Goal: Information Seeking & Learning: Check status

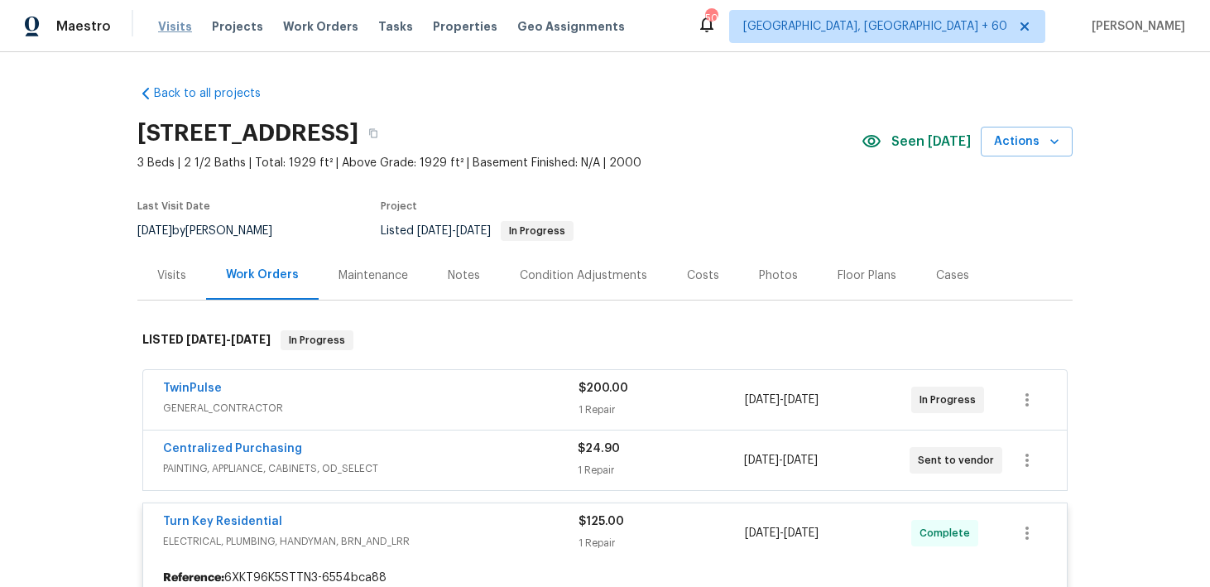
click at [168, 30] on span "Visits" at bounding box center [175, 26] width 34 height 17
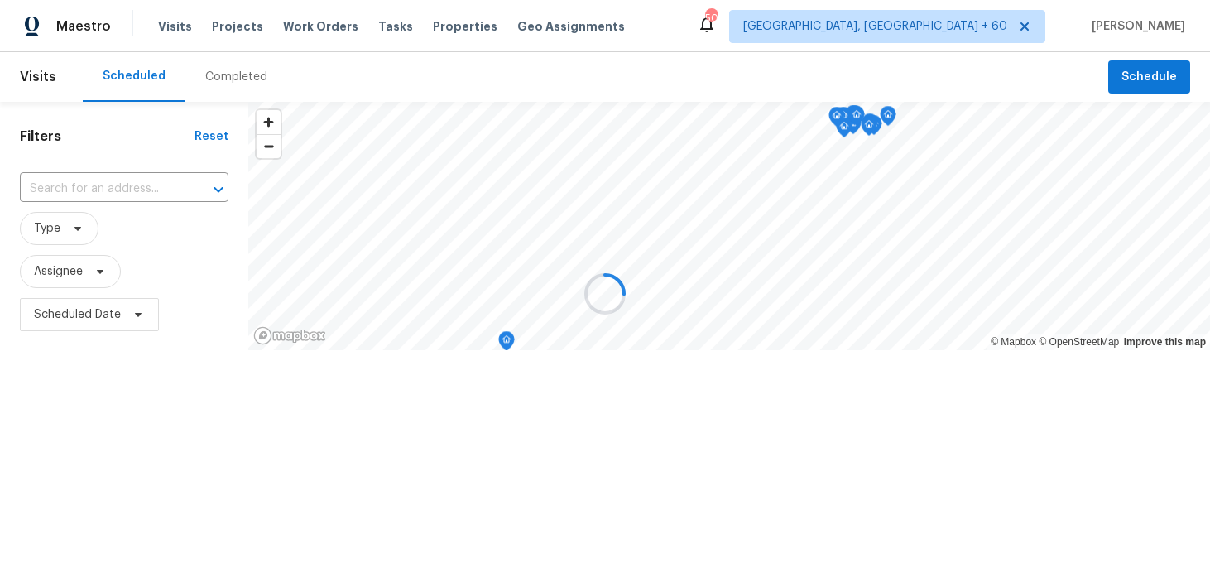
click at [223, 77] on div at bounding box center [605, 293] width 1210 height 587
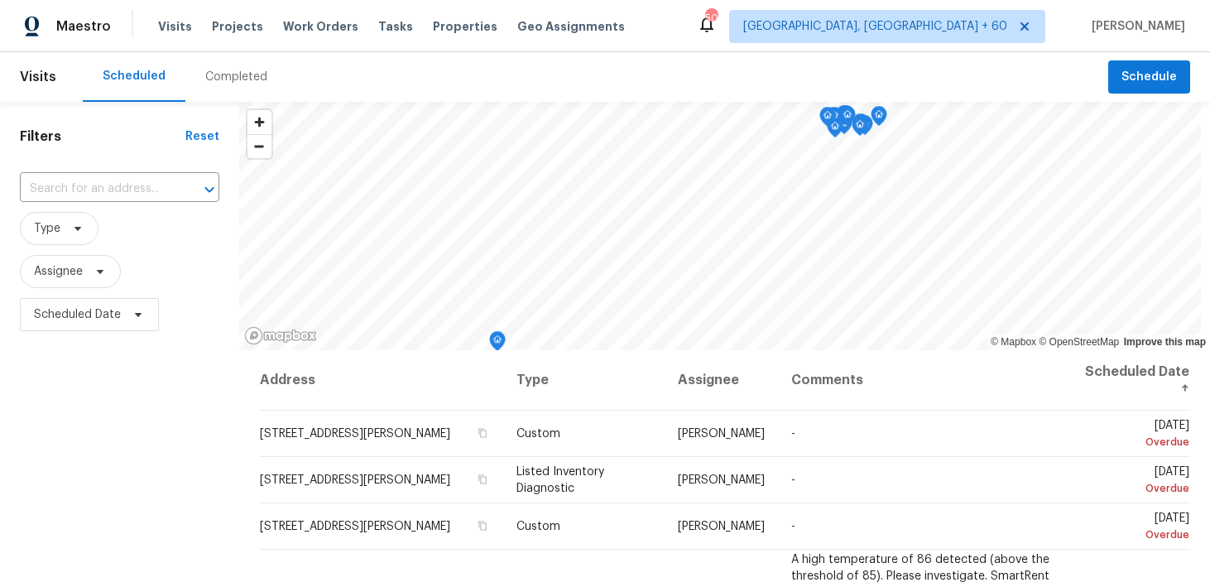
click at [218, 68] on div "Completed" at bounding box center [236, 77] width 102 height 50
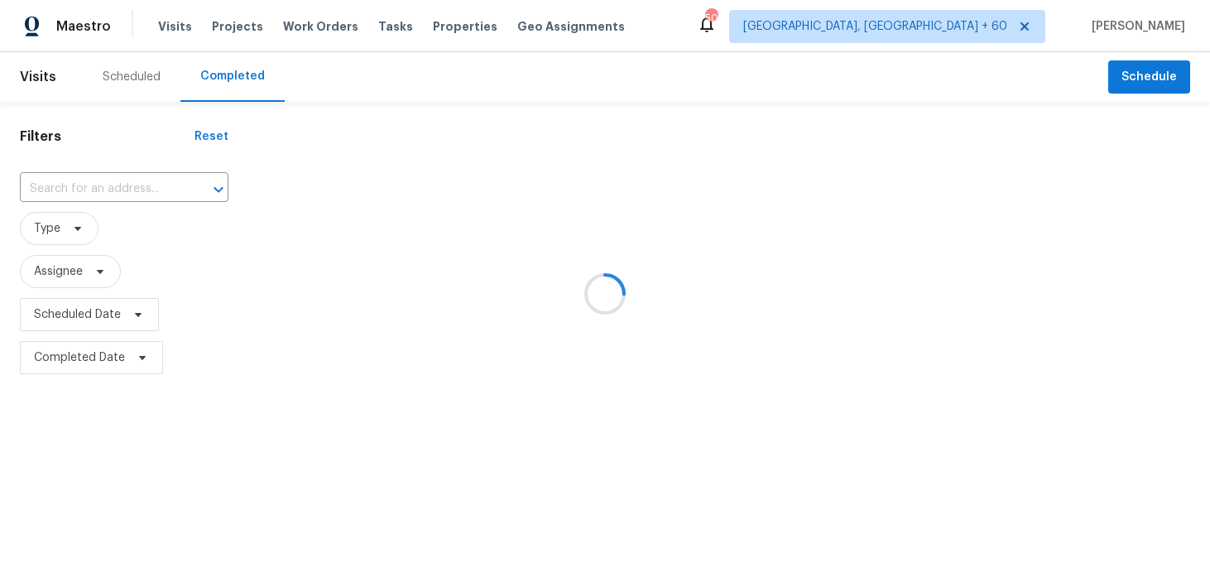
click at [79, 180] on div at bounding box center [605, 293] width 1210 height 587
click at [43, 190] on div at bounding box center [605, 293] width 1210 height 587
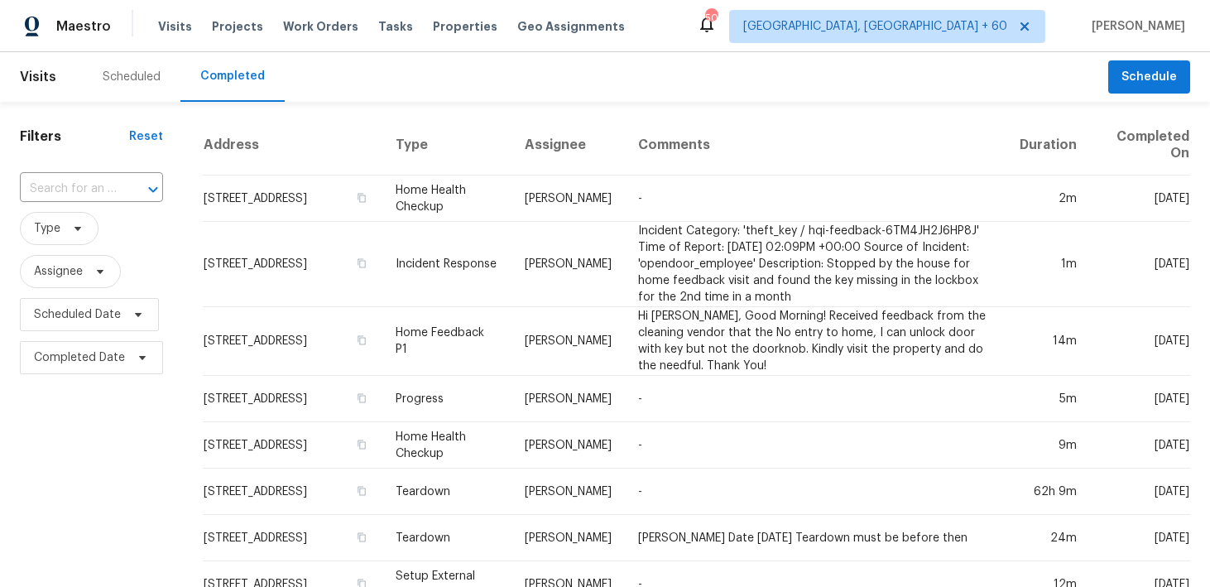
click at [87, 175] on div "​" at bounding box center [91, 189] width 143 height 36
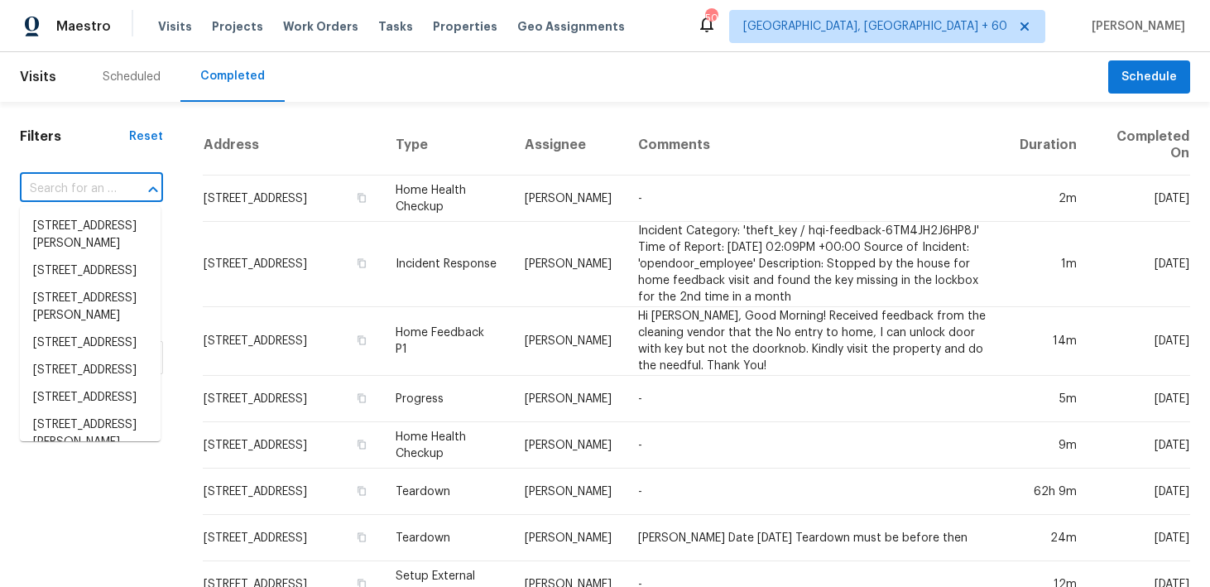
paste input "[STREET_ADDRESS]"
type input "[STREET_ADDRESS]"
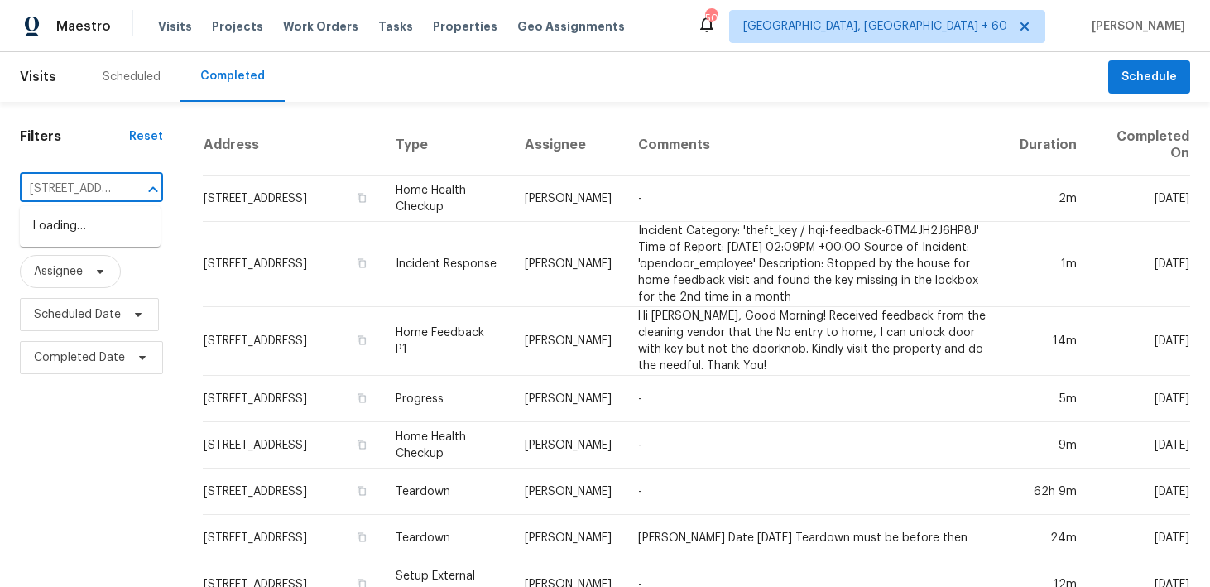
scroll to position [0, 140]
click at [51, 228] on li "[STREET_ADDRESS]" at bounding box center [90, 226] width 141 height 27
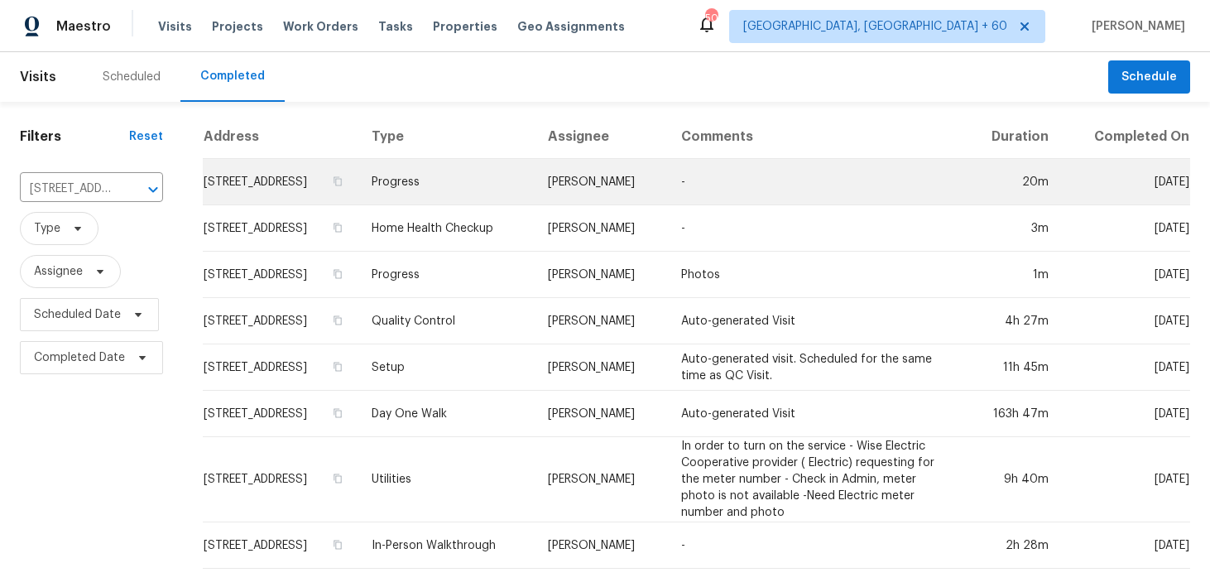
click at [481, 201] on td "Progress" at bounding box center [446, 182] width 176 height 46
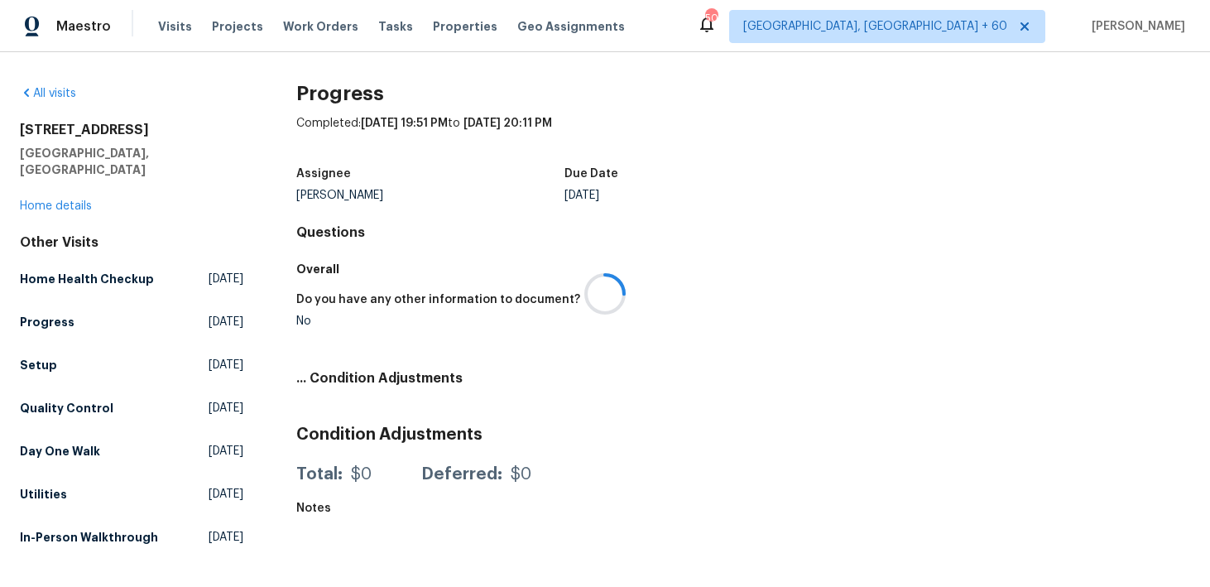
click at [67, 189] on div at bounding box center [605, 293] width 1210 height 587
click at [46, 200] on link "Home details" at bounding box center [56, 206] width 72 height 12
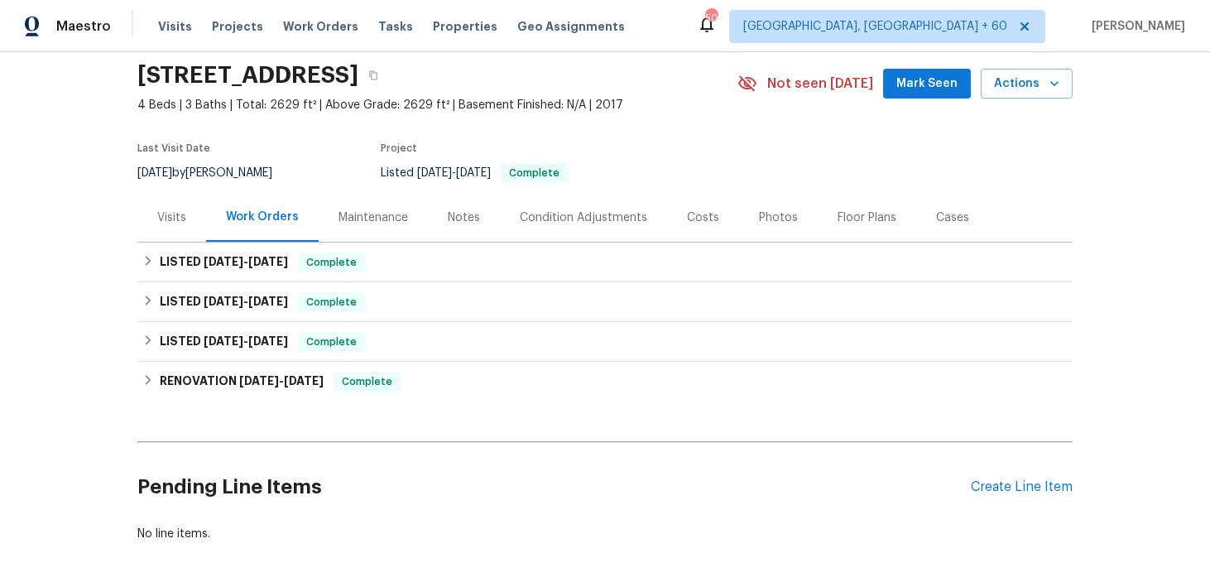
scroll to position [126, 0]
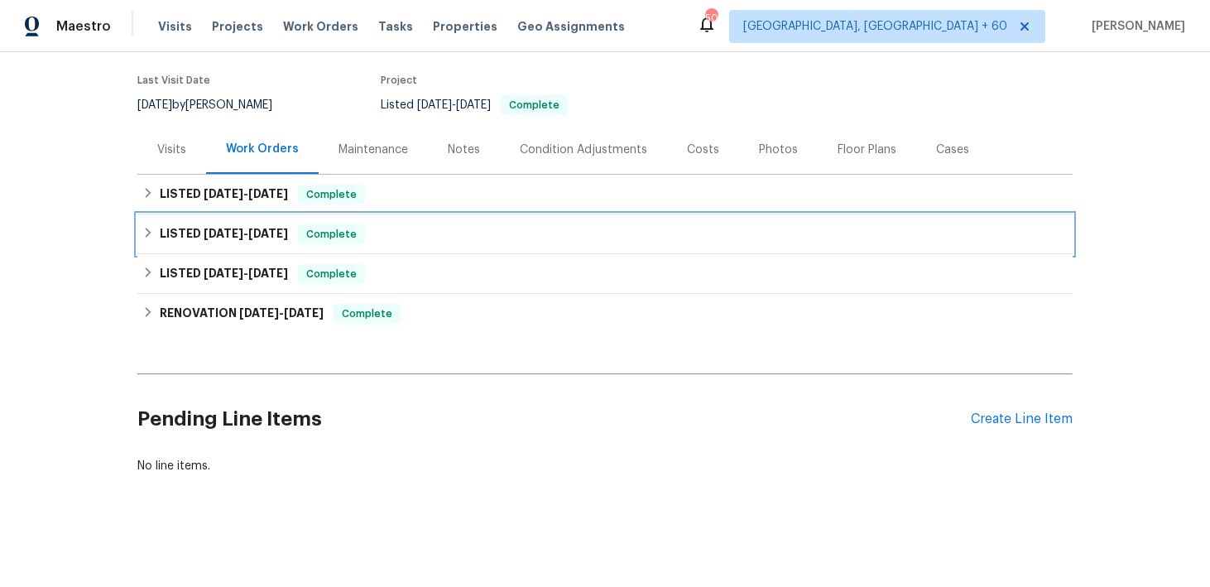
click at [379, 232] on div "LISTED [DATE] - [DATE] Complete" at bounding box center [604, 234] width 925 height 20
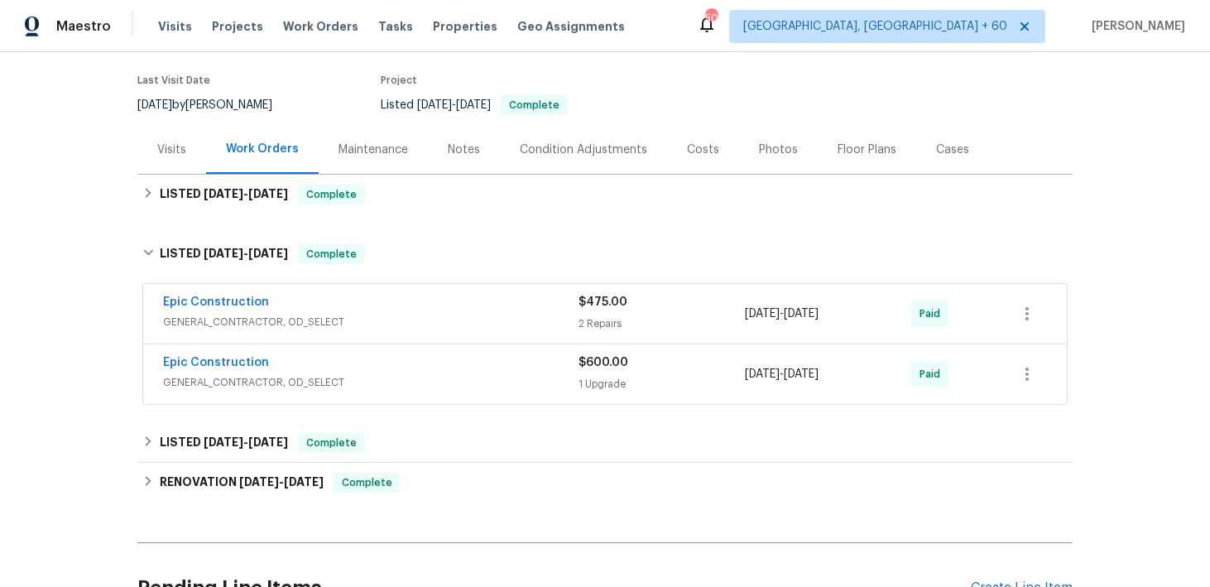
click at [564, 310] on div "Epic Construction" at bounding box center [371, 304] width 416 height 20
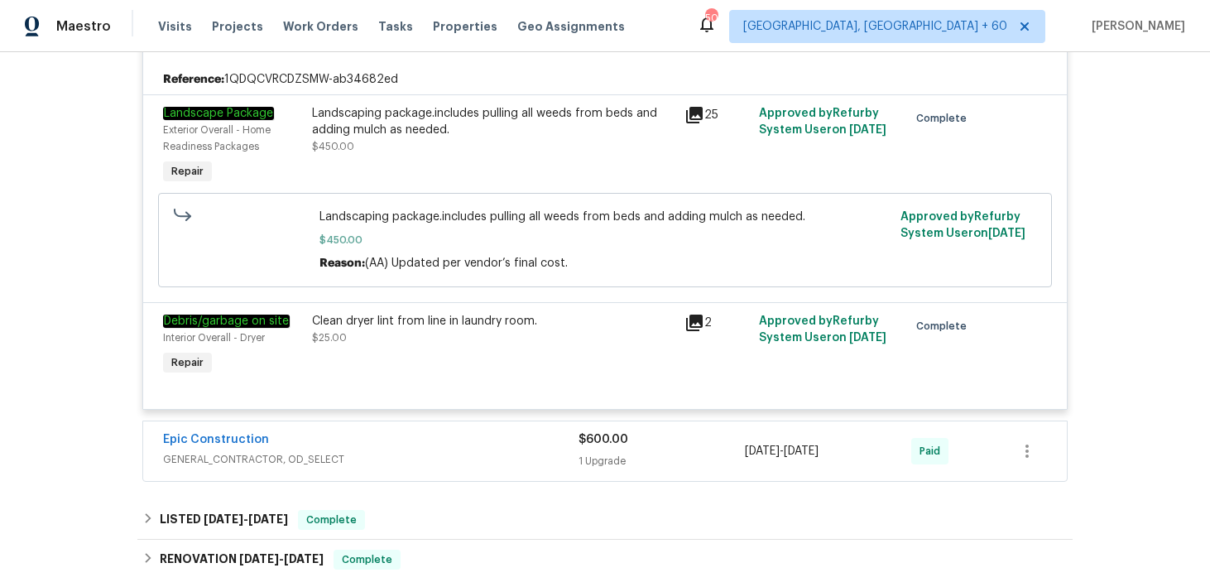
click at [580, 450] on div "$600.00 1 Upgrade" at bounding box center [662, 451] width 166 height 40
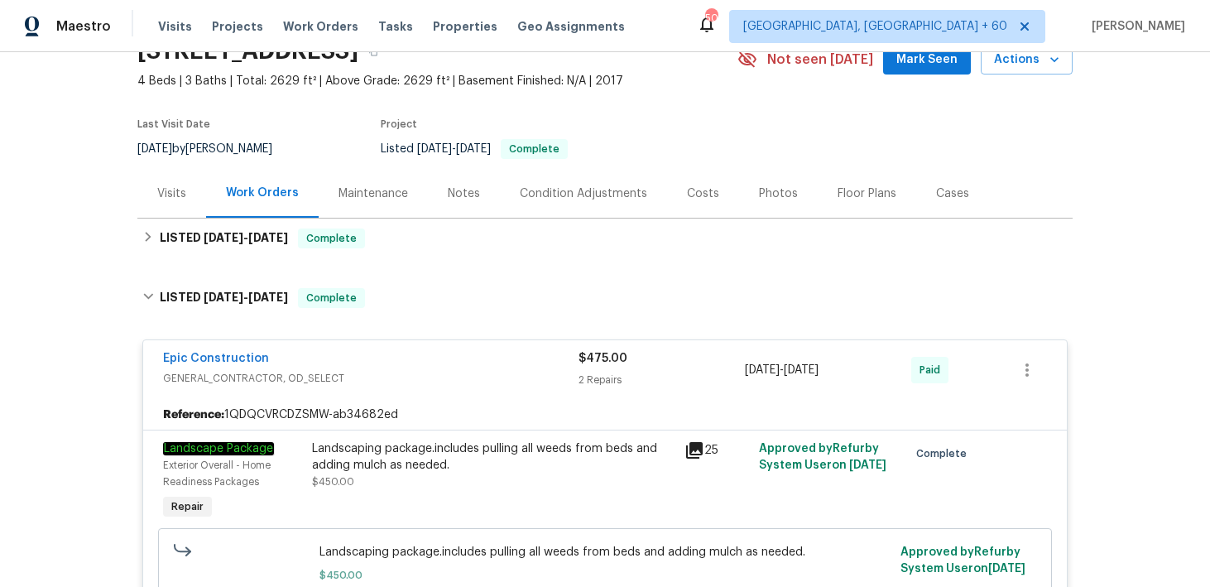
scroll to position [18, 0]
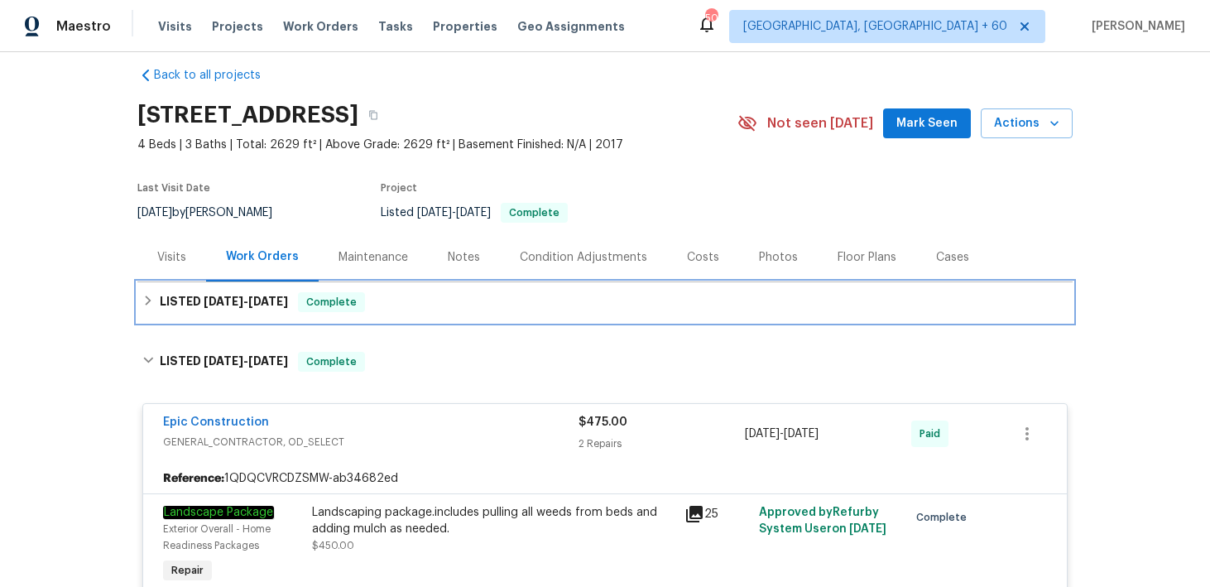
click at [435, 310] on div "LISTED [DATE] - [DATE] Complete" at bounding box center [604, 302] width 925 height 20
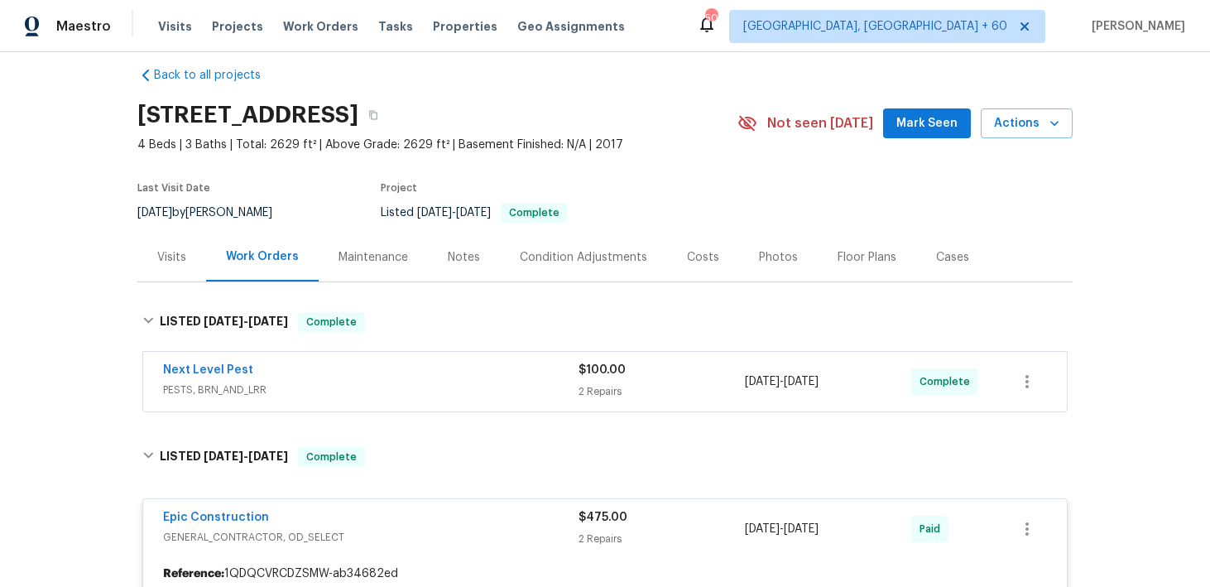
click at [589, 378] on div "$100.00 2 Repairs" at bounding box center [662, 382] width 166 height 40
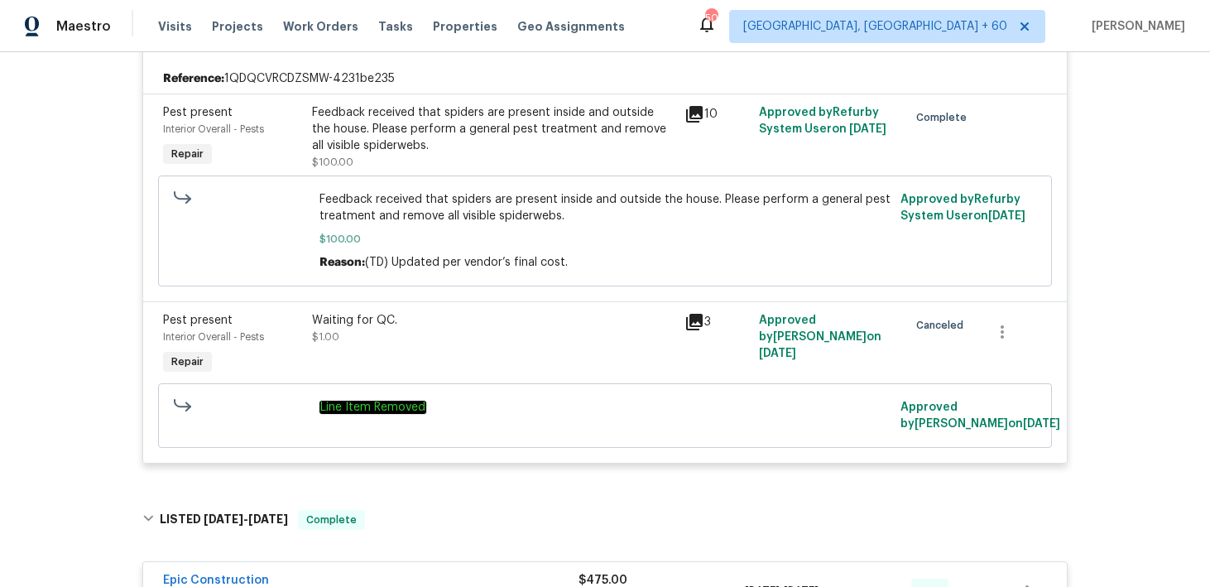
scroll to position [0, 0]
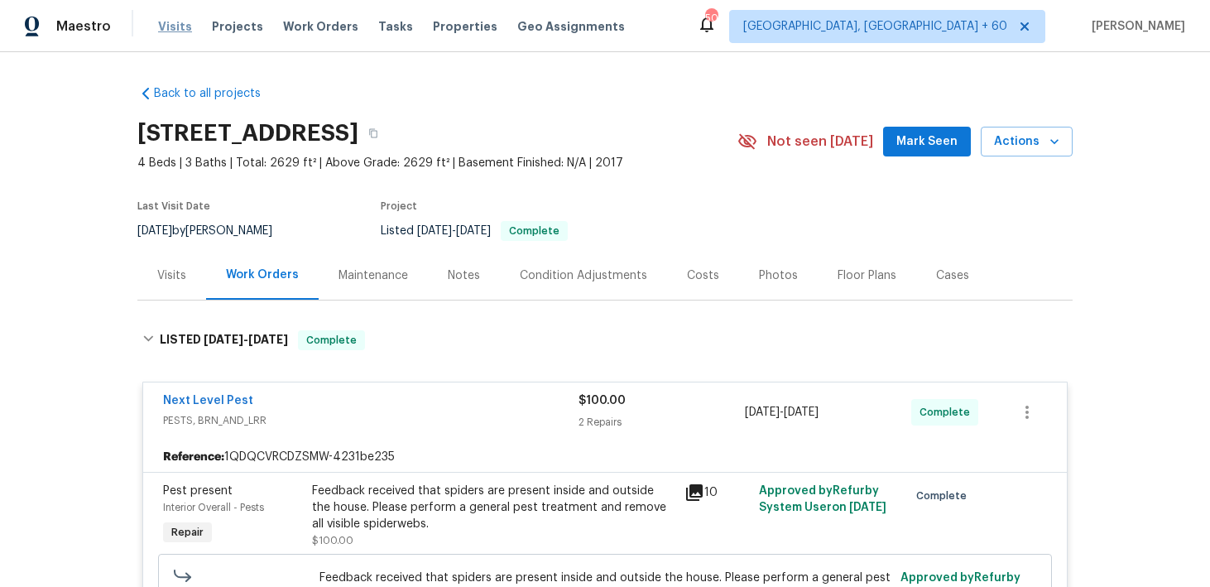
click at [169, 24] on span "Visits" at bounding box center [175, 26] width 34 height 17
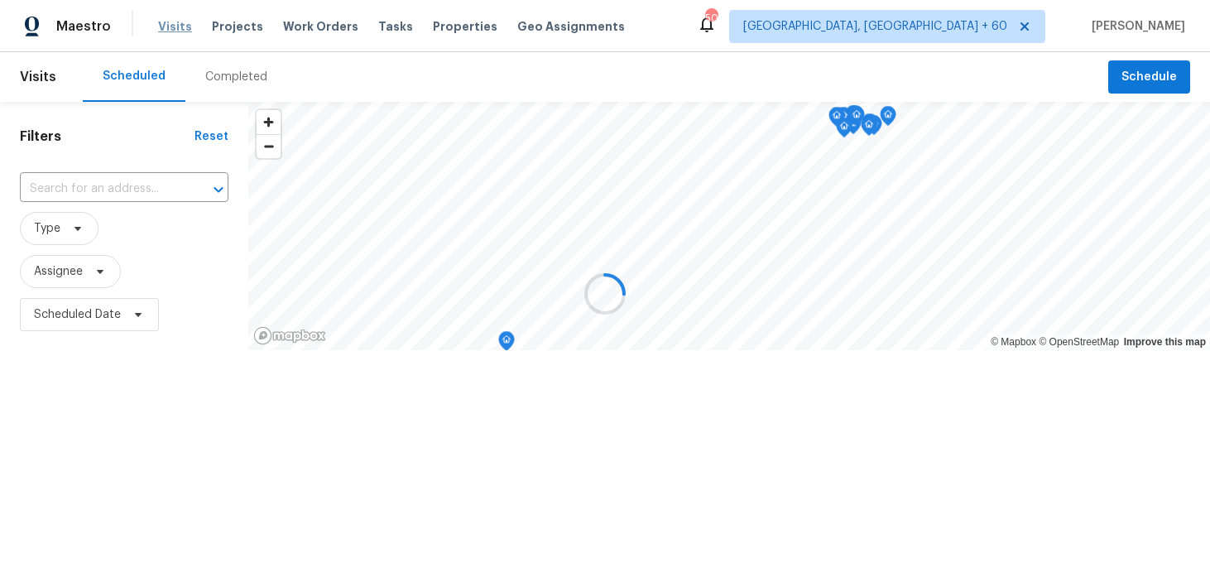
click at [169, 24] on div at bounding box center [605, 293] width 1210 height 587
click at [230, 80] on div at bounding box center [605, 293] width 1210 height 587
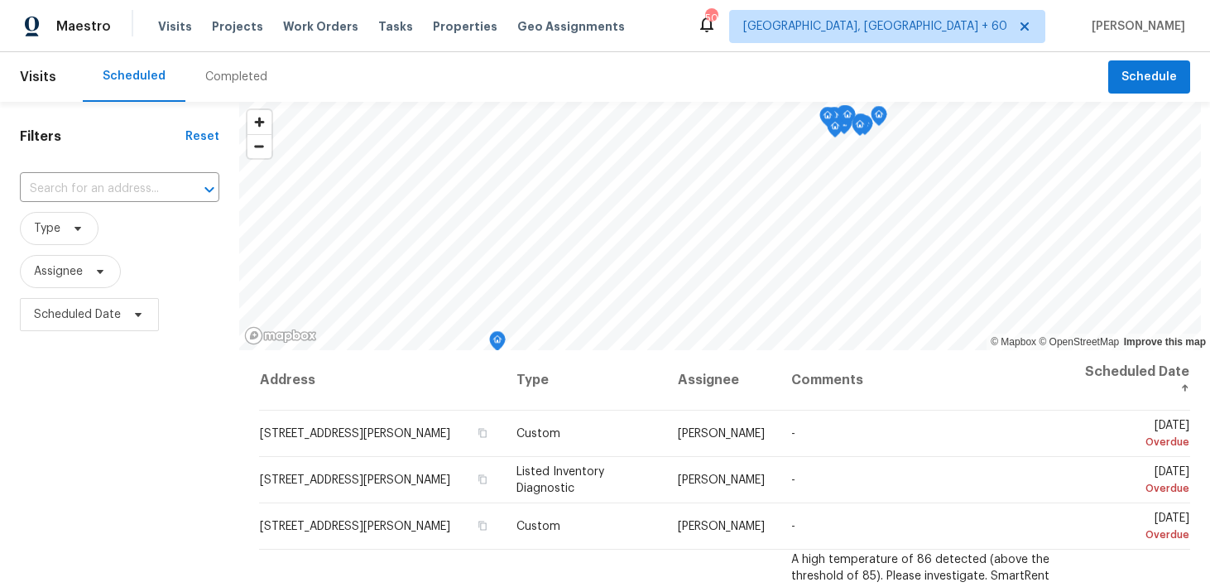
click at [228, 79] on div "Completed" at bounding box center [236, 77] width 62 height 17
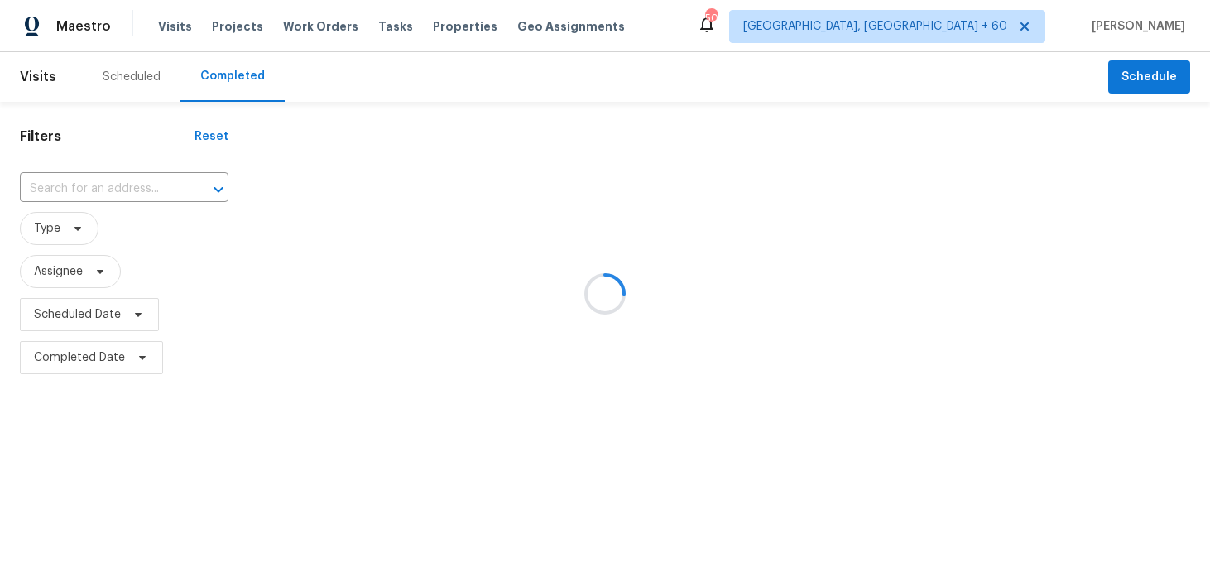
click at [103, 177] on div at bounding box center [605, 293] width 1210 height 587
click at [82, 190] on div at bounding box center [605, 293] width 1210 height 587
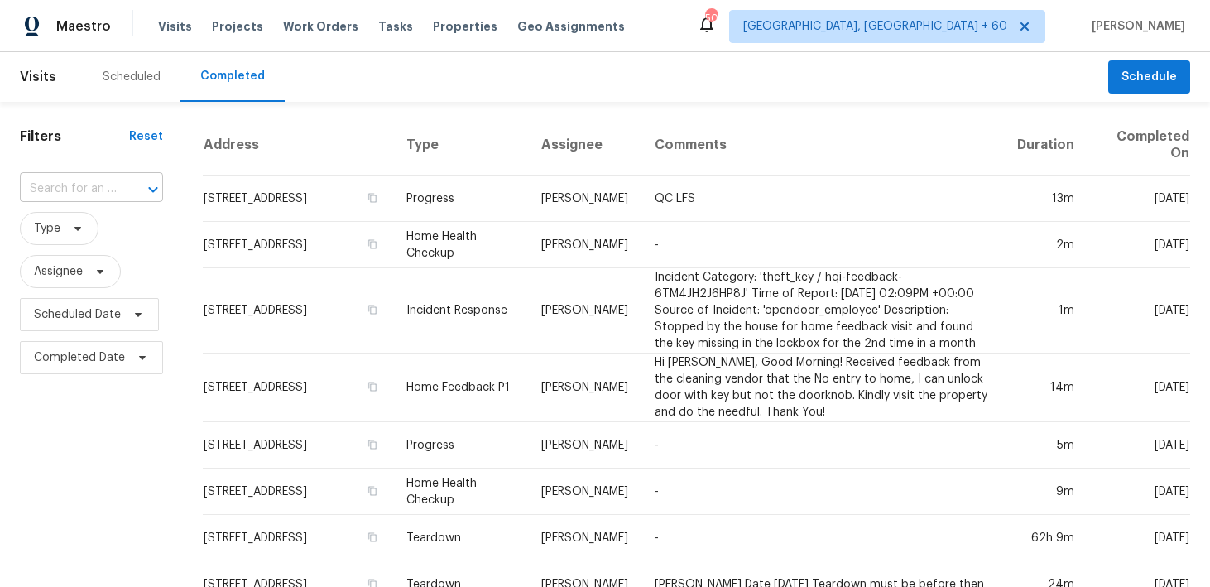
click at [75, 185] on input "text" at bounding box center [68, 189] width 97 height 26
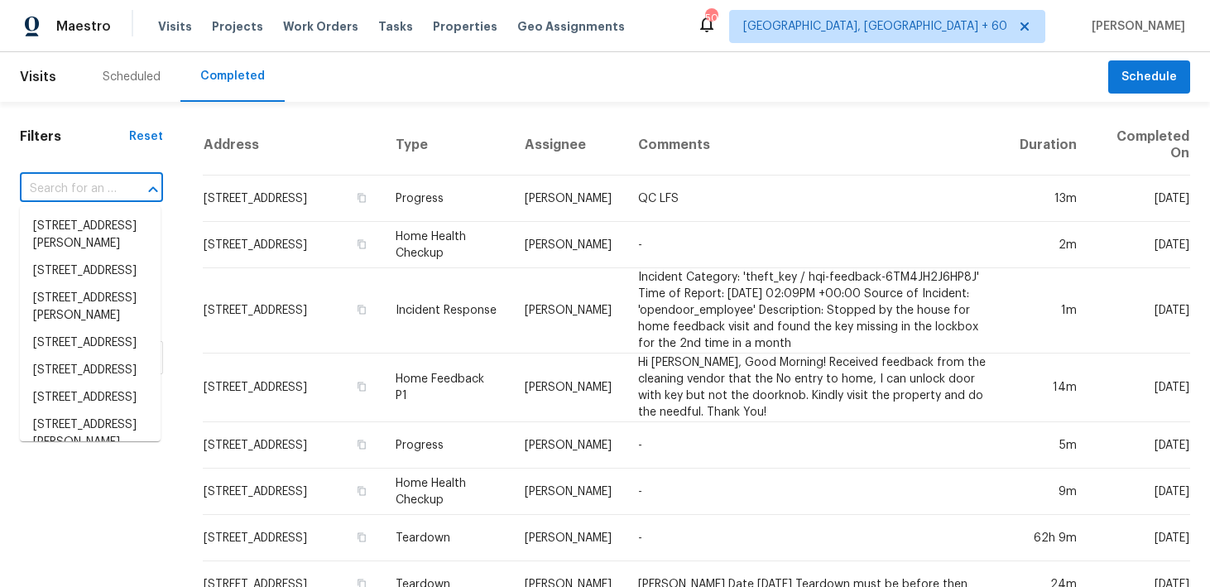
paste input "[STREET_ADDRESS][PERSON_NAME]"
type input "[STREET_ADDRESS][PERSON_NAME]"
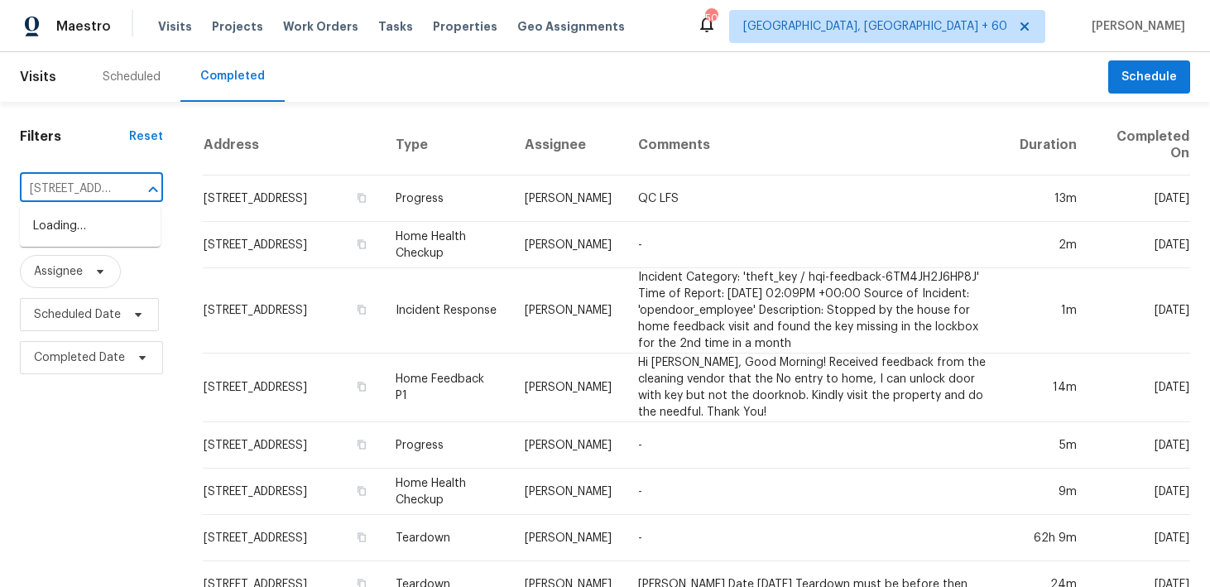
scroll to position [0, 98]
click at [60, 232] on li "[STREET_ADDRESS][PERSON_NAME]" at bounding box center [90, 235] width 141 height 45
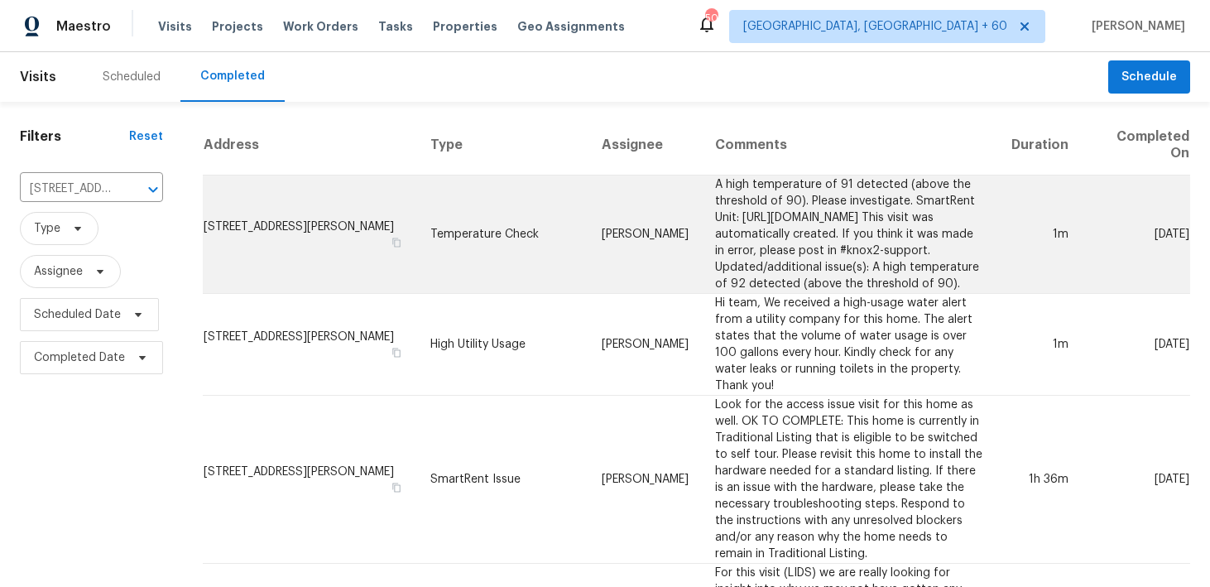
click at [461, 233] on td "Temperature Check" at bounding box center [502, 234] width 171 height 118
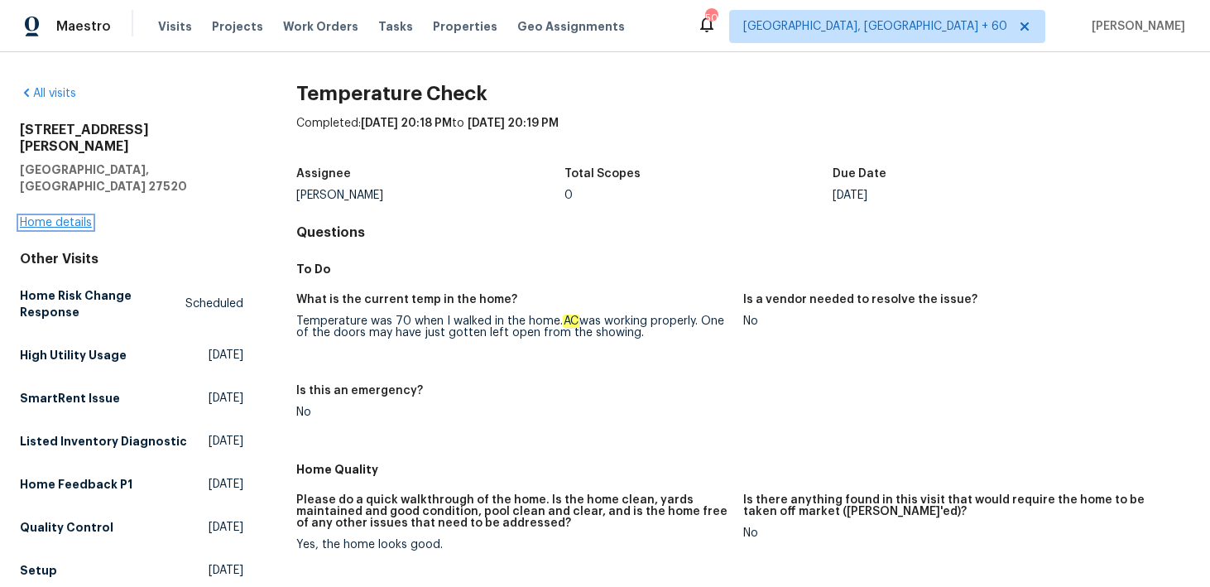
click at [56, 217] on link "Home details" at bounding box center [56, 223] width 72 height 12
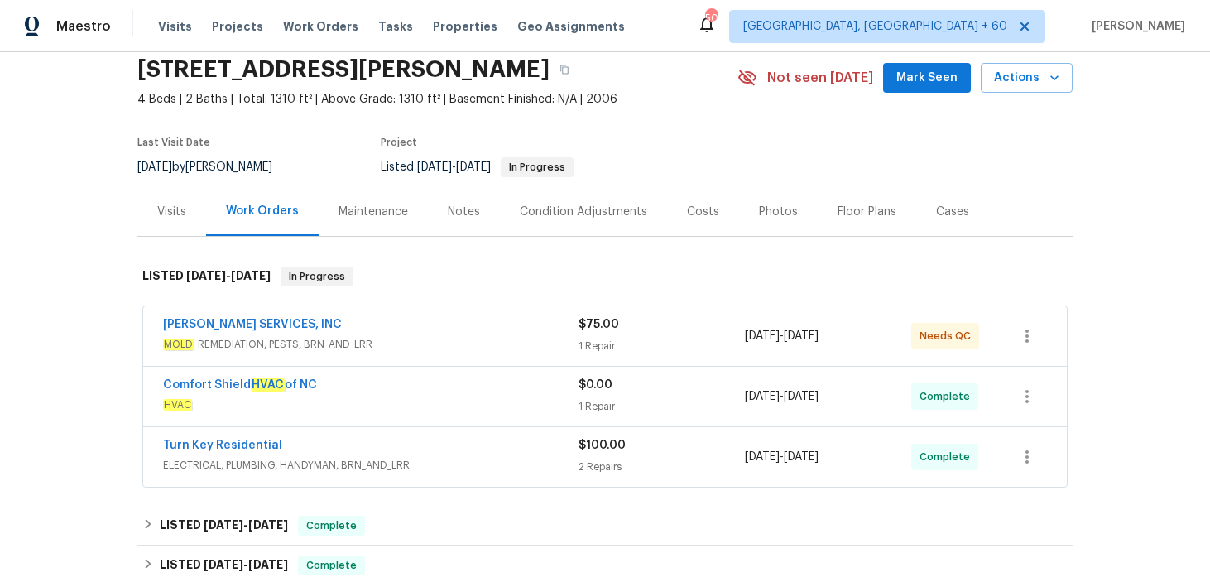
scroll to position [76, 0]
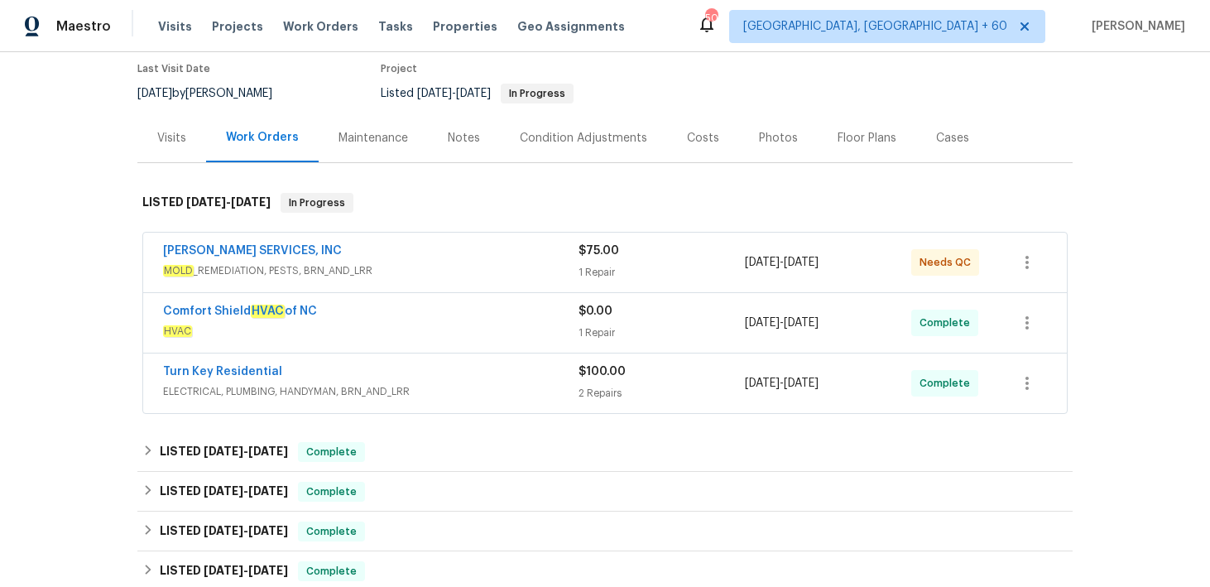
click at [589, 271] on div "1 Repair" at bounding box center [662, 272] width 166 height 17
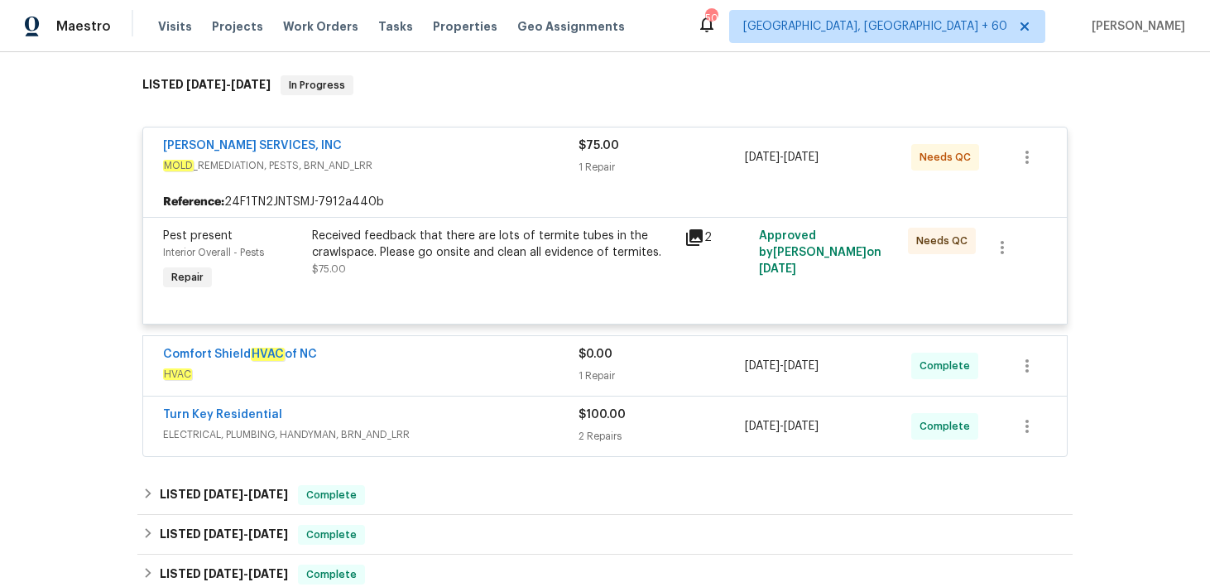
click at [583, 372] on div "1 Repair" at bounding box center [662, 376] width 166 height 17
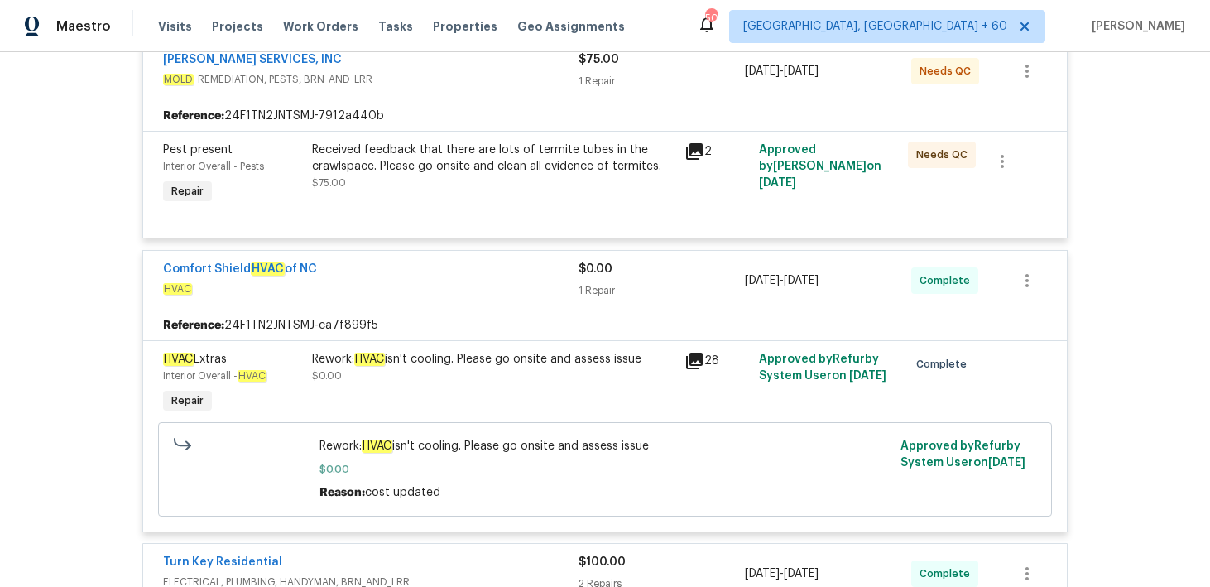
scroll to position [0, 0]
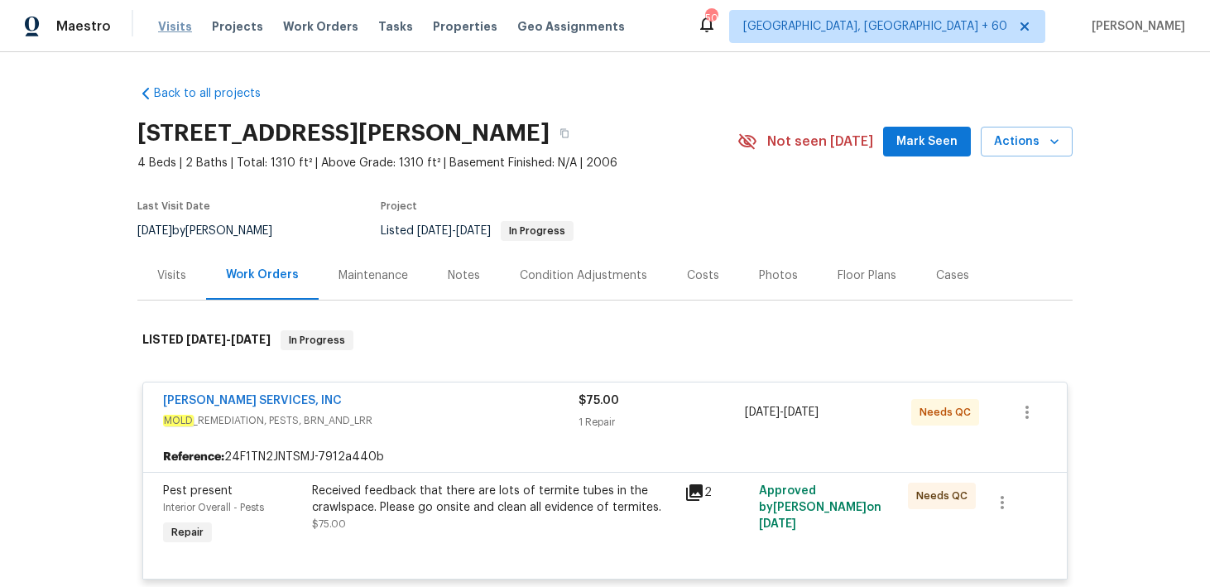
click at [162, 25] on span "Visits" at bounding box center [175, 26] width 34 height 17
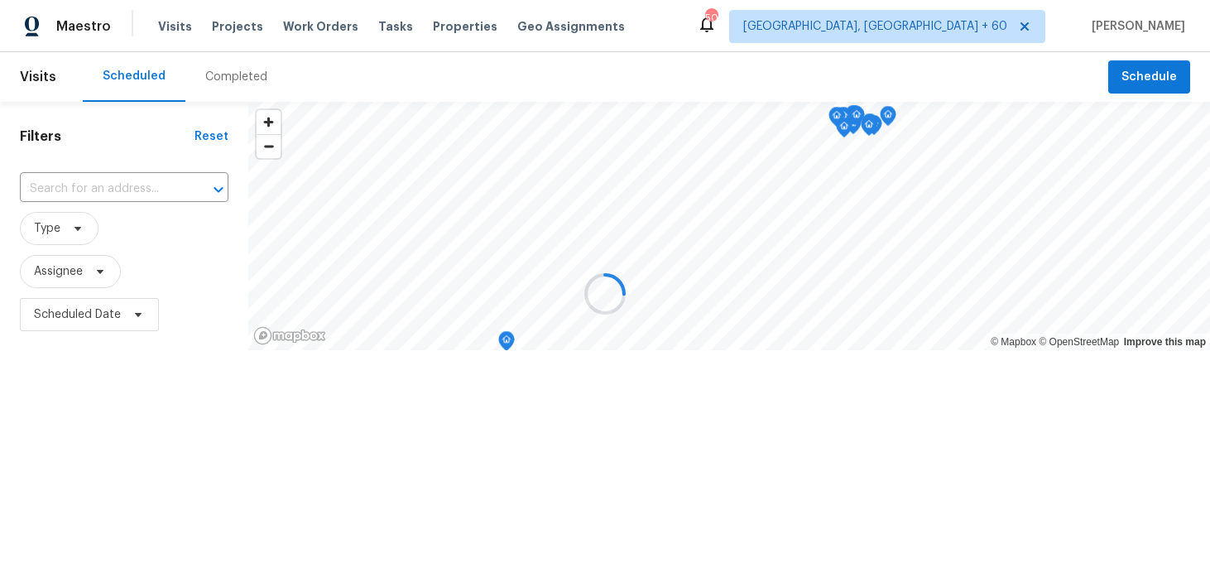
click at [228, 67] on div at bounding box center [605, 293] width 1210 height 587
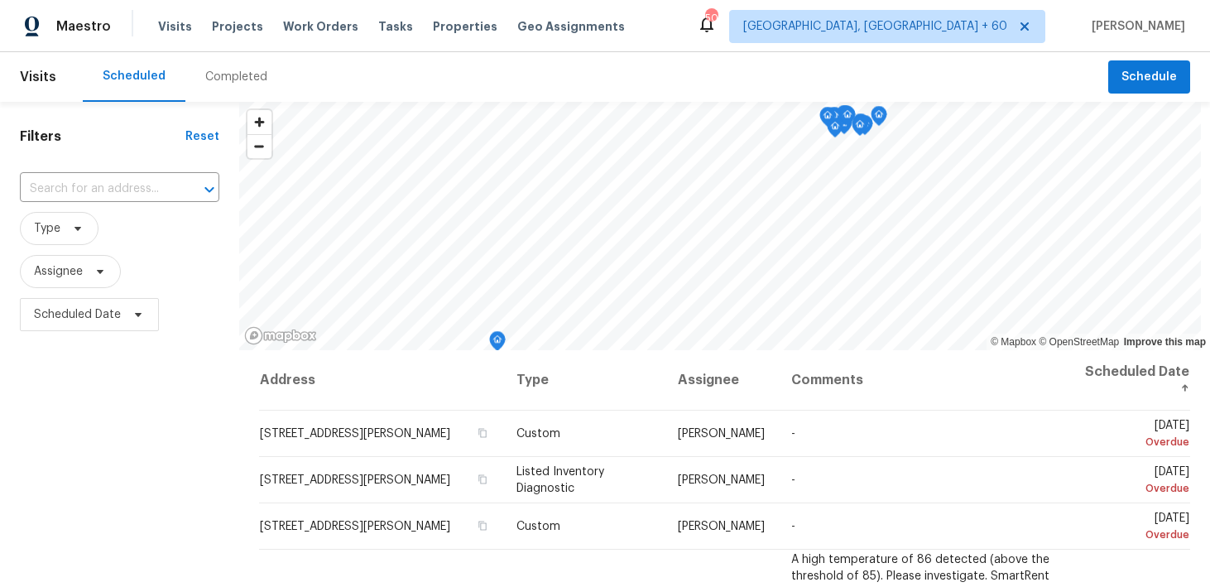
click at [203, 88] on div "Completed" at bounding box center [236, 77] width 102 height 50
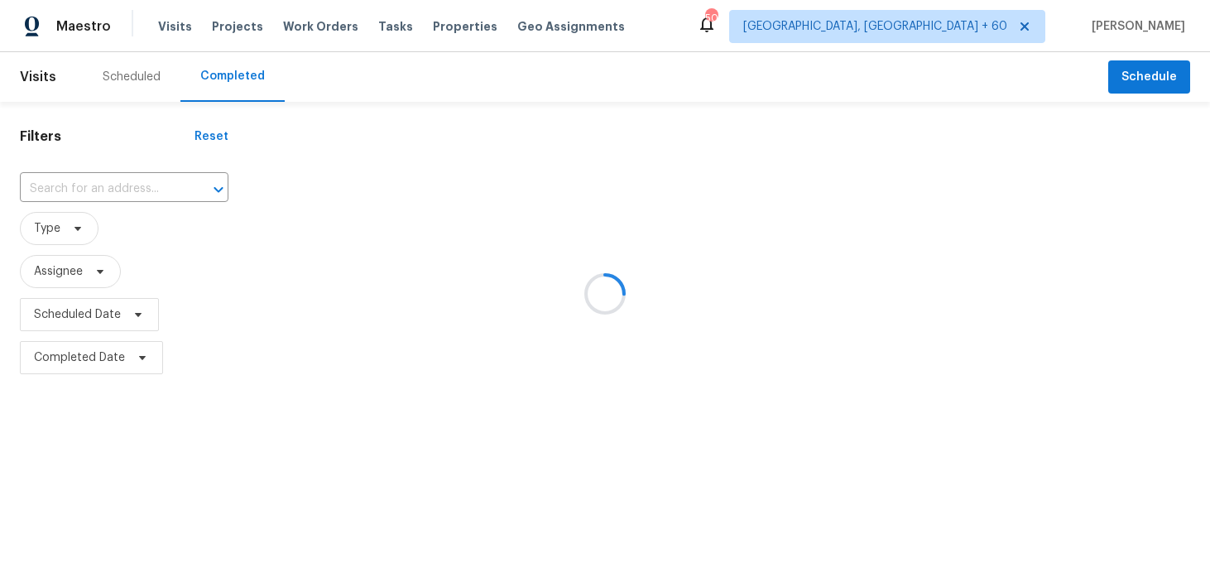
click at [122, 180] on div at bounding box center [605, 293] width 1210 height 587
click at [85, 184] on div at bounding box center [605, 293] width 1210 height 587
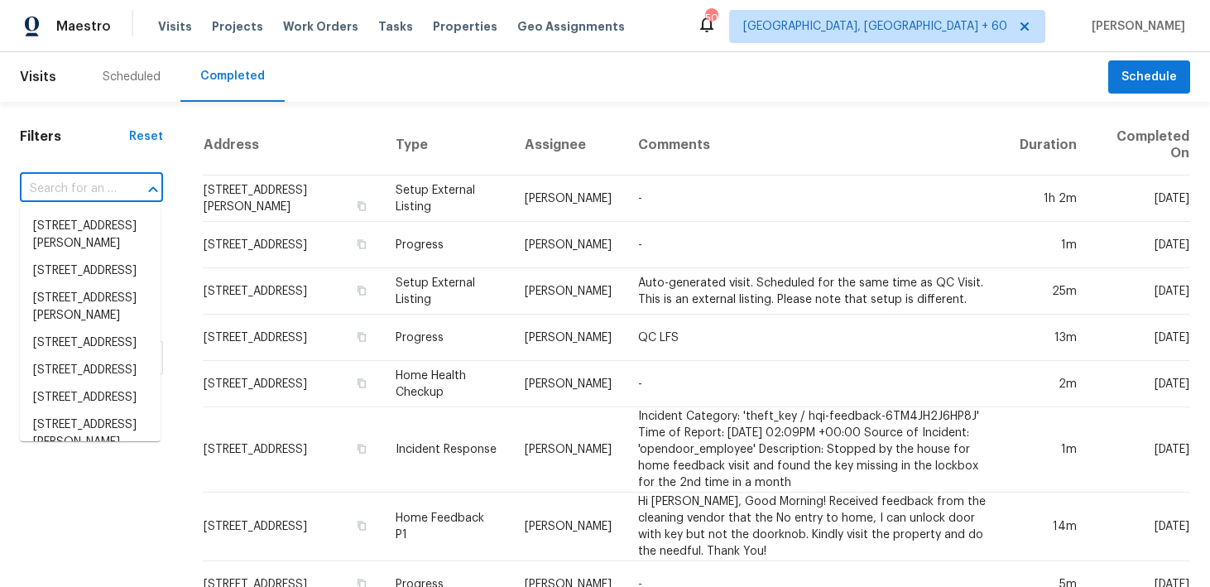
click at [69, 196] on input "text" at bounding box center [68, 189] width 97 height 26
paste input "[STREET_ADDRESS][PERSON_NAME]"
type input "[STREET_ADDRESS][PERSON_NAME]"
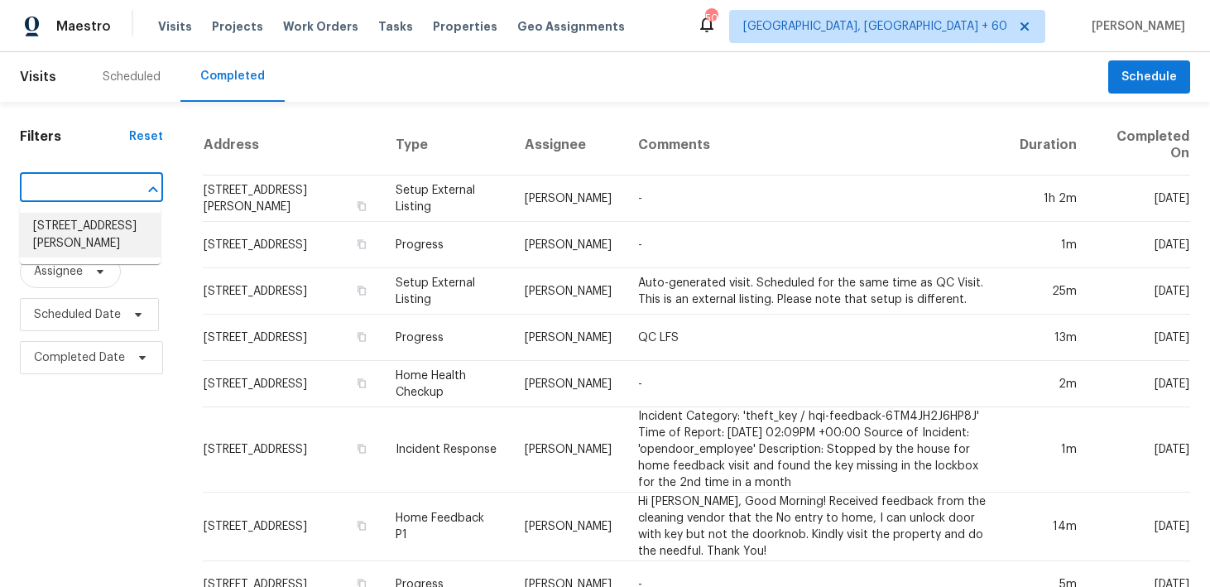
click at [64, 227] on li "[STREET_ADDRESS][PERSON_NAME]" at bounding box center [90, 235] width 141 height 45
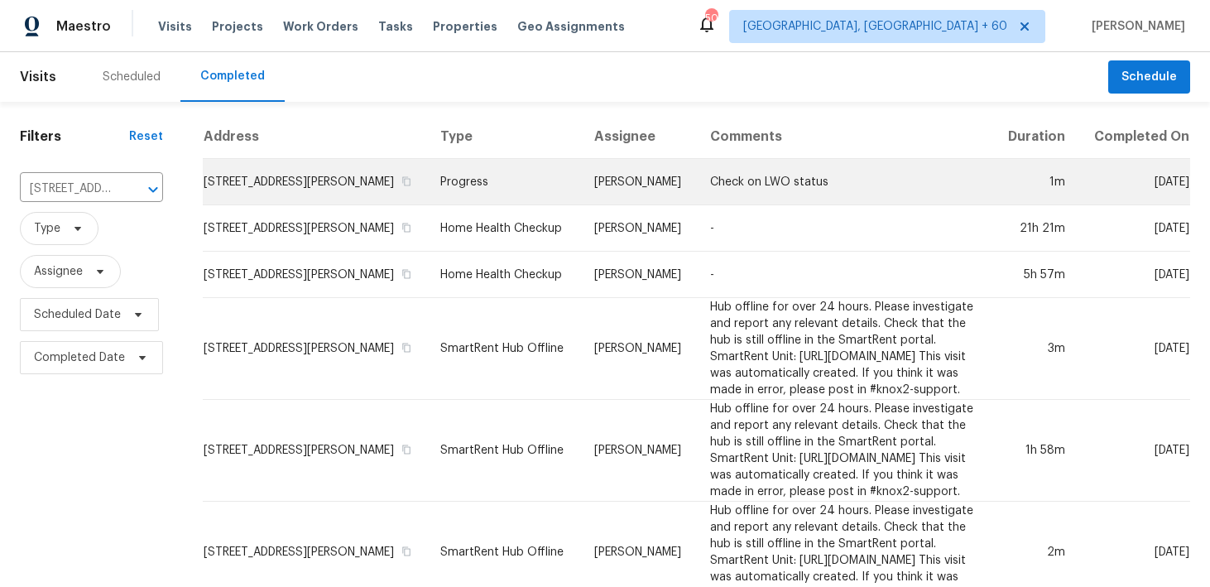
click at [447, 197] on td "Progress" at bounding box center [504, 182] width 154 height 46
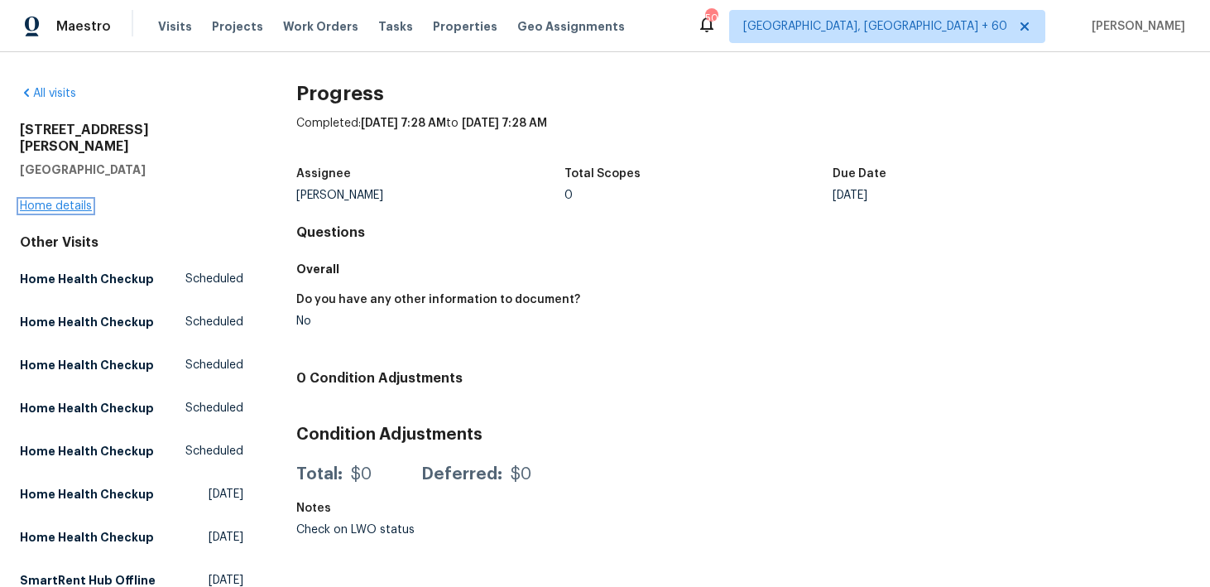
click at [46, 200] on link "Home details" at bounding box center [56, 206] width 72 height 12
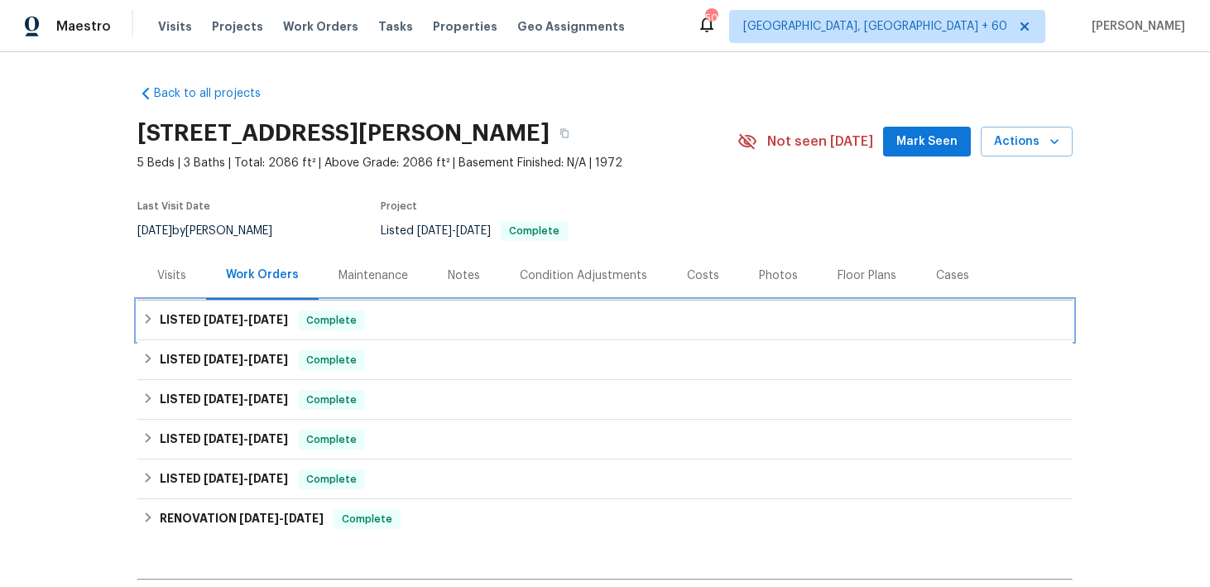
click at [406, 312] on div "LISTED [DATE] - [DATE] Complete" at bounding box center [604, 320] width 925 height 20
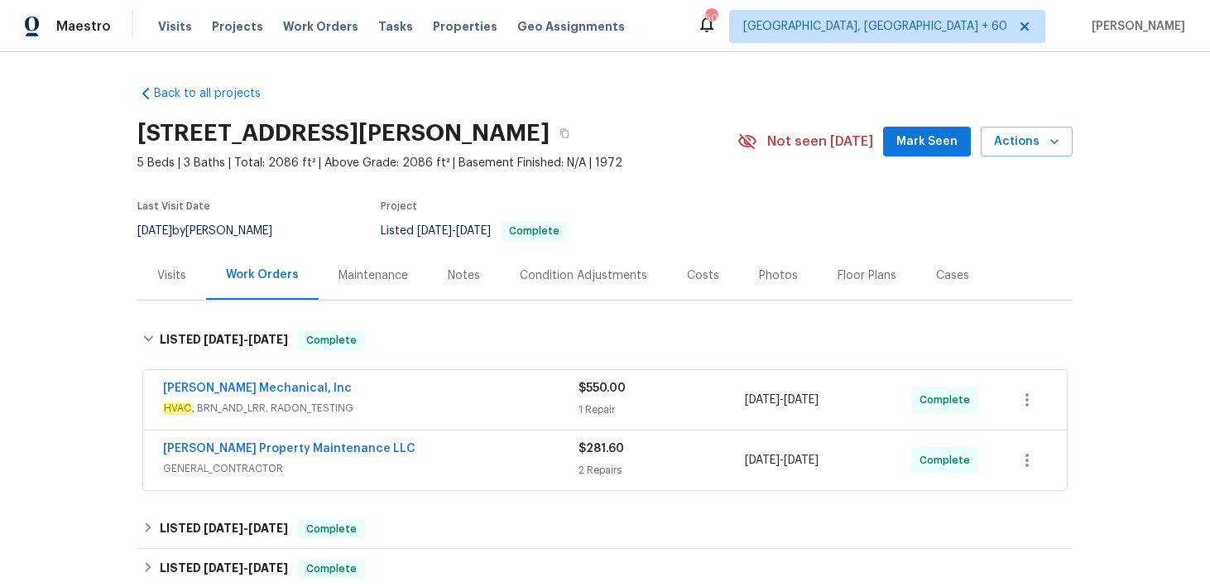
click at [573, 411] on span "HVAC , BRN_AND_LRR, RADON_TESTING" at bounding box center [371, 408] width 416 height 17
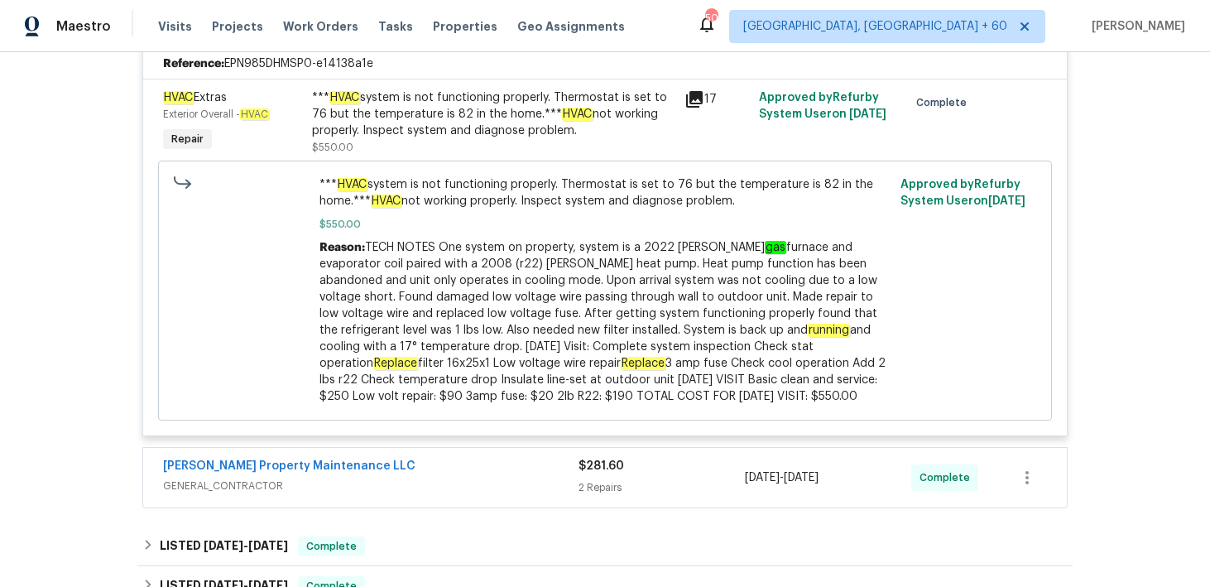
scroll to position [406, 0]
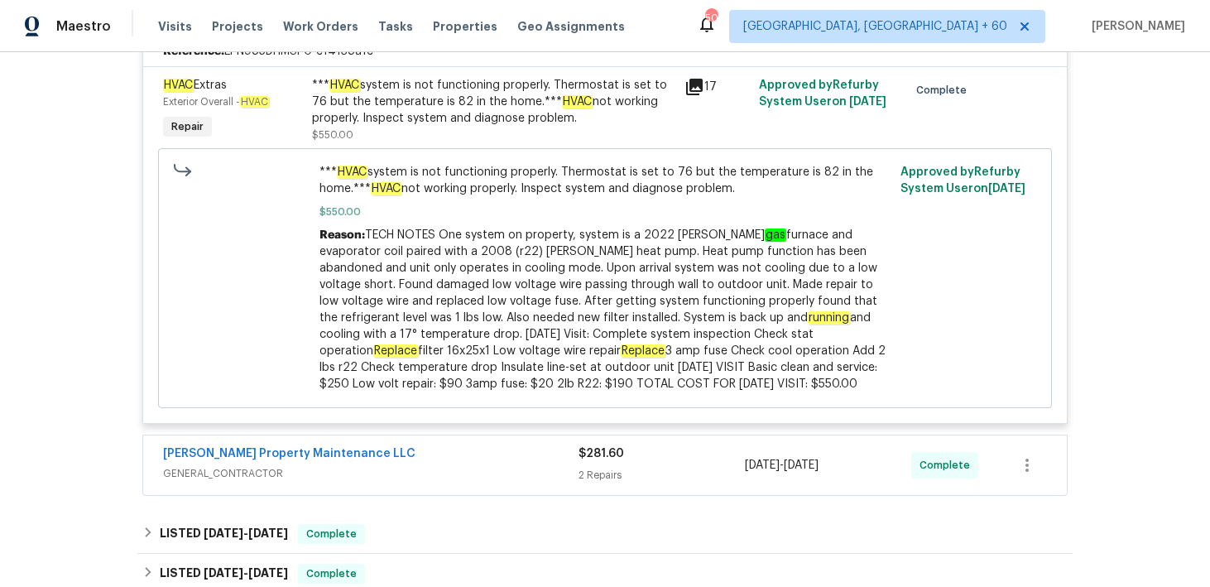
click at [583, 470] on div "2 Repairs" at bounding box center [662, 475] width 166 height 17
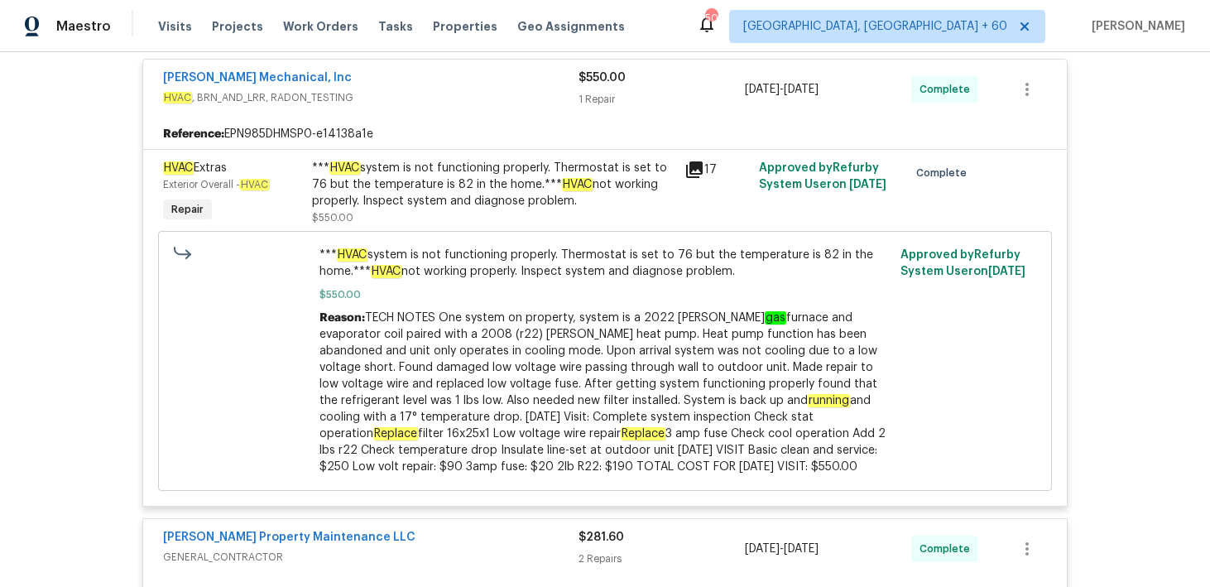
scroll to position [0, 0]
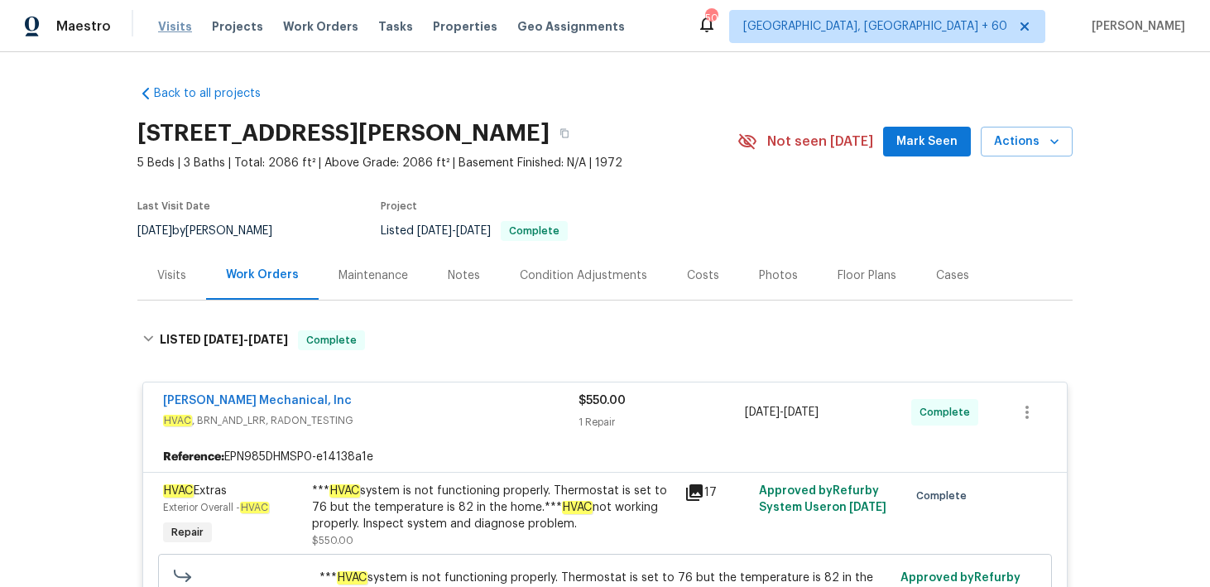
click at [176, 22] on span "Visits" at bounding box center [175, 26] width 34 height 17
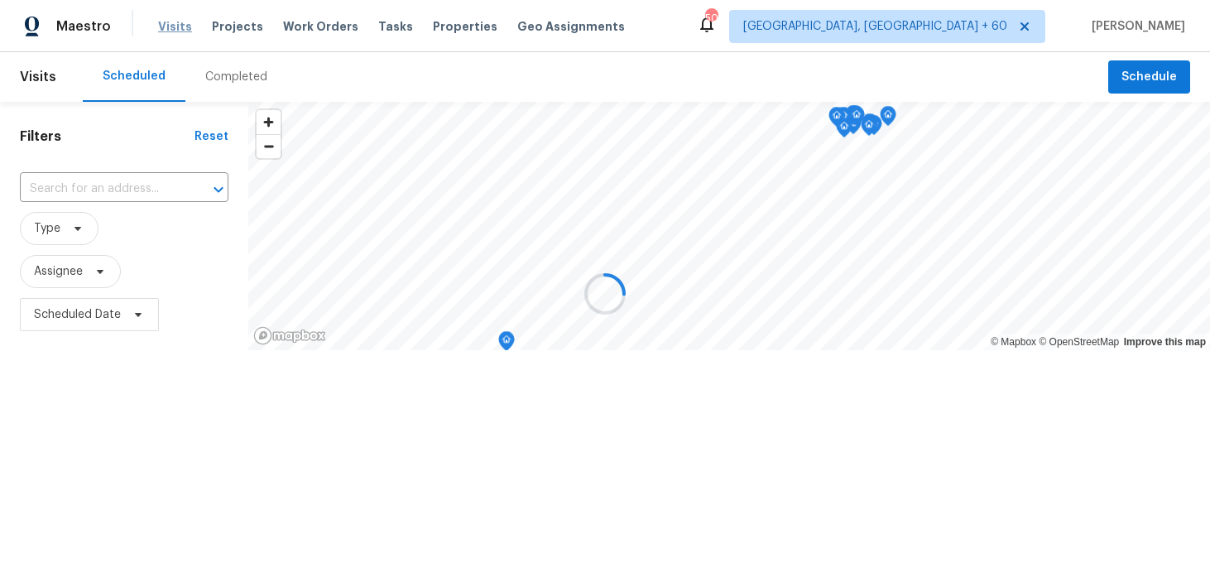
click at [176, 22] on div at bounding box center [605, 293] width 1210 height 587
click at [217, 79] on div at bounding box center [605, 293] width 1210 height 587
click at [217, 78] on div at bounding box center [605, 293] width 1210 height 587
click at [234, 71] on div "Completed" at bounding box center [236, 77] width 62 height 17
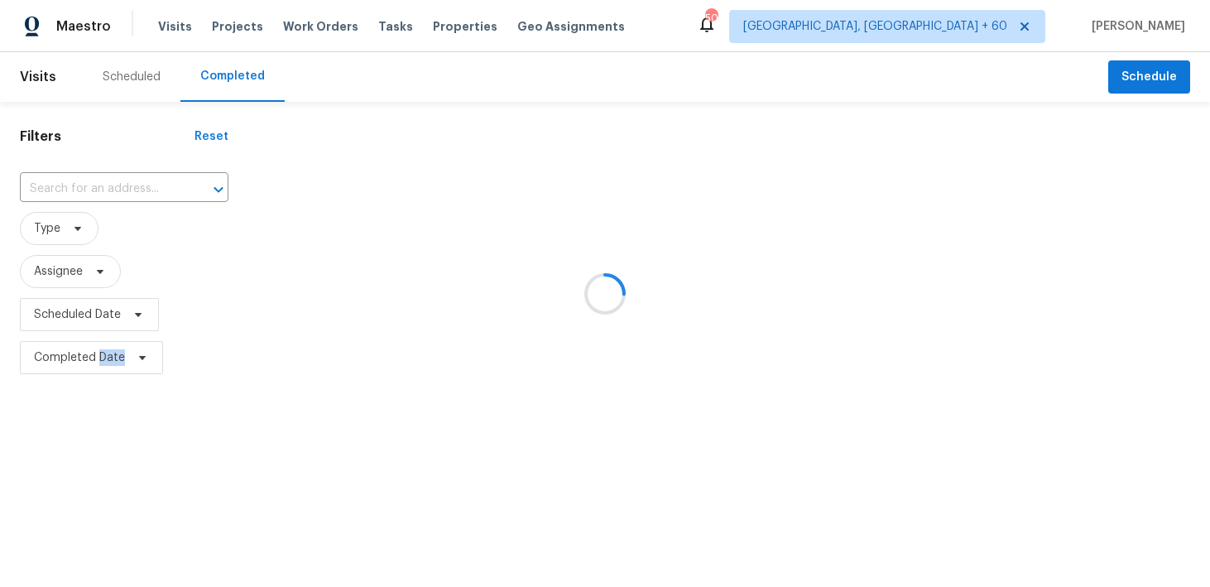
click at [234, 71] on div at bounding box center [605, 293] width 1210 height 587
click at [83, 185] on div at bounding box center [605, 293] width 1210 height 587
click at [52, 182] on div at bounding box center [605, 293] width 1210 height 587
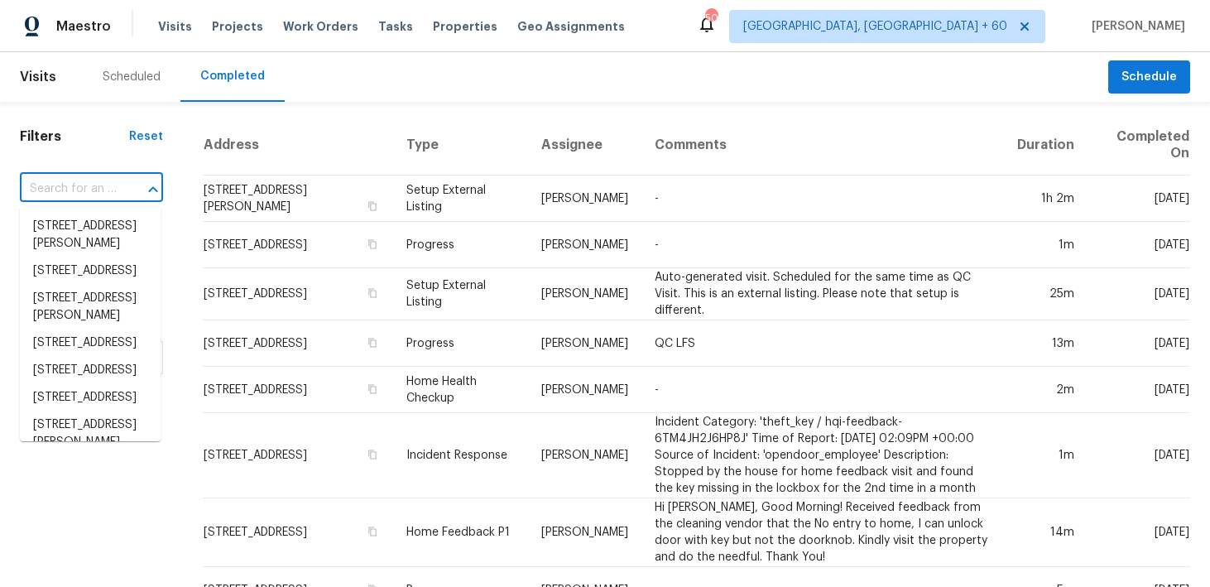
click at [52, 188] on input "text" at bounding box center [68, 189] width 97 height 26
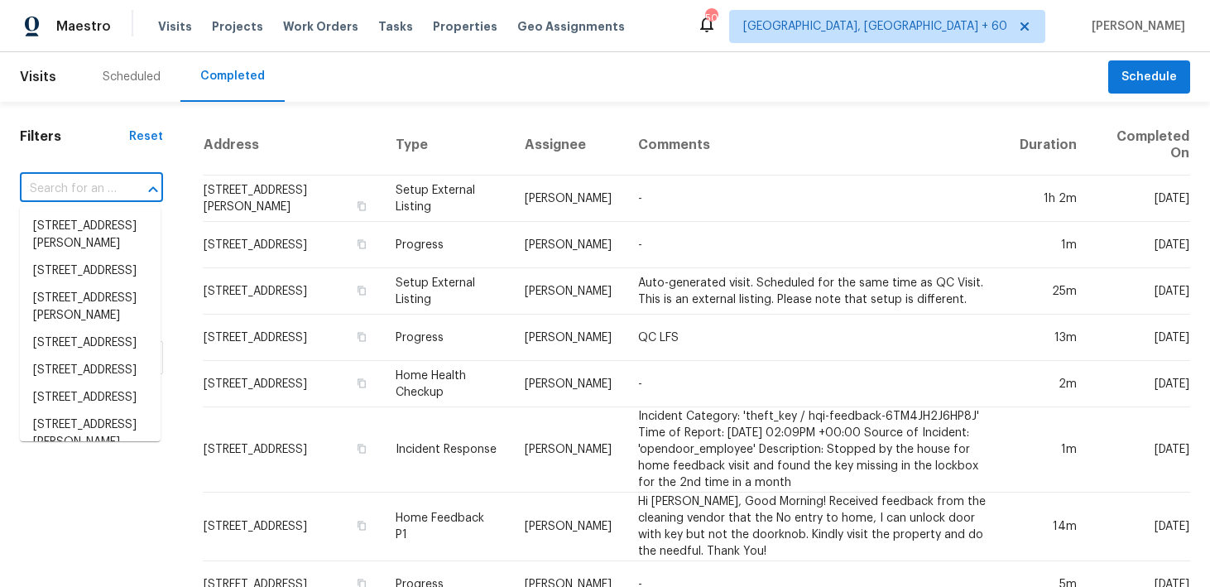
paste input "[STREET_ADDRESS]"
type input "[STREET_ADDRESS]"
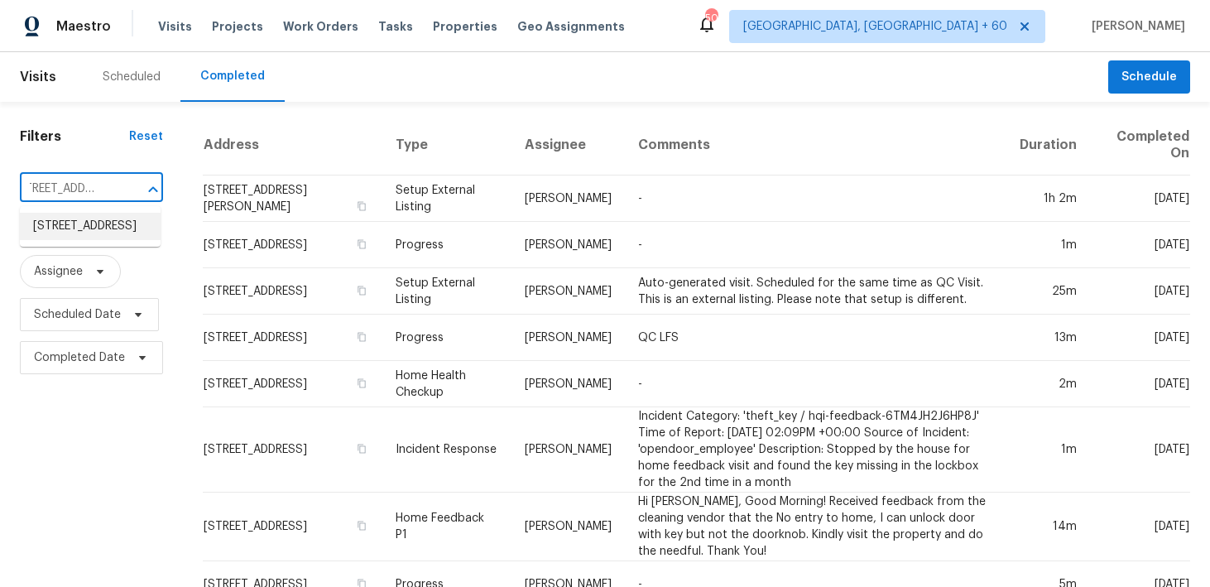
click at [74, 225] on li "[STREET_ADDRESS]" at bounding box center [90, 226] width 141 height 27
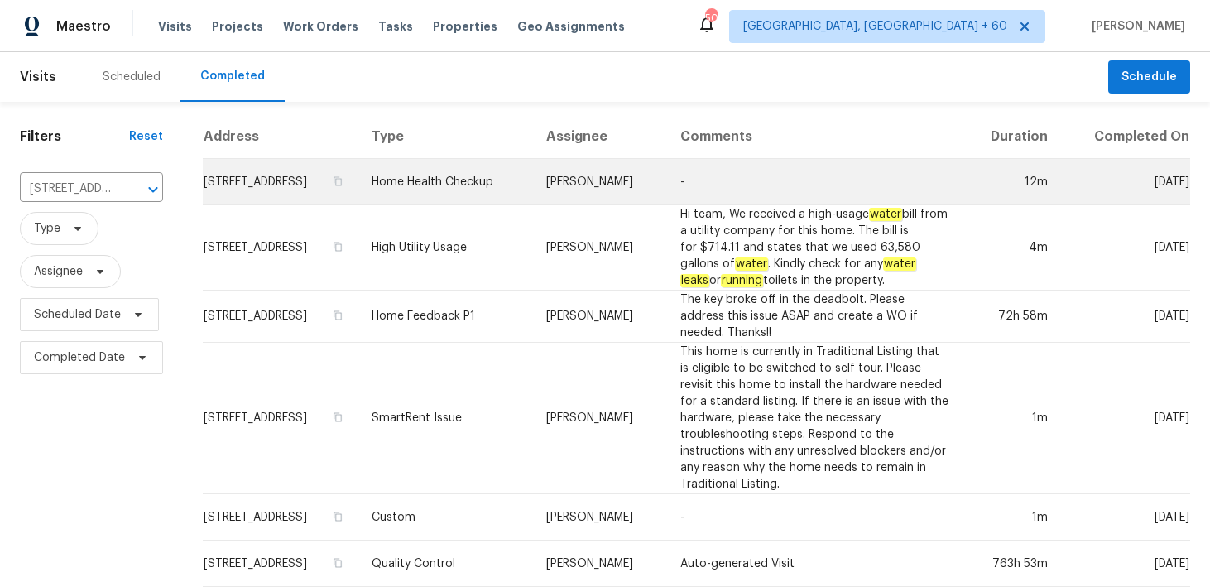
click at [454, 192] on td "Home Health Checkup" at bounding box center [445, 182] width 175 height 46
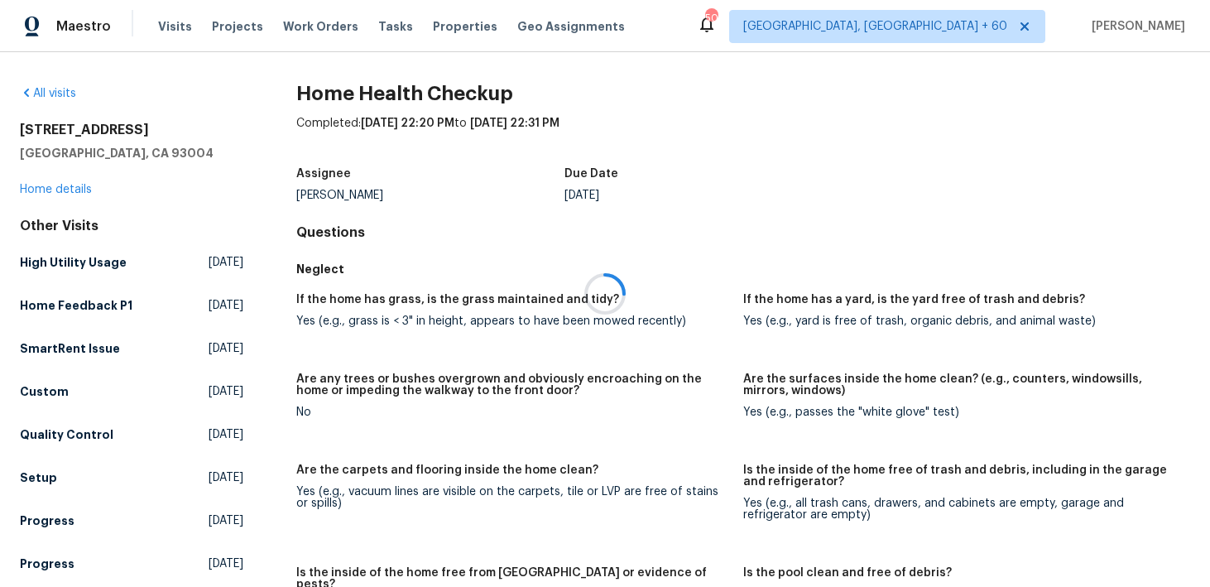
click at [34, 189] on div at bounding box center [605, 293] width 1210 height 587
click at [55, 189] on link "Home details" at bounding box center [56, 190] width 72 height 12
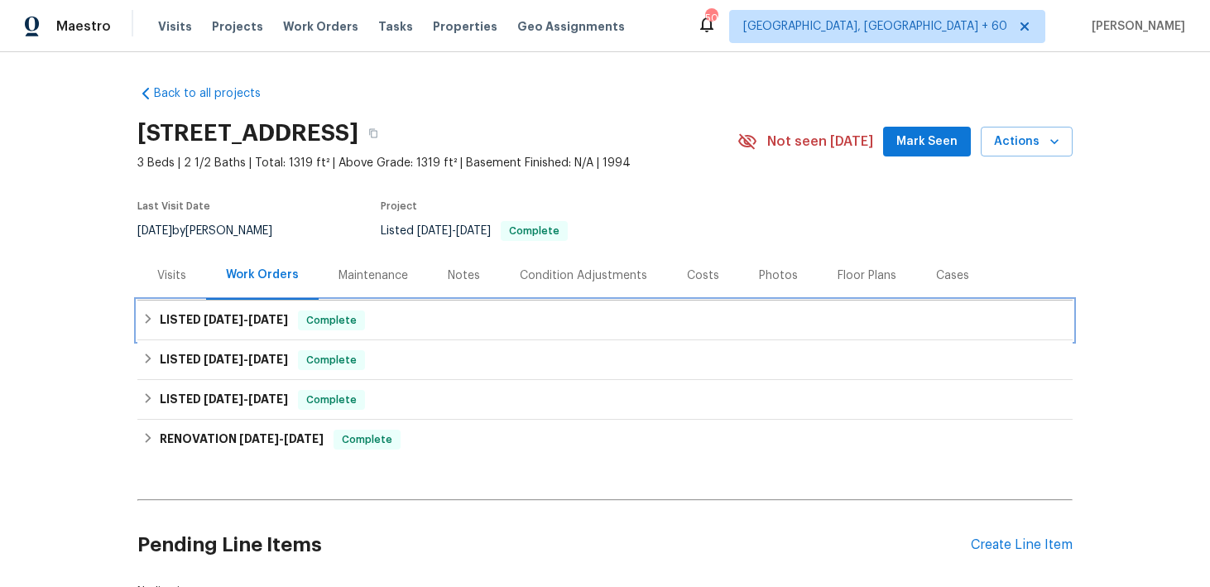
click at [390, 330] on div "LISTED [DATE] - [DATE] Complete" at bounding box center [604, 320] width 925 height 20
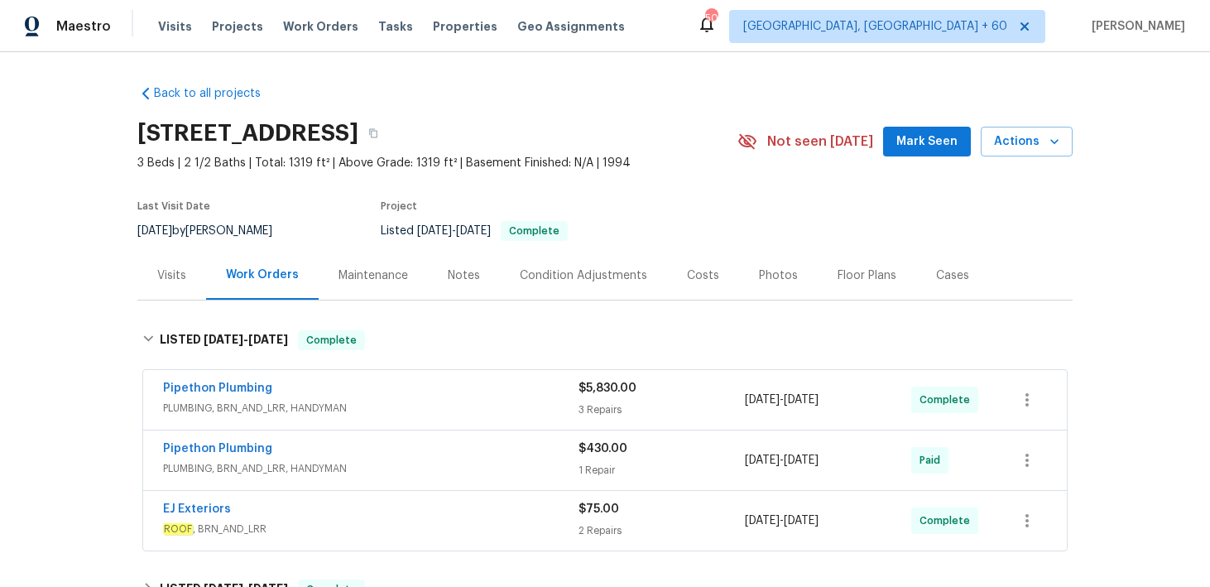
click at [542, 416] on span "PLUMBING, BRN_AND_LRR, HANDYMAN" at bounding box center [371, 408] width 416 height 17
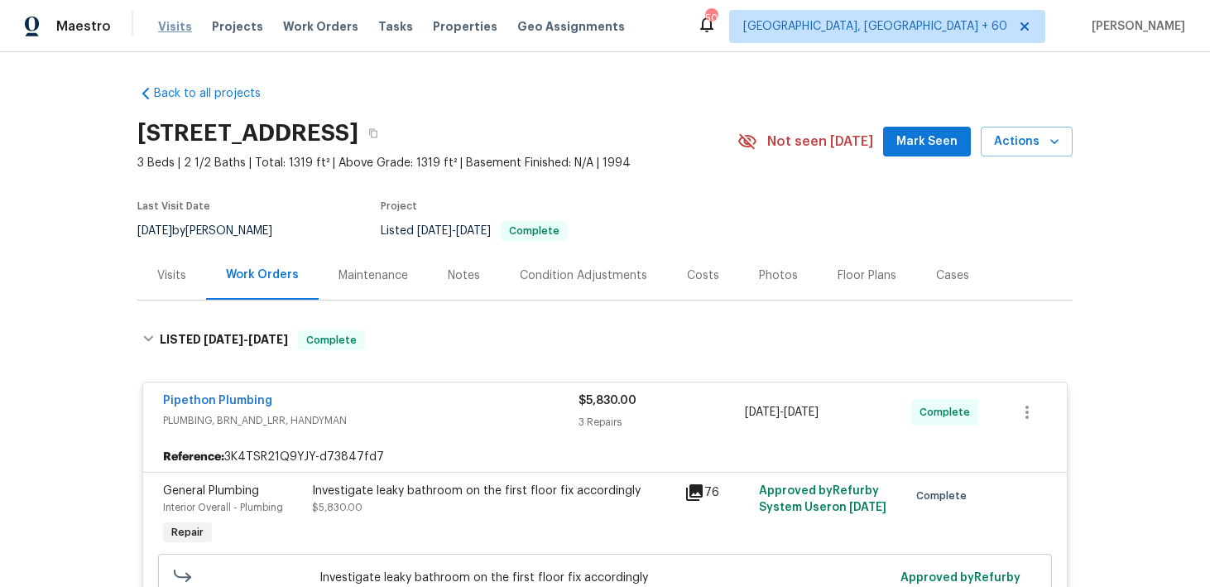
click at [174, 31] on span "Visits" at bounding box center [175, 26] width 34 height 17
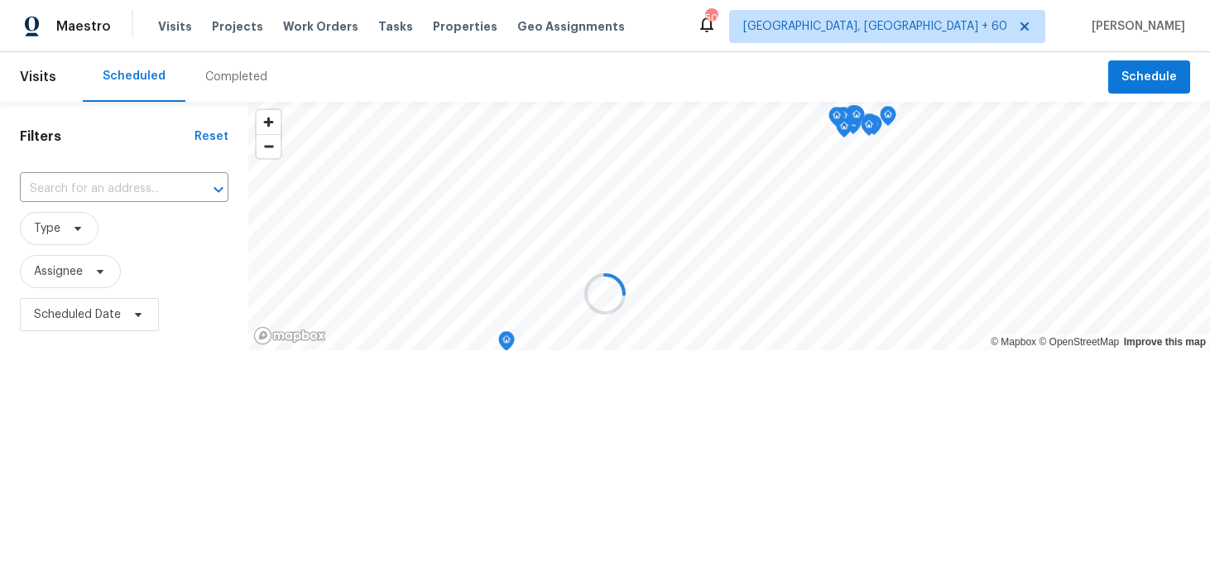
click at [225, 81] on div at bounding box center [605, 293] width 1210 height 587
click at [217, 79] on div at bounding box center [605, 293] width 1210 height 587
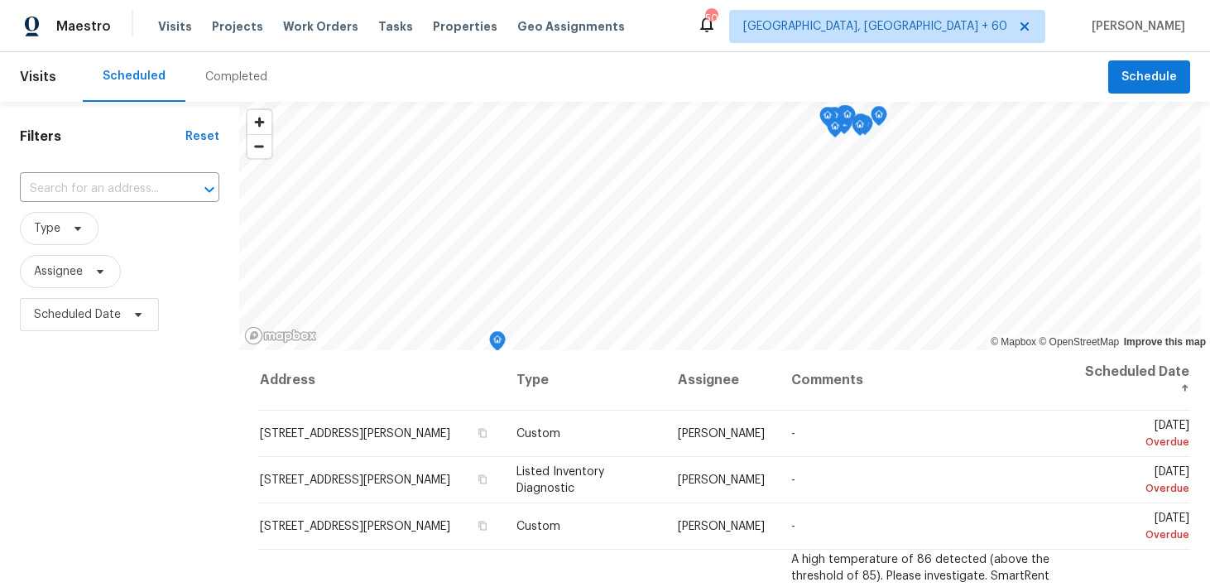
click at [232, 79] on div "Completed" at bounding box center [236, 77] width 62 height 17
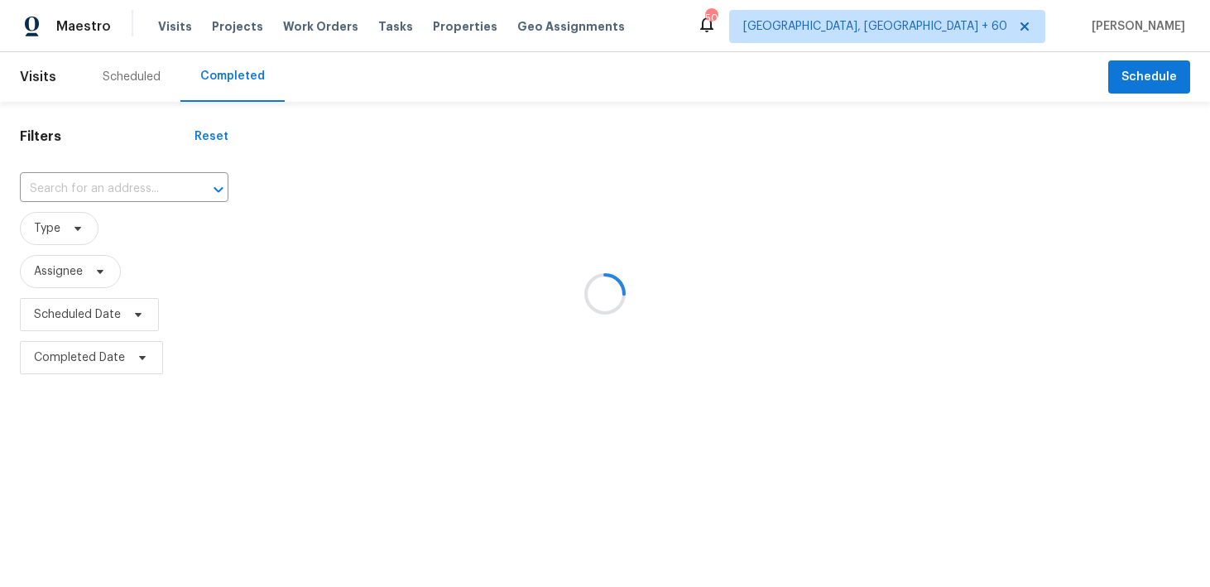
click at [63, 202] on div at bounding box center [605, 293] width 1210 height 587
click at [52, 192] on div at bounding box center [605, 293] width 1210 height 587
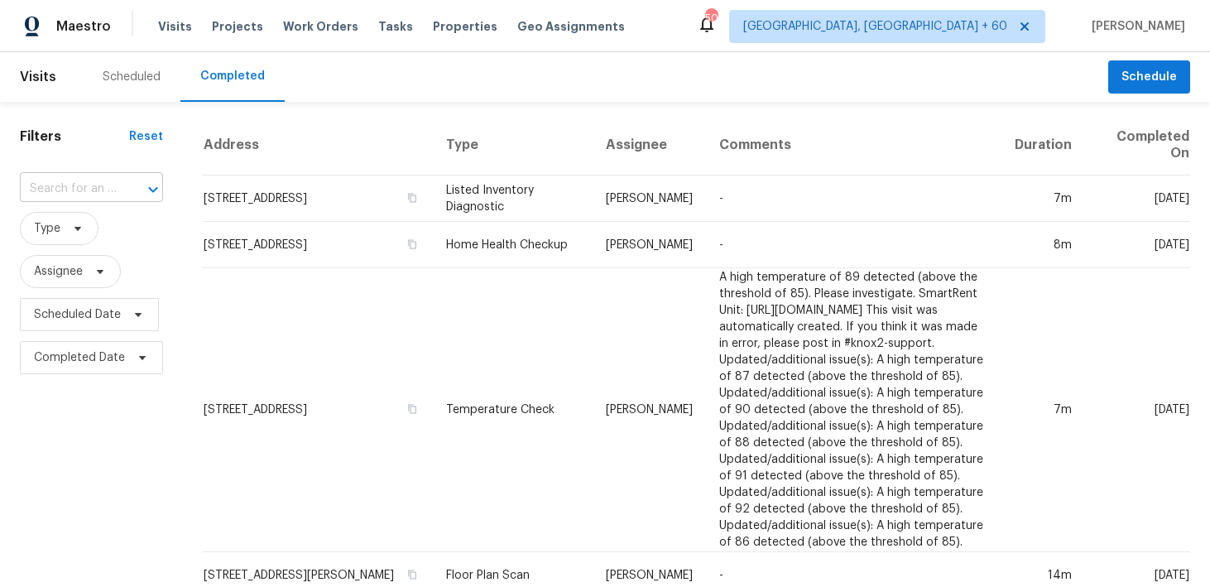
click at [62, 181] on input "text" at bounding box center [68, 189] width 97 height 26
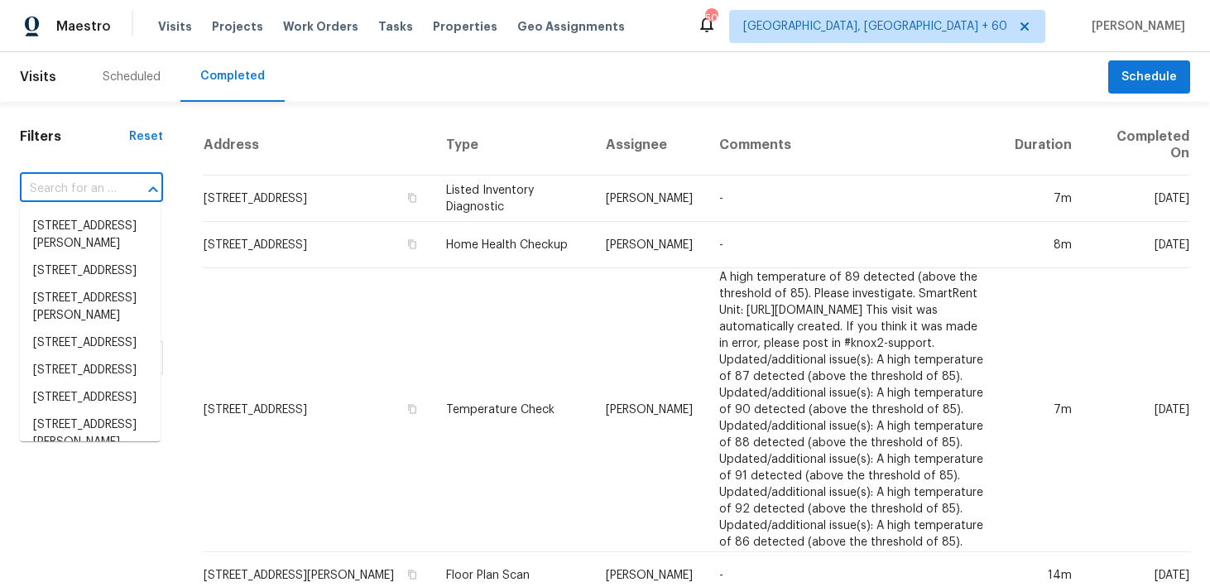
paste input "[STREET_ADDRESS][PERSON_NAME]"
type input "[STREET_ADDRESS][PERSON_NAME]"
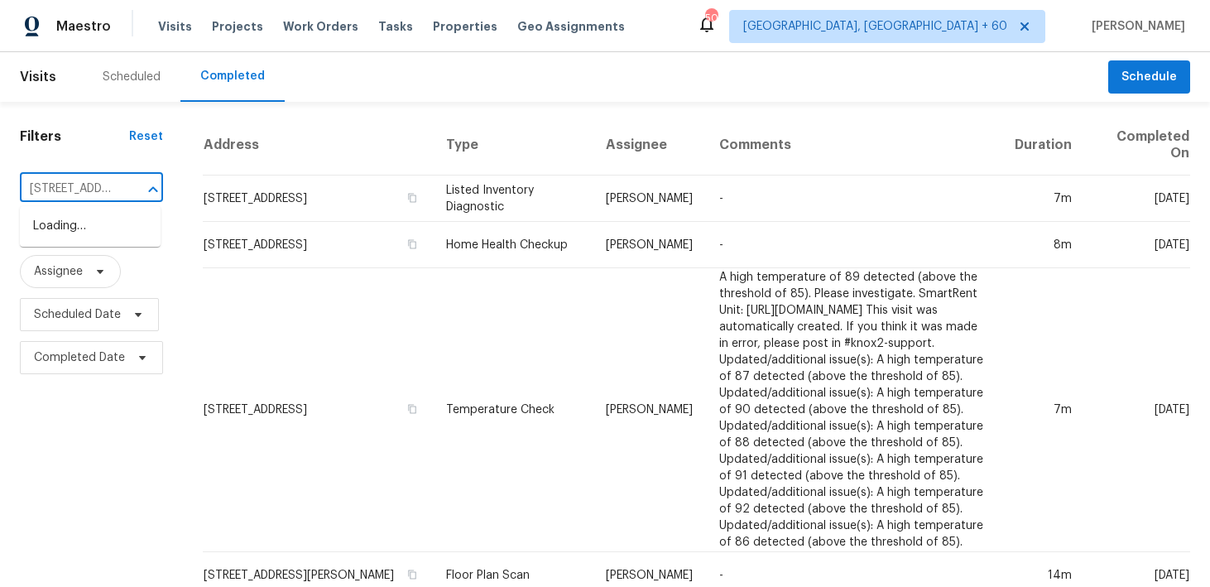
scroll to position [0, 115]
click at [66, 228] on li "[STREET_ADDRESS]" at bounding box center [90, 226] width 141 height 27
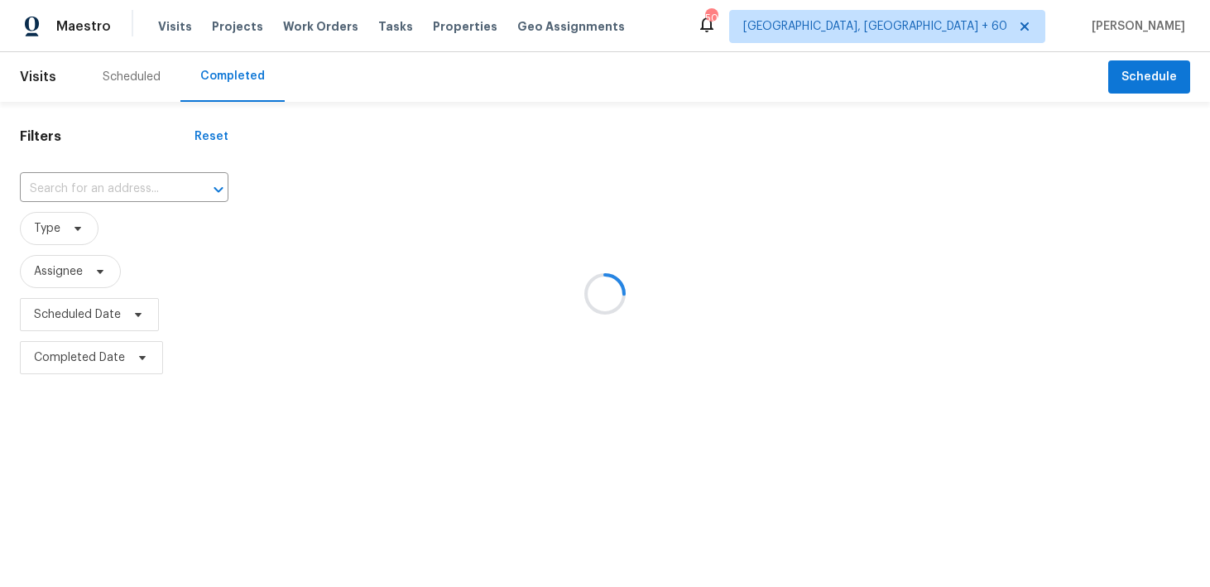
type input "[STREET_ADDRESS]"
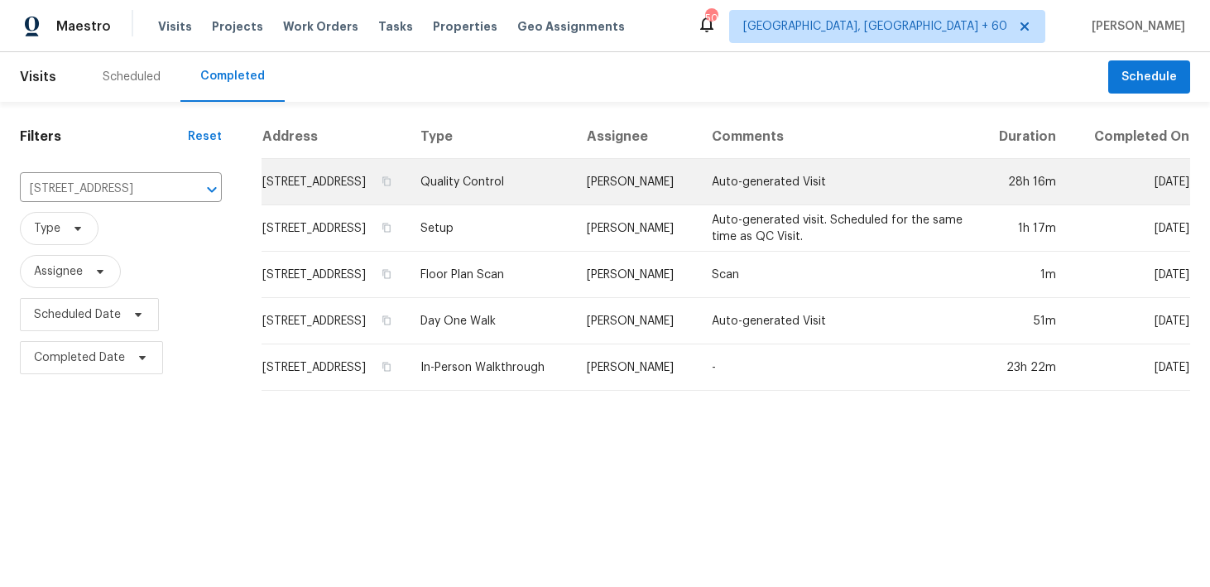
click at [485, 194] on td "Quality Control" at bounding box center [490, 182] width 166 height 46
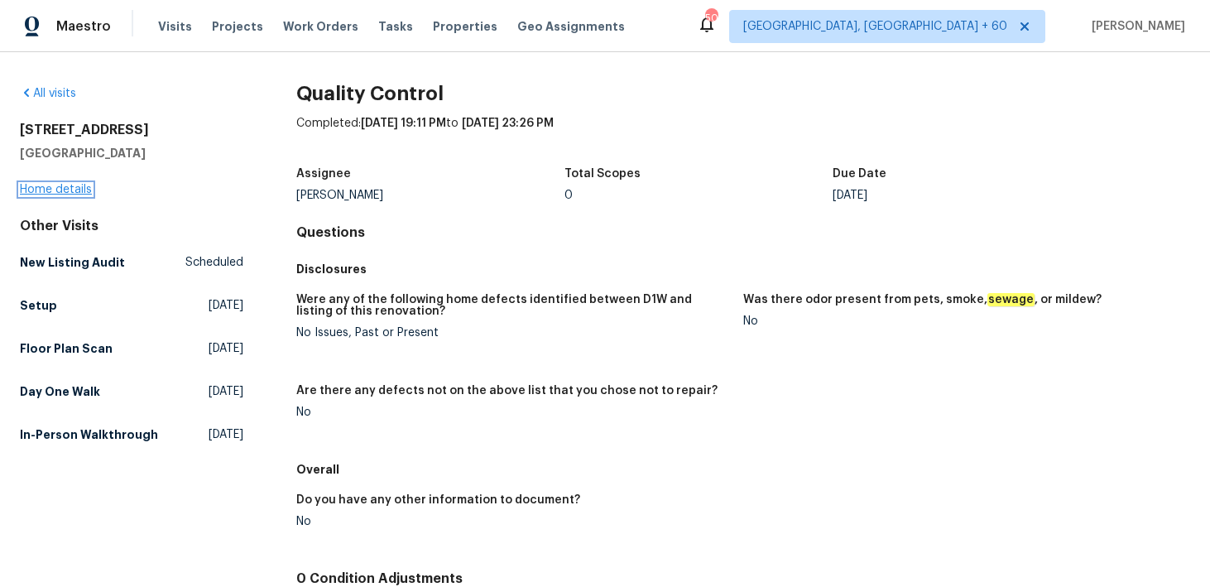
click at [49, 188] on link "Home details" at bounding box center [56, 190] width 72 height 12
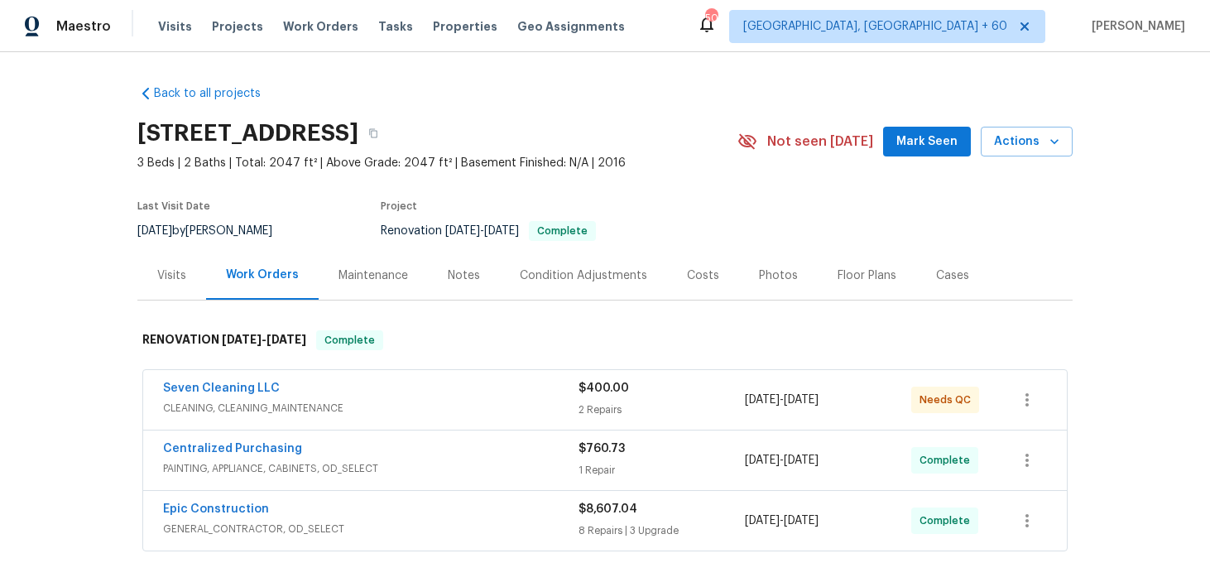
scroll to position [223, 0]
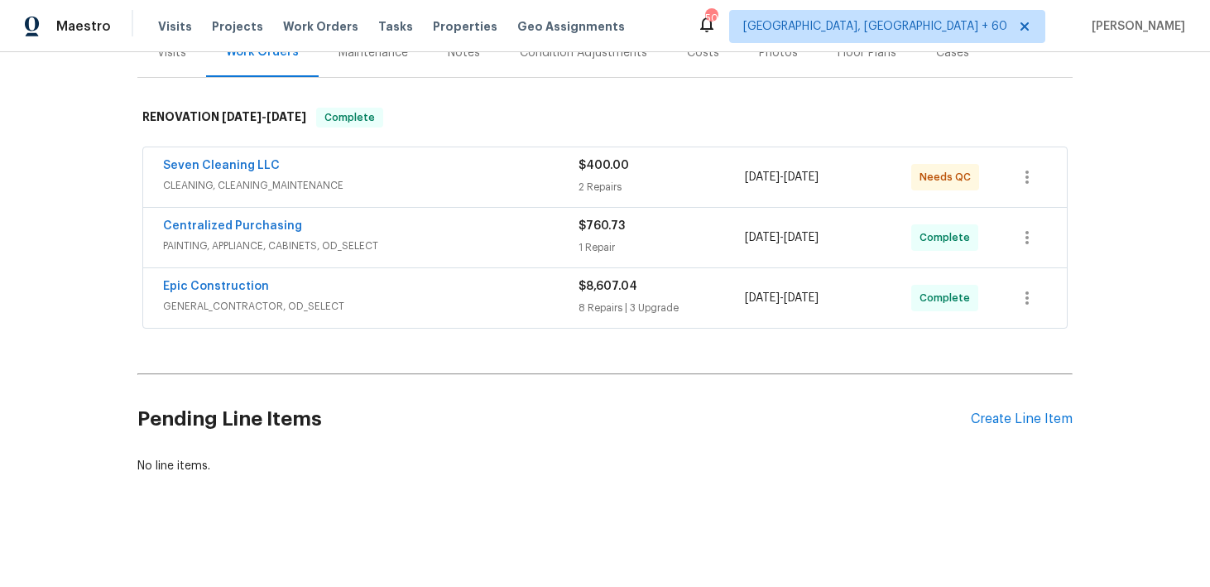
click at [598, 305] on div "8 Repairs | 3 Upgrade" at bounding box center [662, 308] width 166 height 17
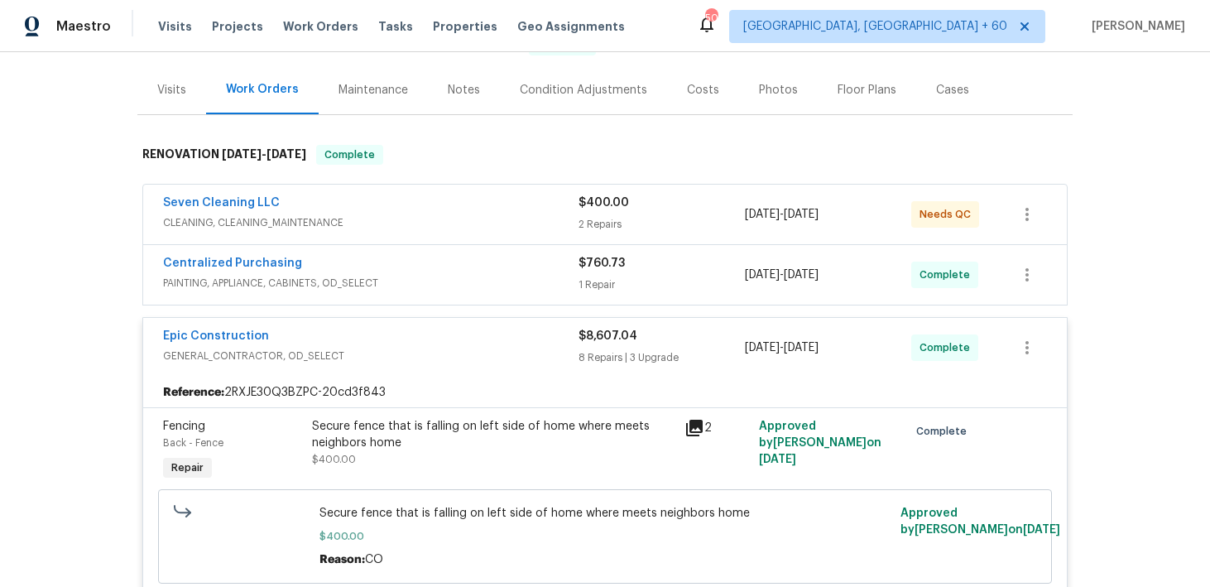
scroll to position [127, 0]
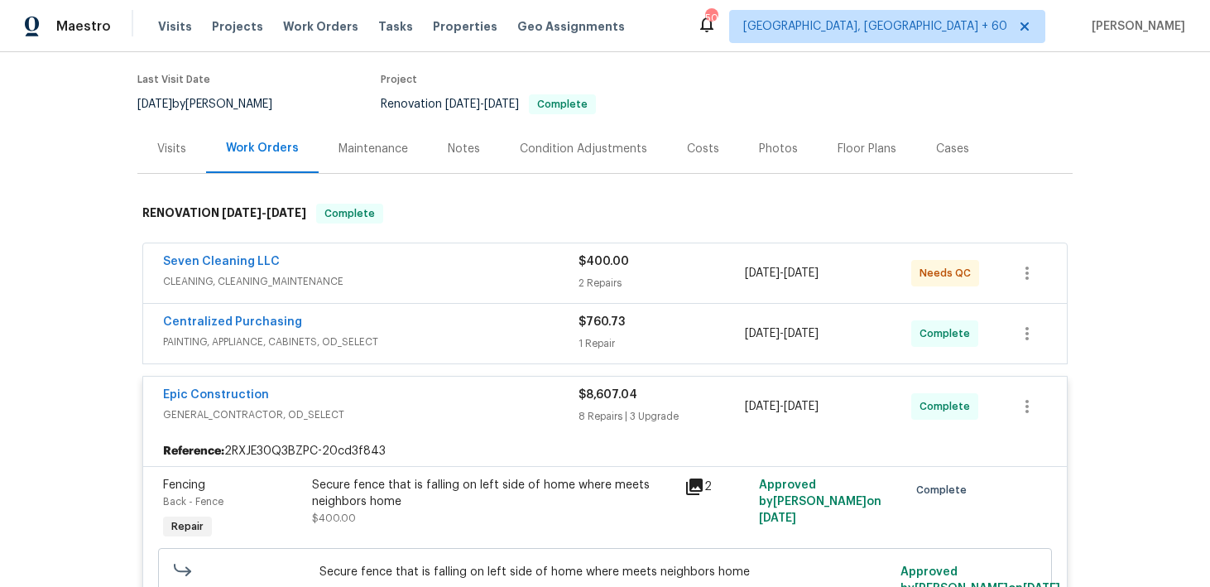
click at [584, 343] on div "1 Repair" at bounding box center [662, 343] width 166 height 17
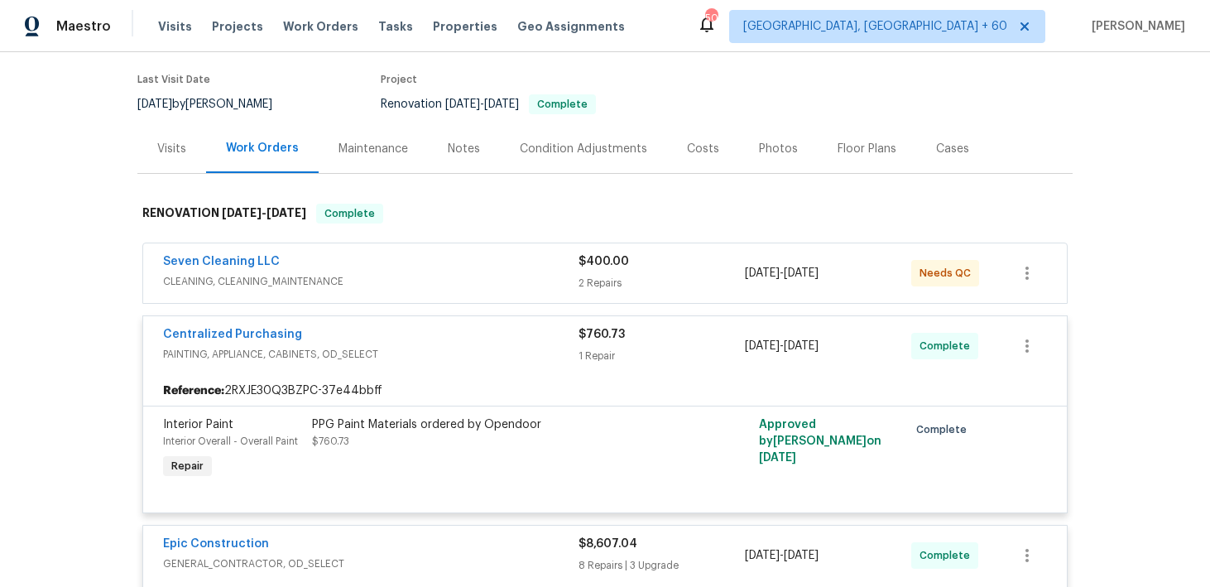
click at [589, 283] on div "2 Repairs" at bounding box center [662, 283] width 166 height 17
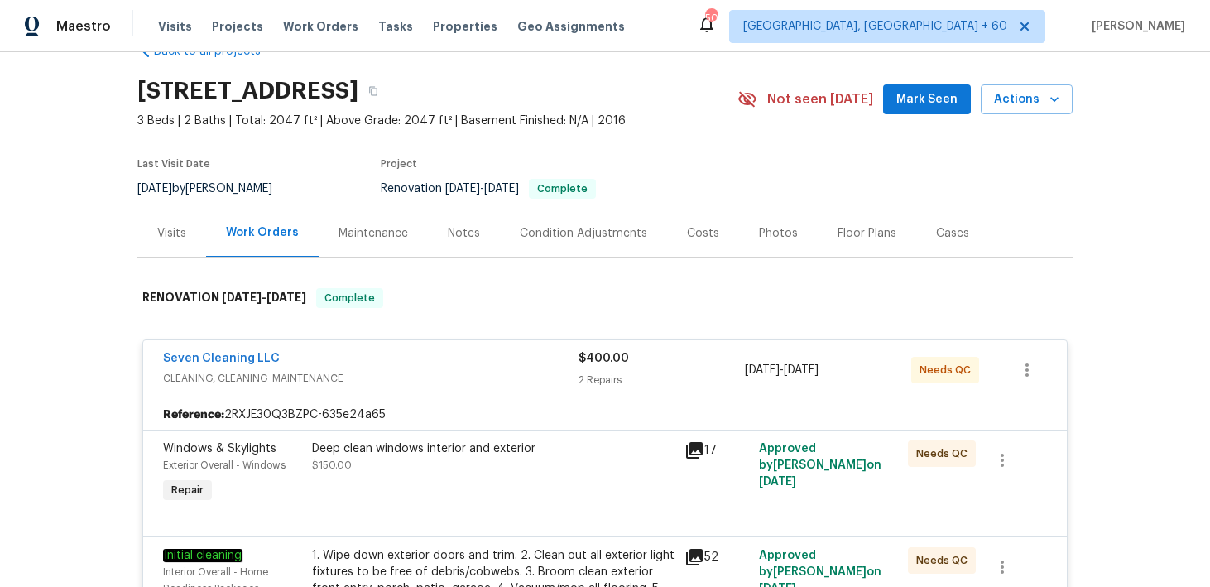
scroll to position [0, 0]
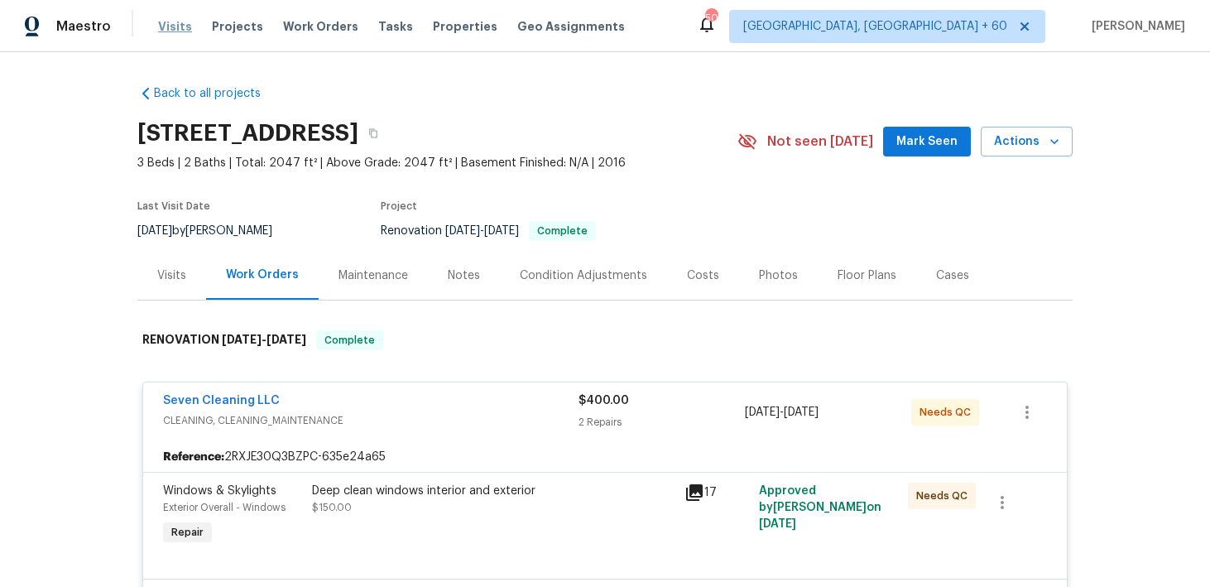
click at [171, 22] on span "Visits" at bounding box center [175, 26] width 34 height 17
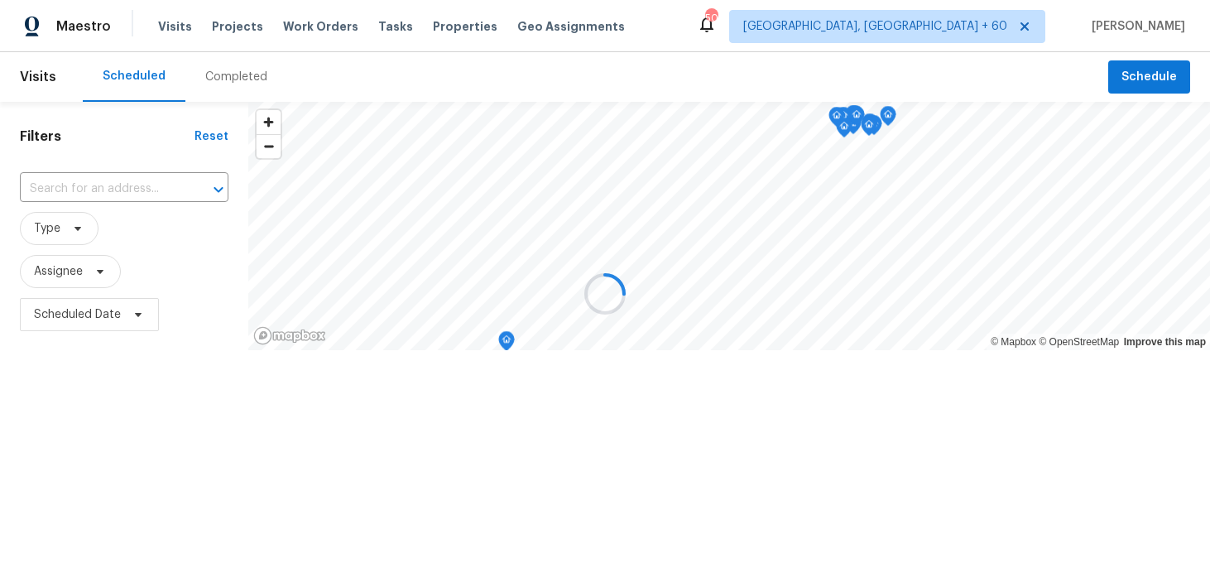
click at [223, 73] on div at bounding box center [605, 293] width 1210 height 587
click at [230, 75] on div at bounding box center [605, 293] width 1210 height 587
click at [215, 86] on div at bounding box center [605, 293] width 1210 height 587
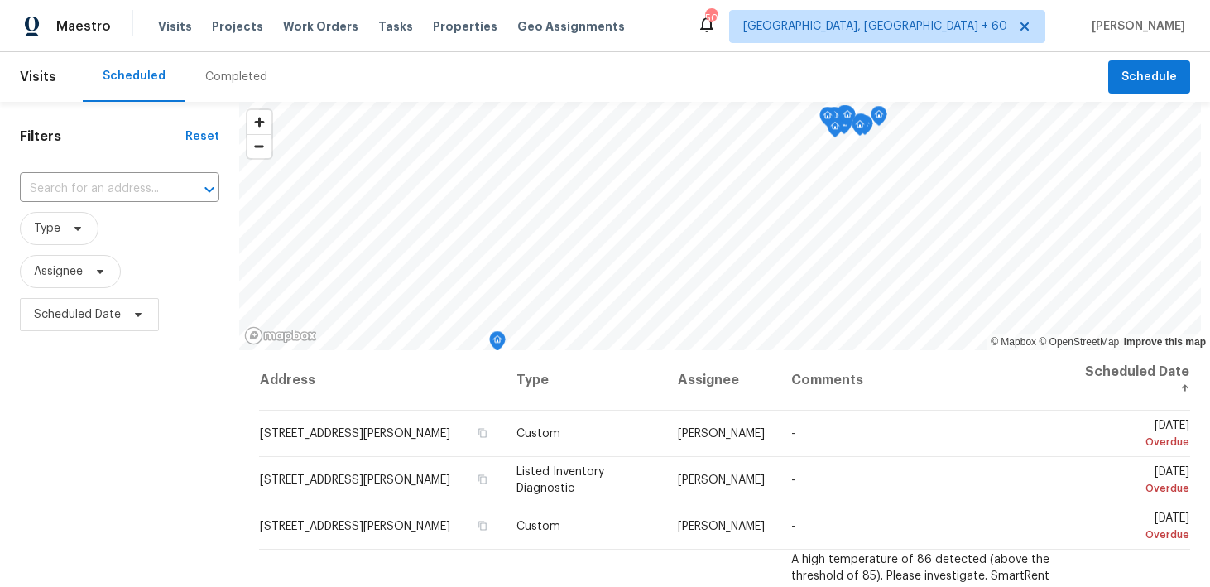
click at [219, 74] on div "Completed" at bounding box center [236, 77] width 62 height 17
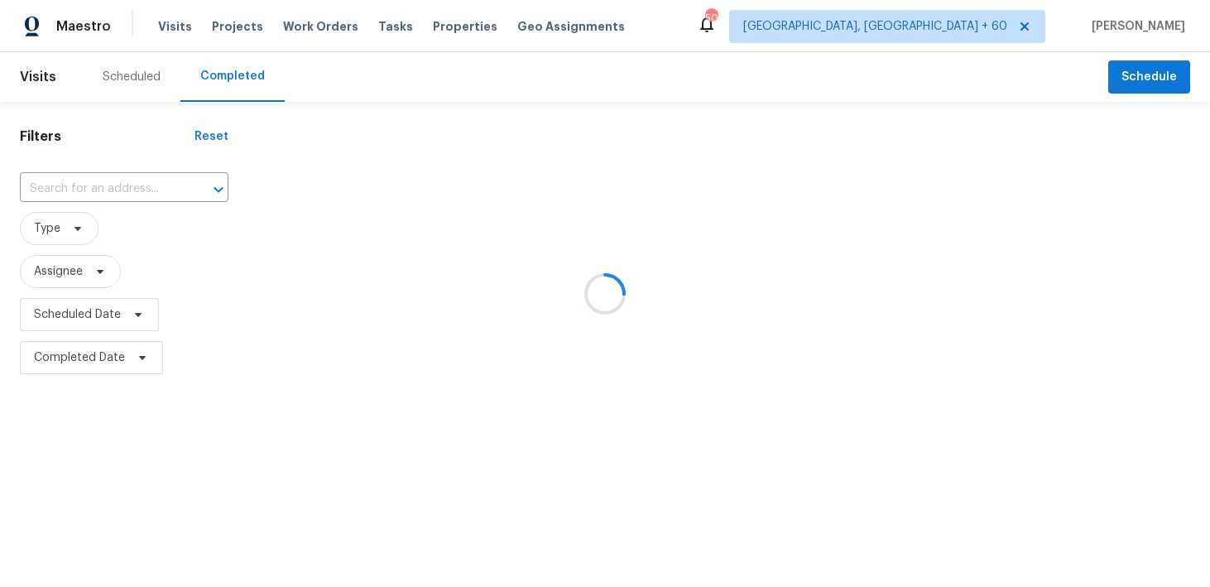
click at [92, 196] on div at bounding box center [605, 293] width 1210 height 587
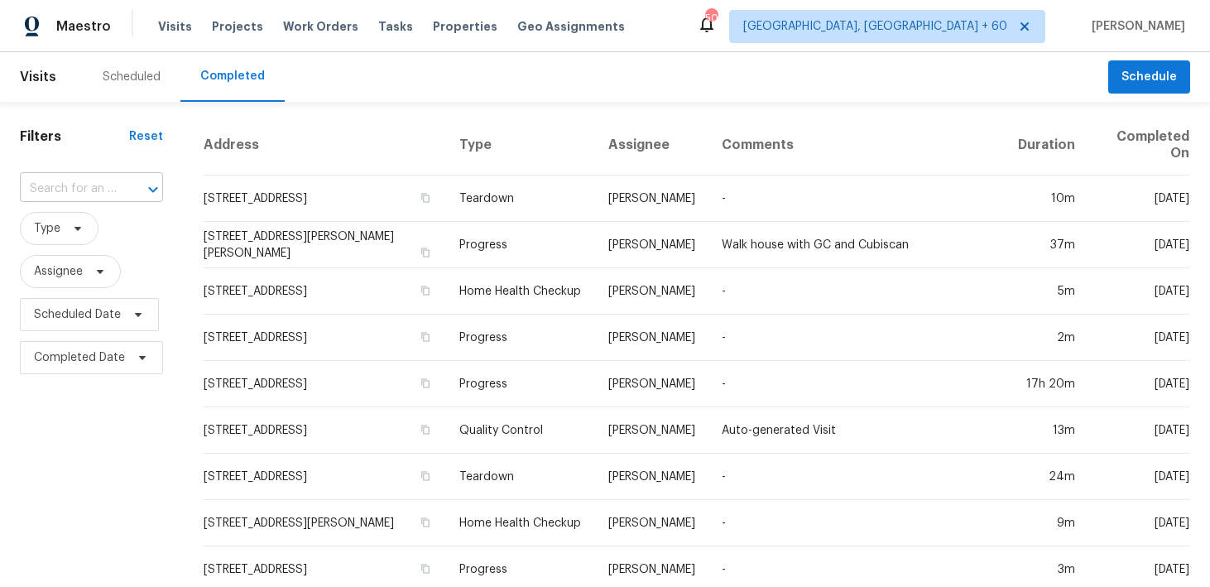
click at [44, 188] on input "text" at bounding box center [68, 189] width 97 height 26
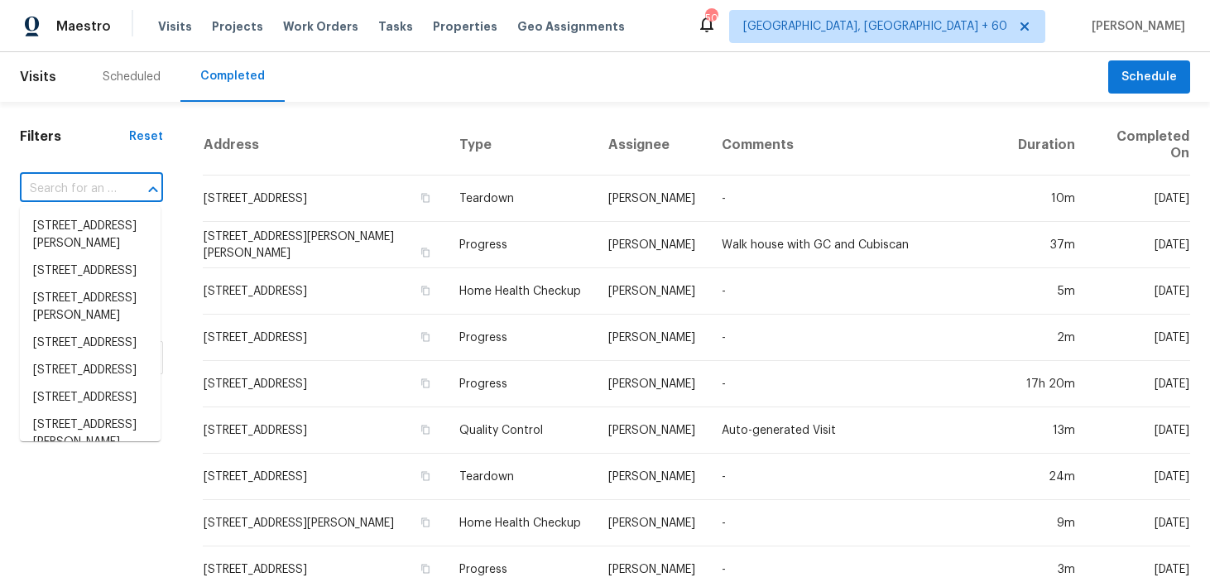
paste input "[STREET_ADDRESS]"
type input "[STREET_ADDRESS]"
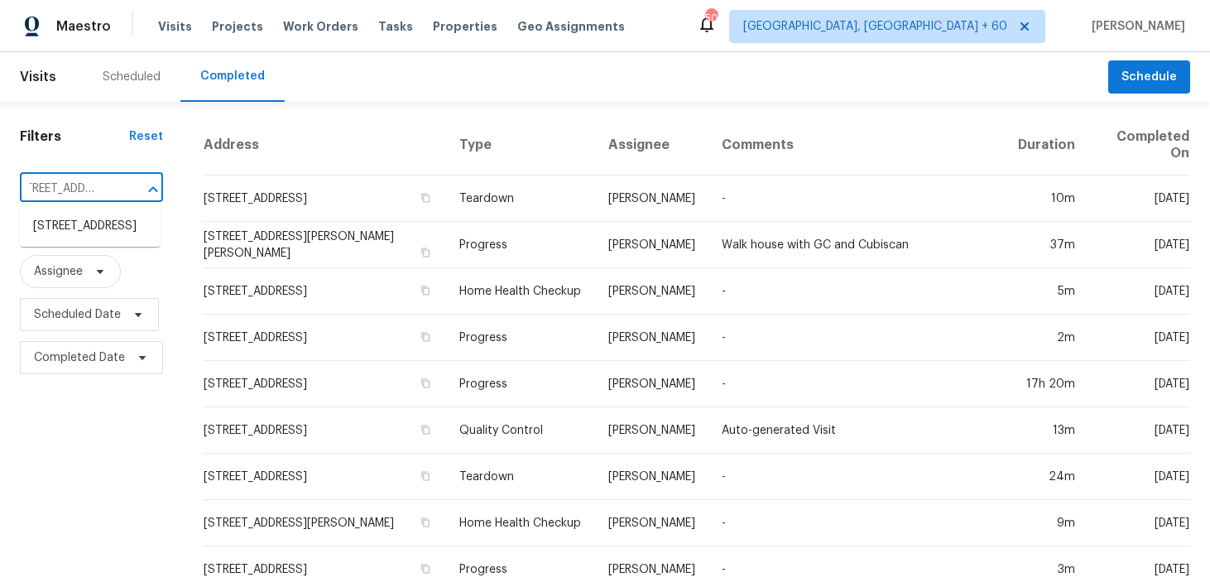
click at [90, 234] on li "[STREET_ADDRESS]" at bounding box center [90, 226] width 141 height 27
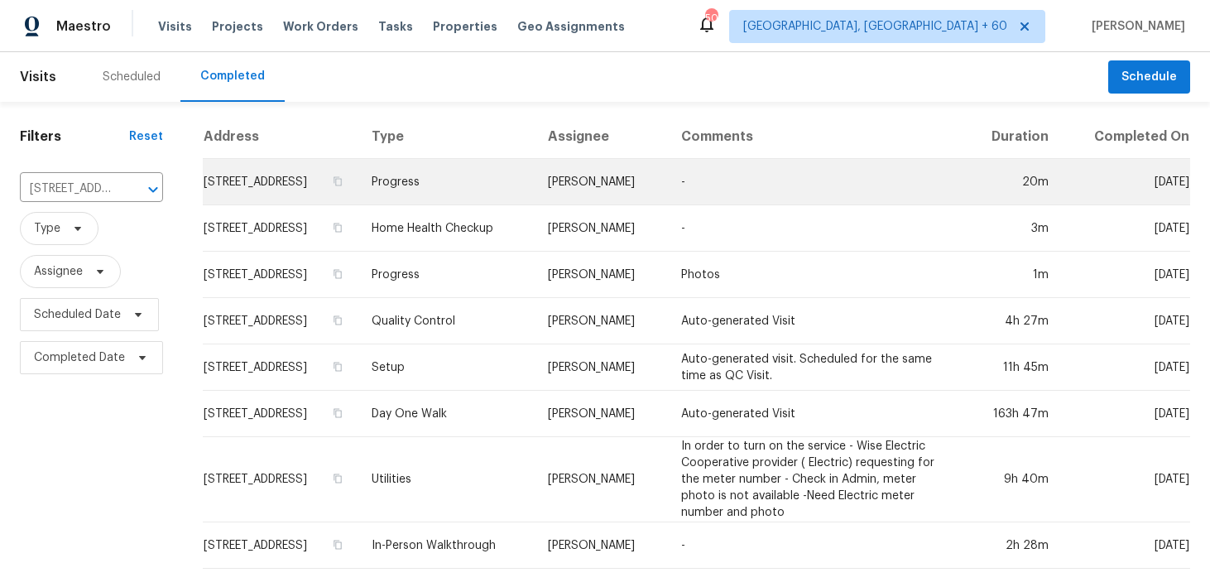
click at [482, 197] on td "Progress" at bounding box center [446, 182] width 176 height 46
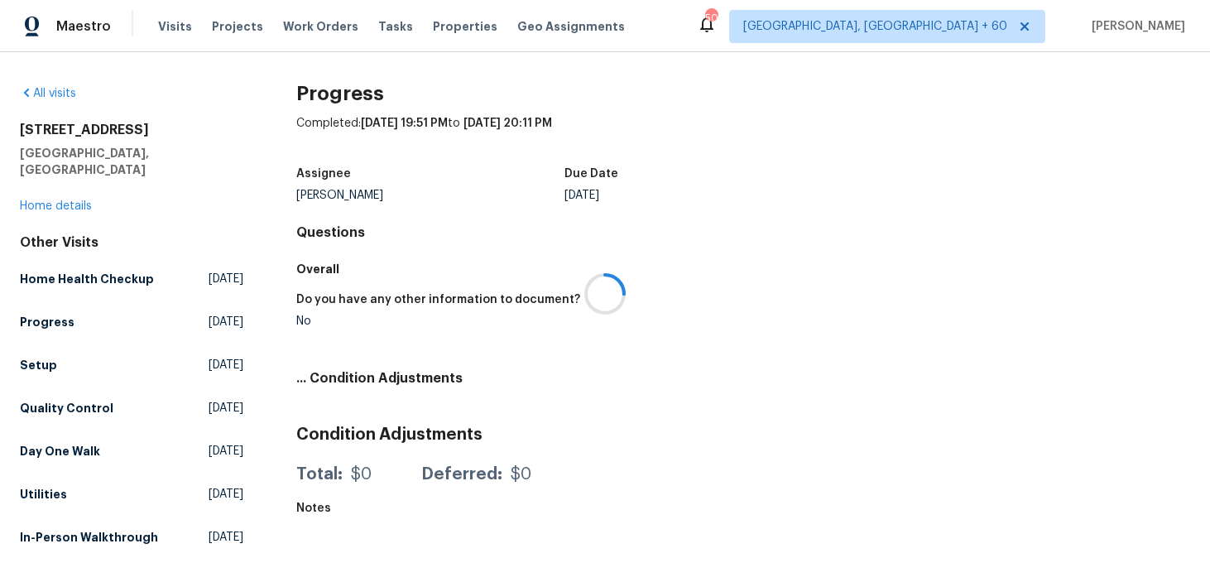
click at [43, 190] on div at bounding box center [605, 293] width 1210 height 587
click at [27, 200] on link "Home details" at bounding box center [56, 206] width 72 height 12
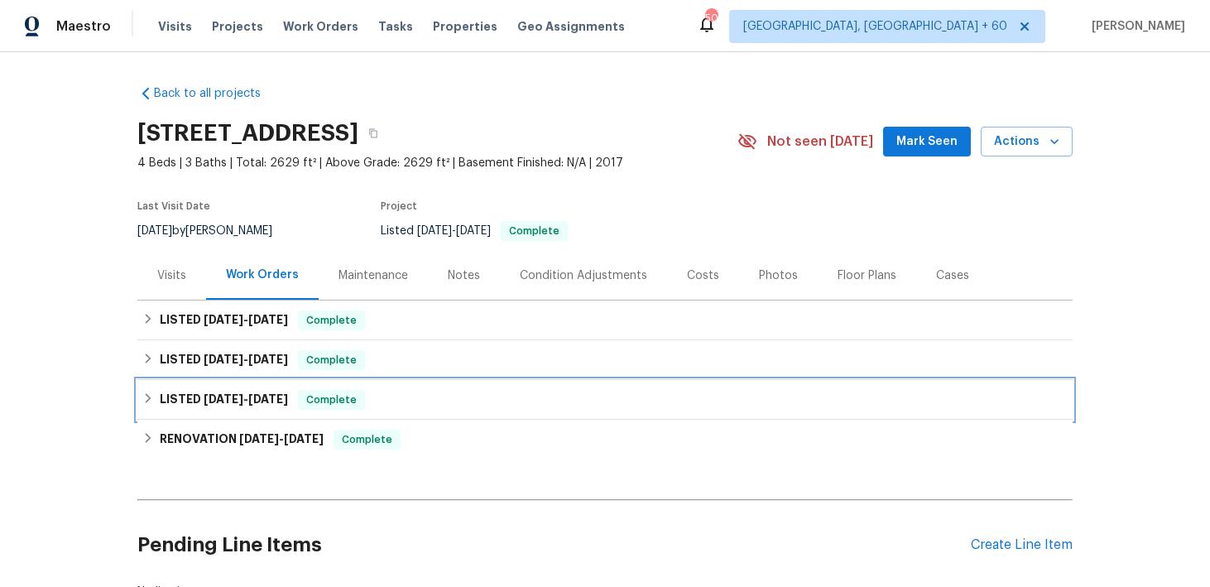
click at [358, 401] on span "Complete" at bounding box center [332, 400] width 64 height 17
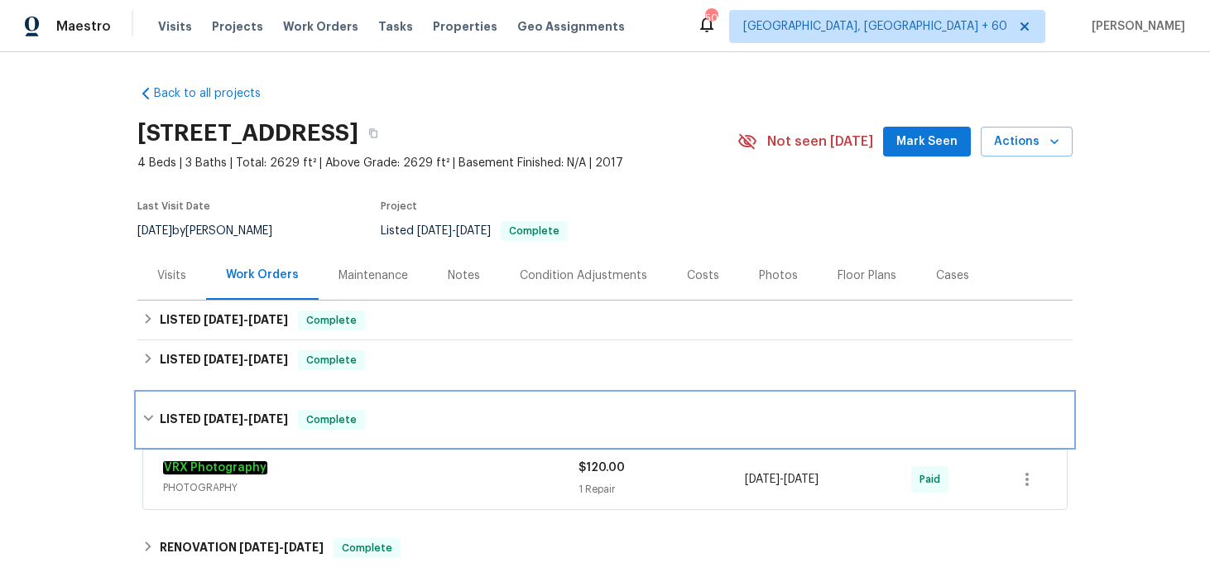
scroll to position [16, 0]
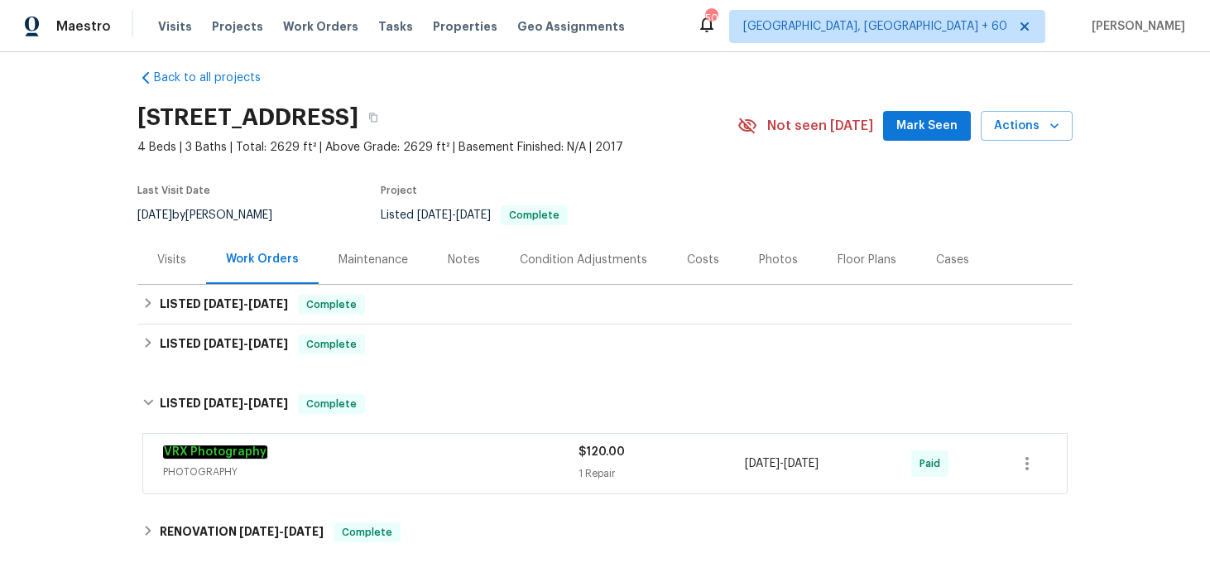
click at [608, 462] on div "$120.00 1 Repair" at bounding box center [662, 464] width 166 height 40
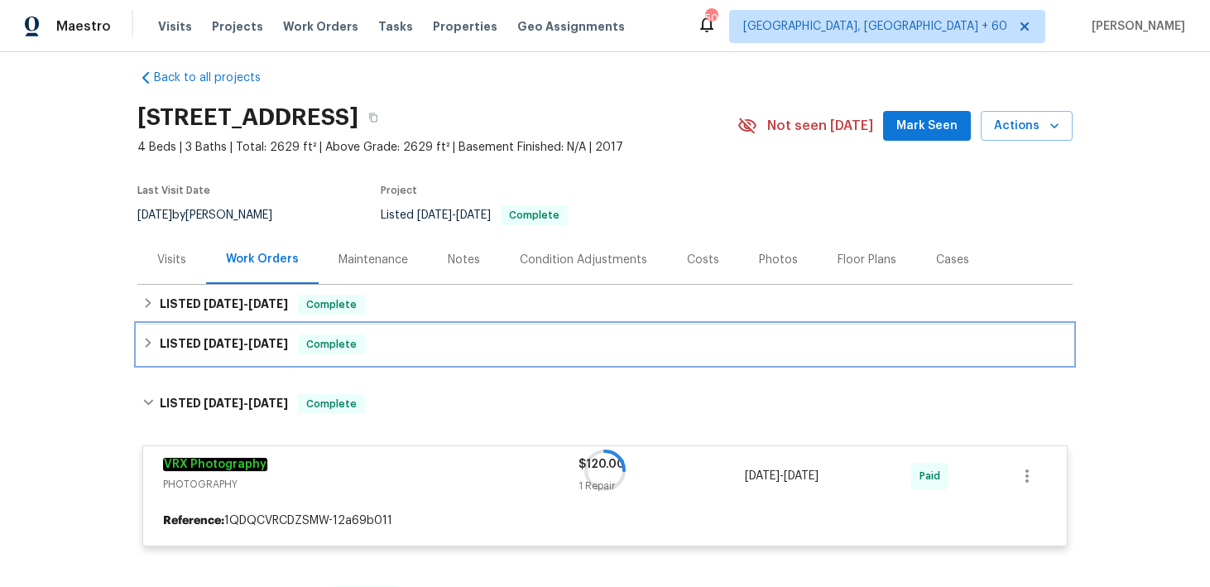
click at [443, 348] on div "LISTED [DATE] - [DATE] Complete" at bounding box center [604, 344] width 925 height 20
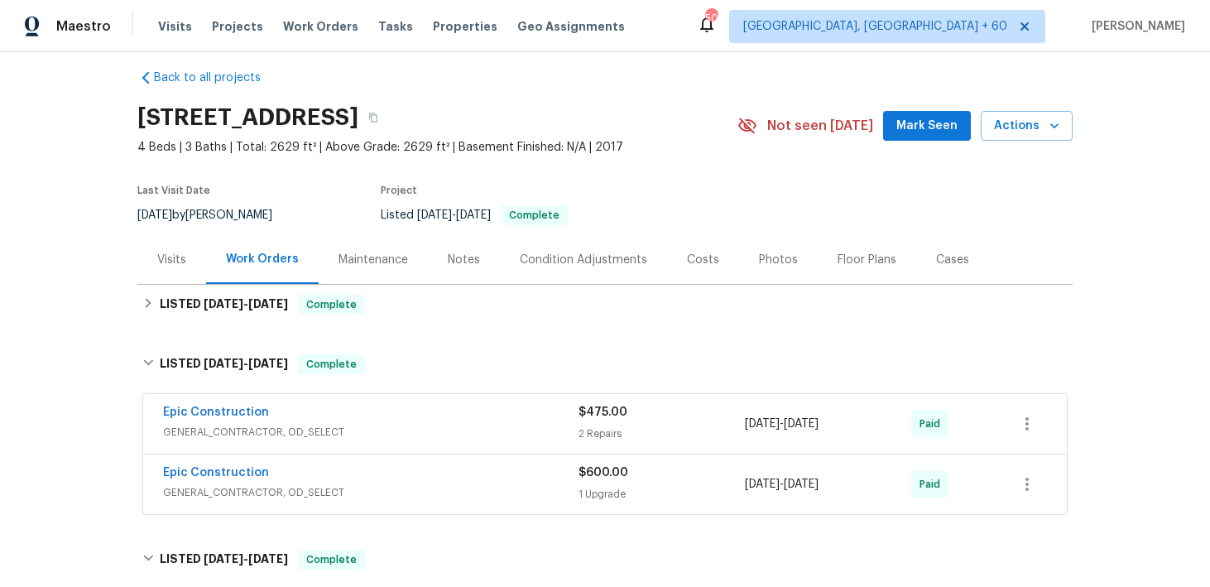
click at [594, 432] on div "2 Repairs" at bounding box center [662, 433] width 166 height 17
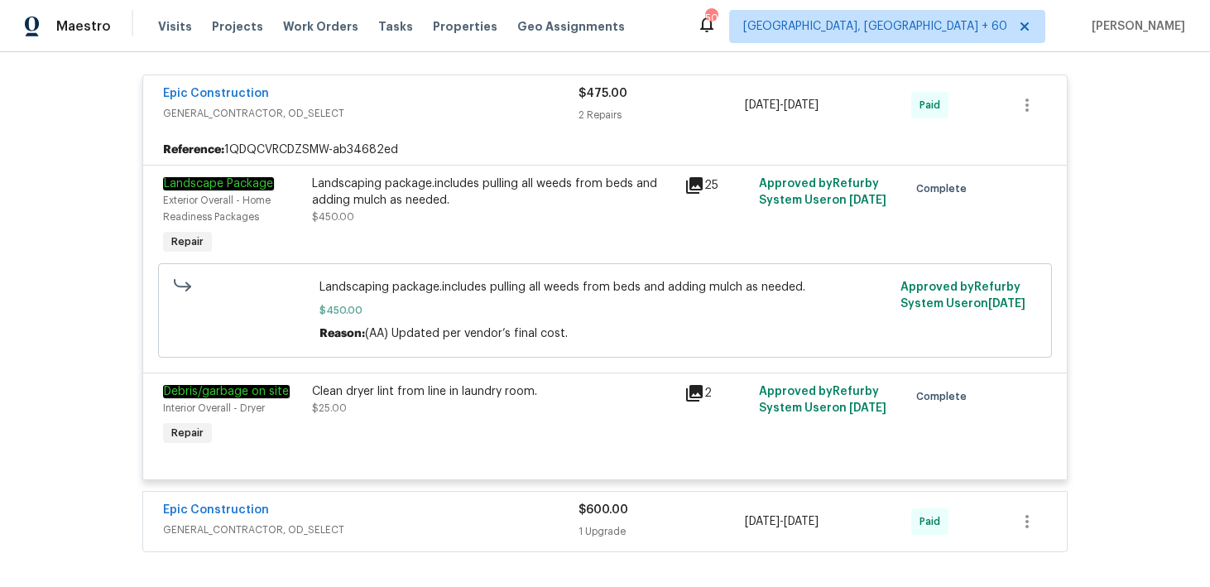
scroll to position [349, 0]
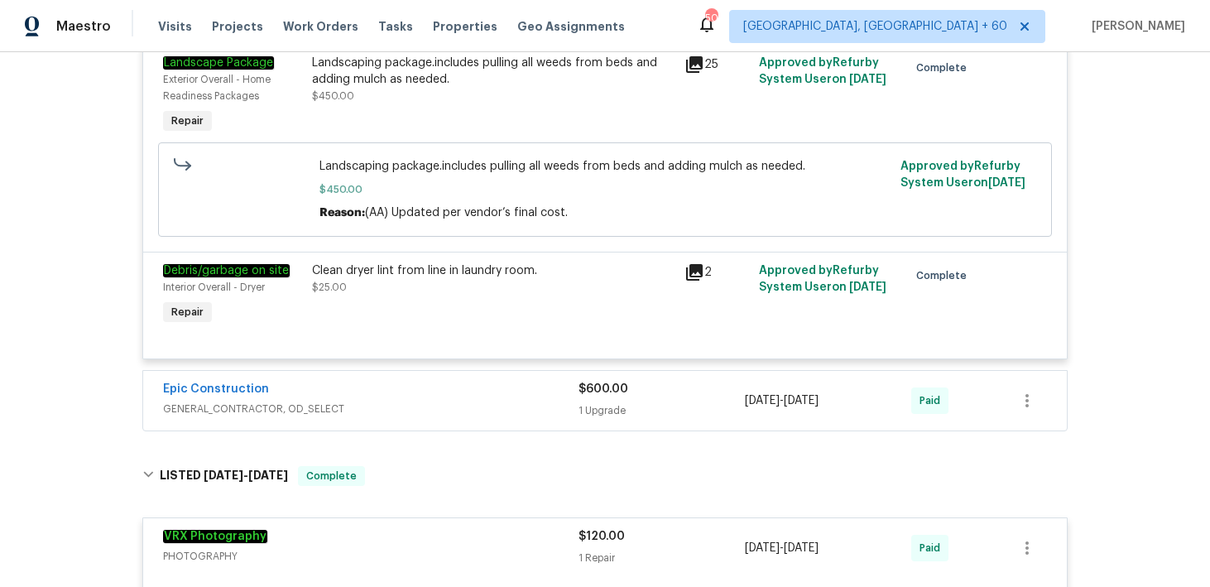
click at [610, 419] on div "1 Upgrade" at bounding box center [662, 410] width 166 height 17
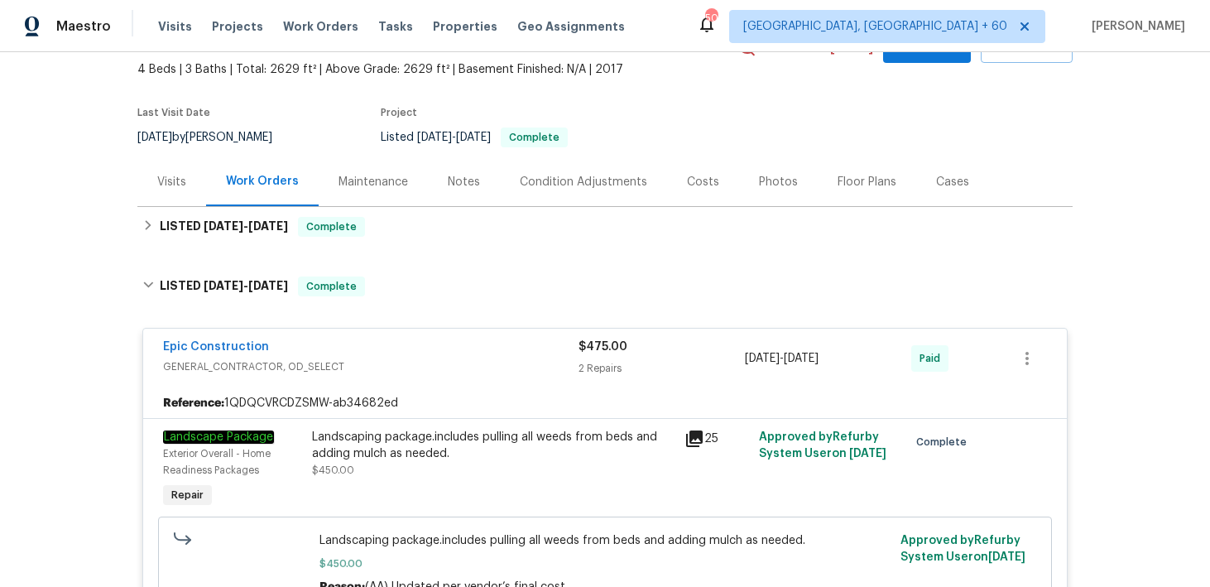
scroll to position [83, 0]
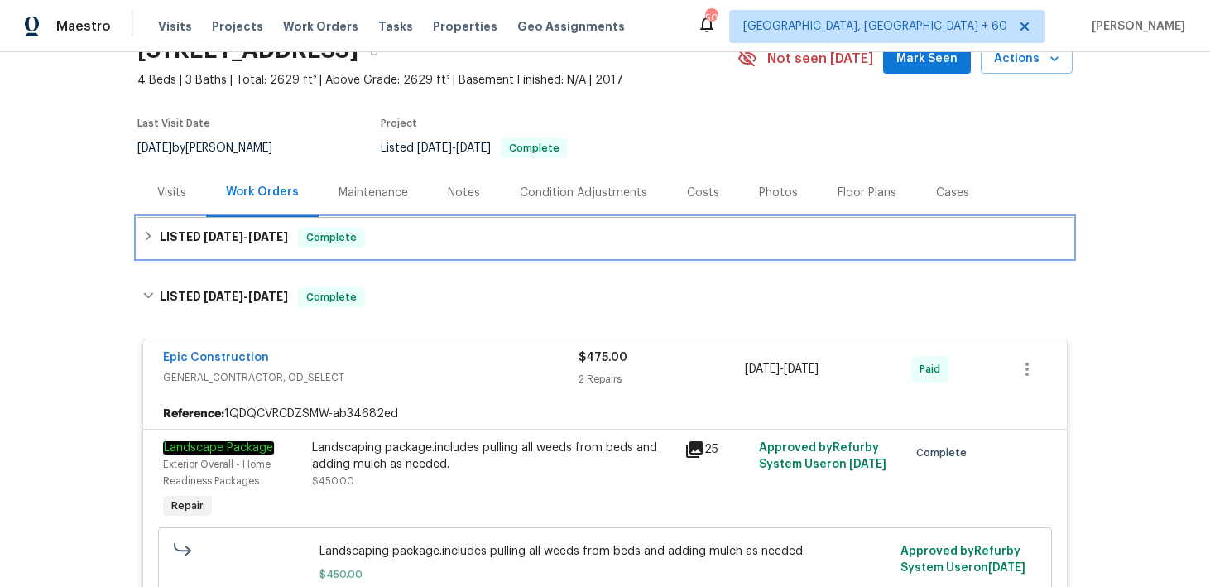
click at [445, 243] on div "LISTED [DATE] - [DATE] Complete" at bounding box center [604, 238] width 925 height 20
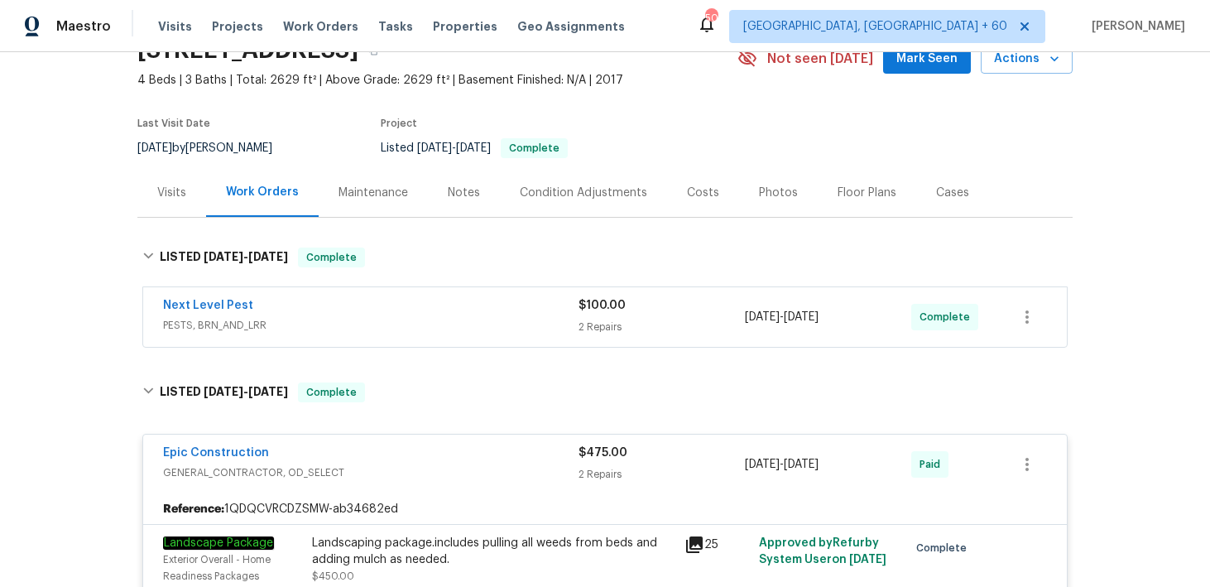
click at [609, 308] on span "$100.00" at bounding box center [602, 306] width 47 height 12
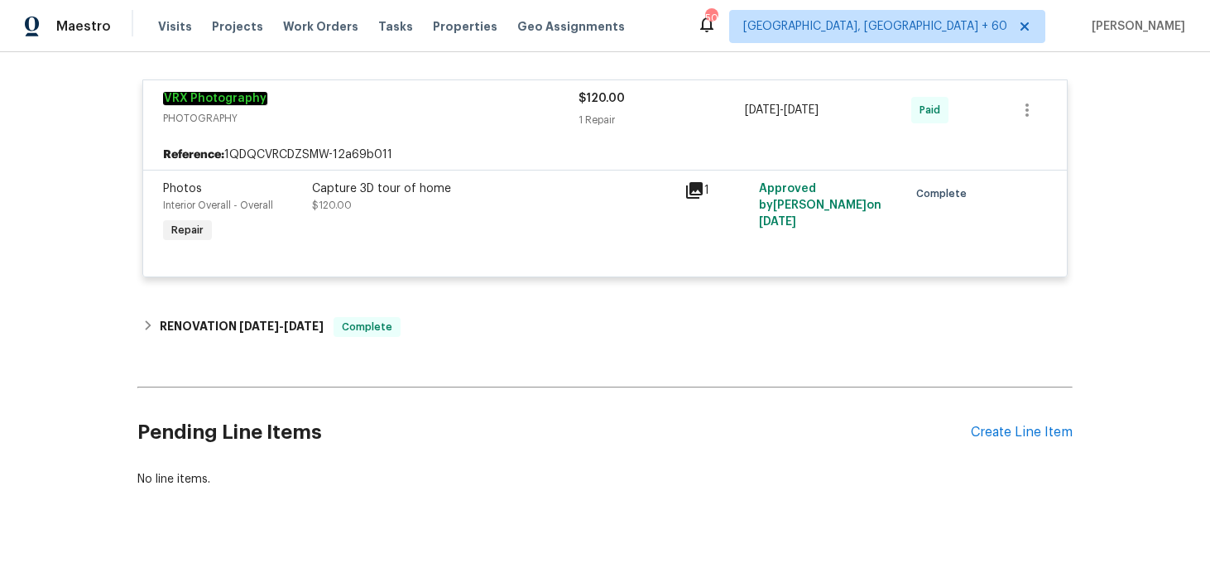
scroll to position [1717, 0]
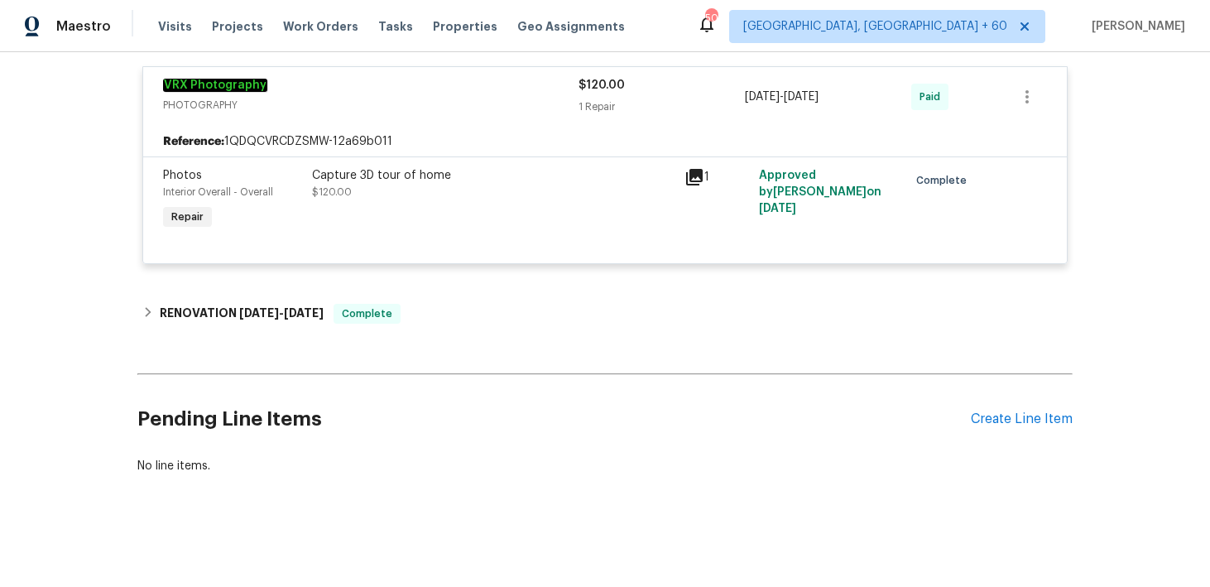
click at [391, 488] on div "Back to all projects [STREET_ADDRESS] 4 Beds | 3 Baths | Total: 2629 ft² | Abov…" at bounding box center [605, 319] width 1210 height 535
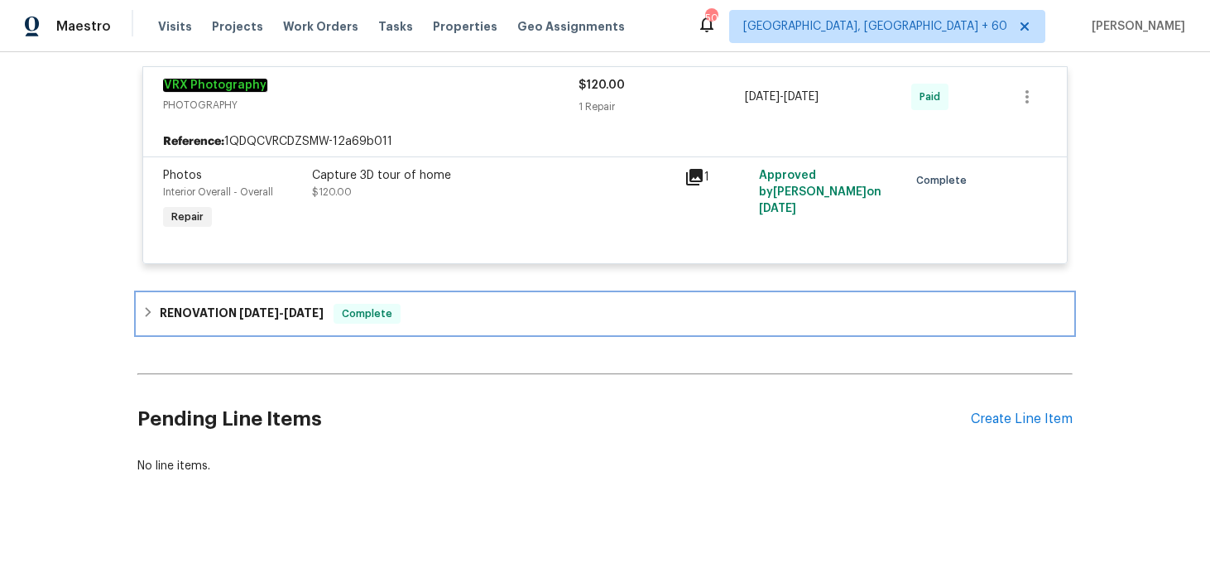
click at [486, 310] on div "RENOVATION [DATE] - [DATE] Complete" at bounding box center [604, 314] width 925 height 20
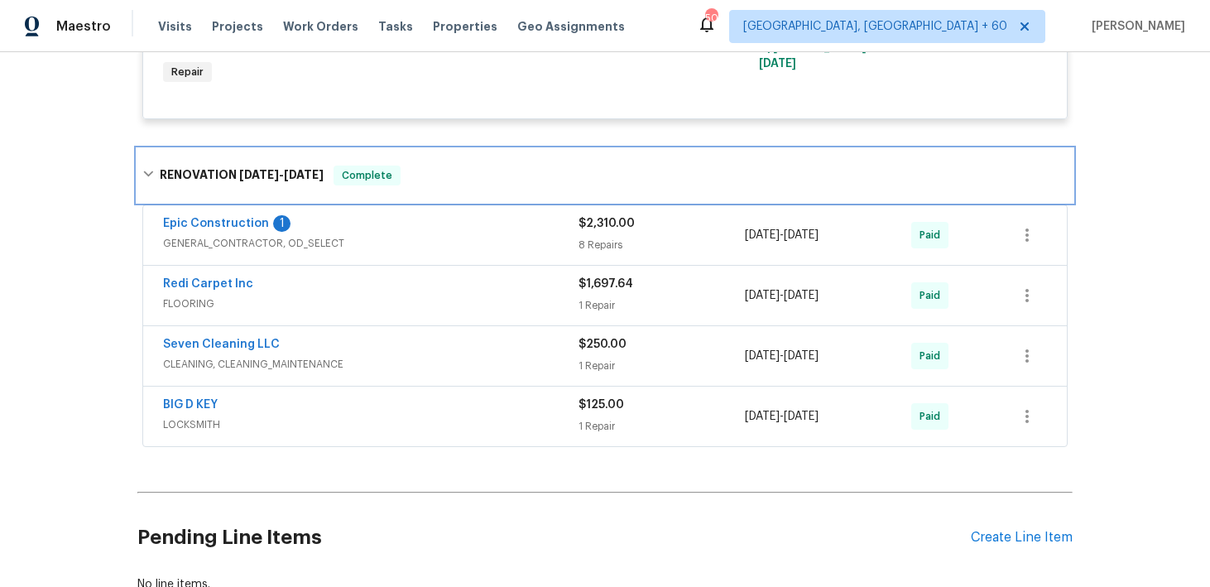
scroll to position [1868, 0]
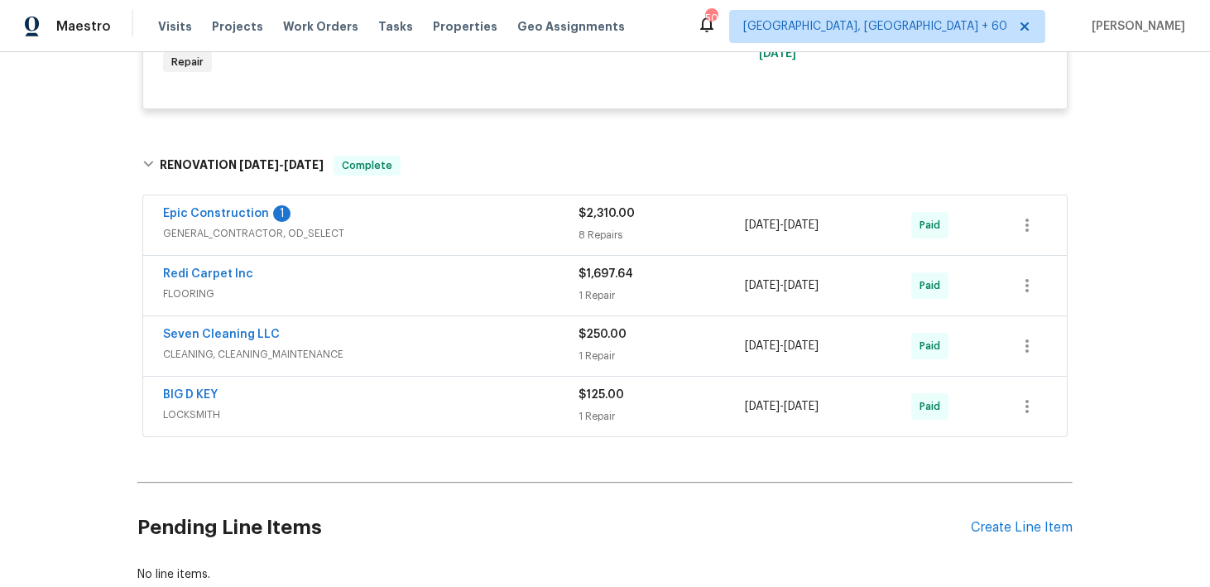
click at [645, 219] on div "$2,310.00" at bounding box center [662, 213] width 166 height 17
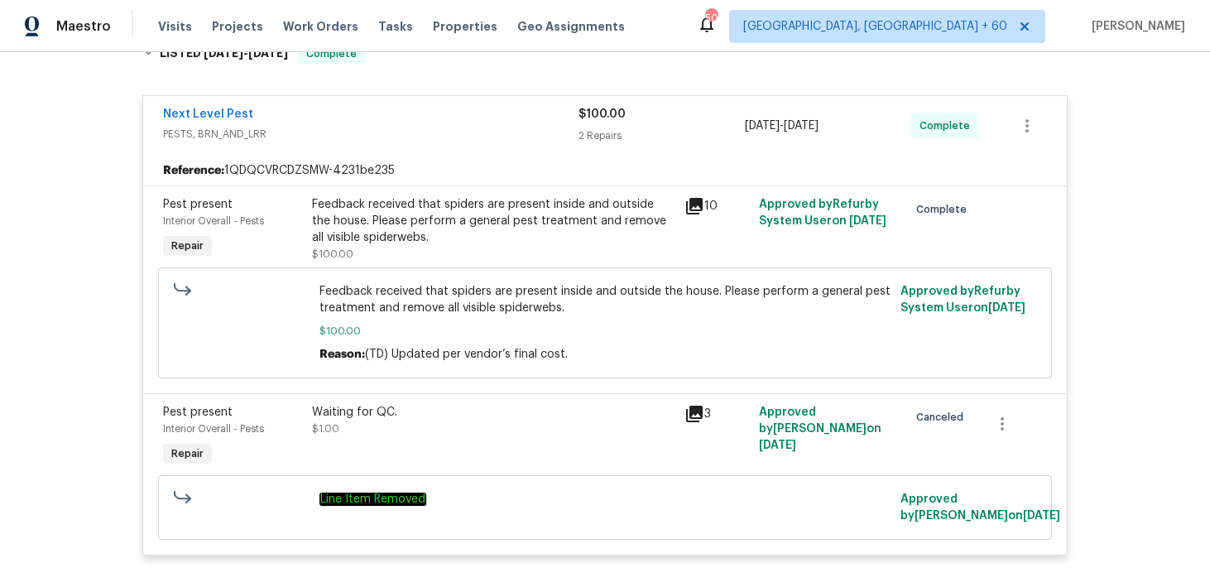
scroll to position [0, 0]
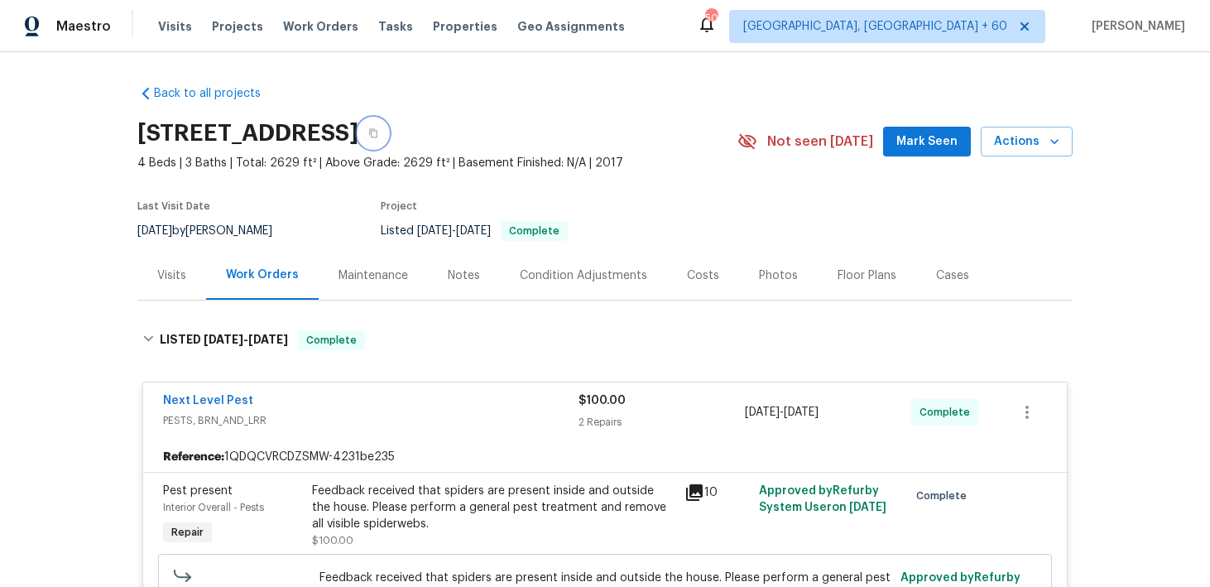
click at [388, 132] on button "button" at bounding box center [373, 133] width 30 height 30
click at [172, 11] on div "Visits Projects Work Orders Tasks Properties Geo Assignments" at bounding box center [401, 26] width 487 height 33
click at [169, 30] on span "Visits" at bounding box center [175, 26] width 34 height 17
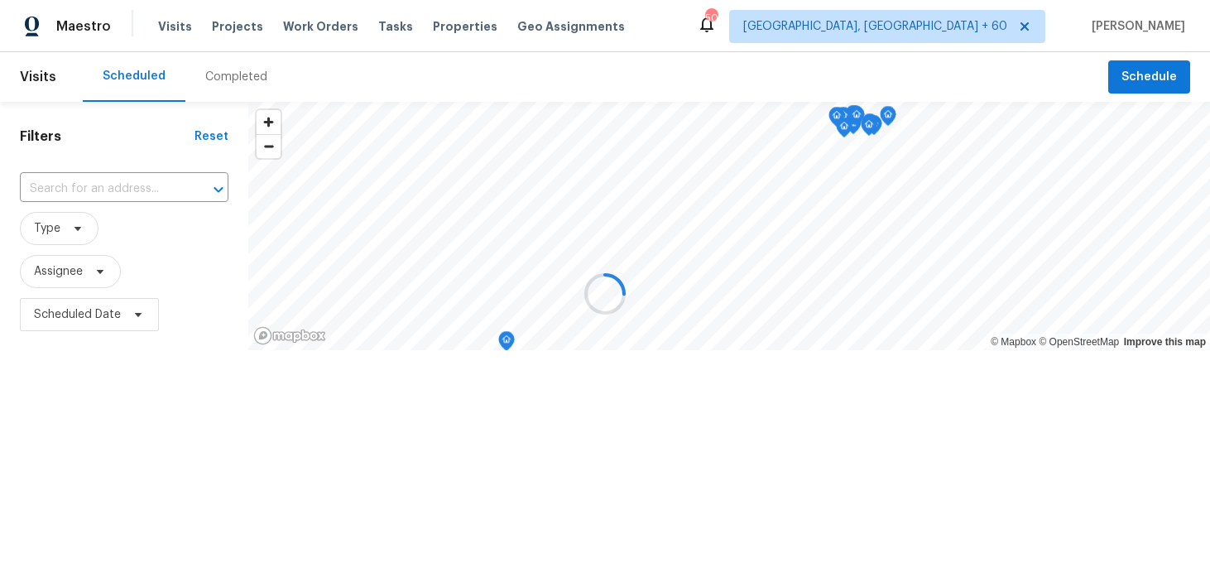
click at [232, 83] on div at bounding box center [605, 293] width 1210 height 587
click at [228, 73] on div at bounding box center [605, 293] width 1210 height 587
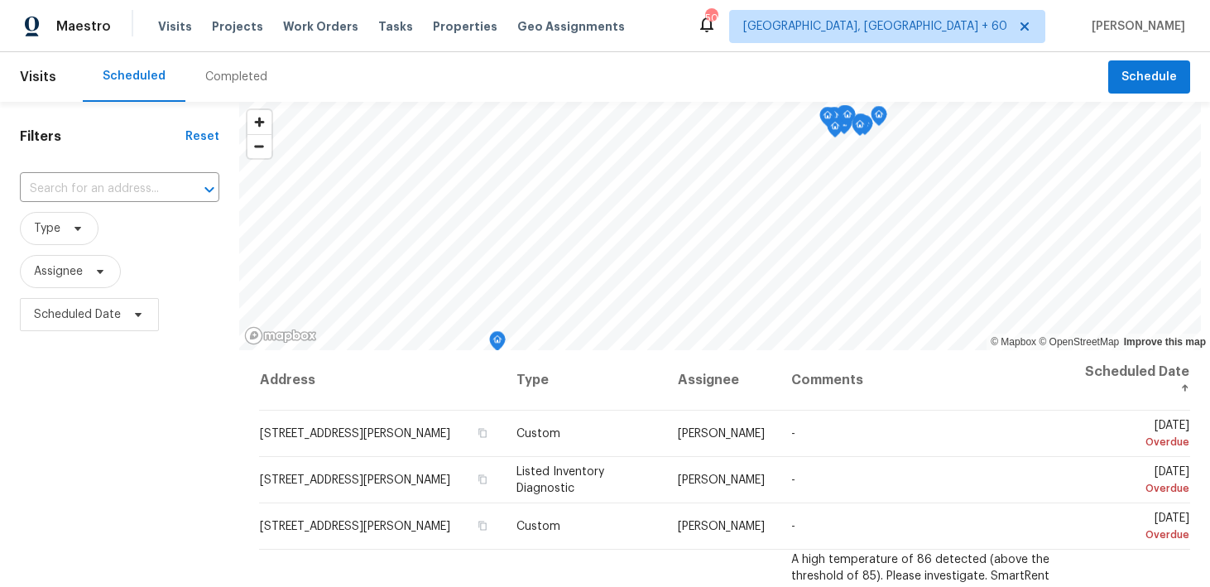
click at [208, 77] on div "Completed" at bounding box center [236, 77] width 62 height 17
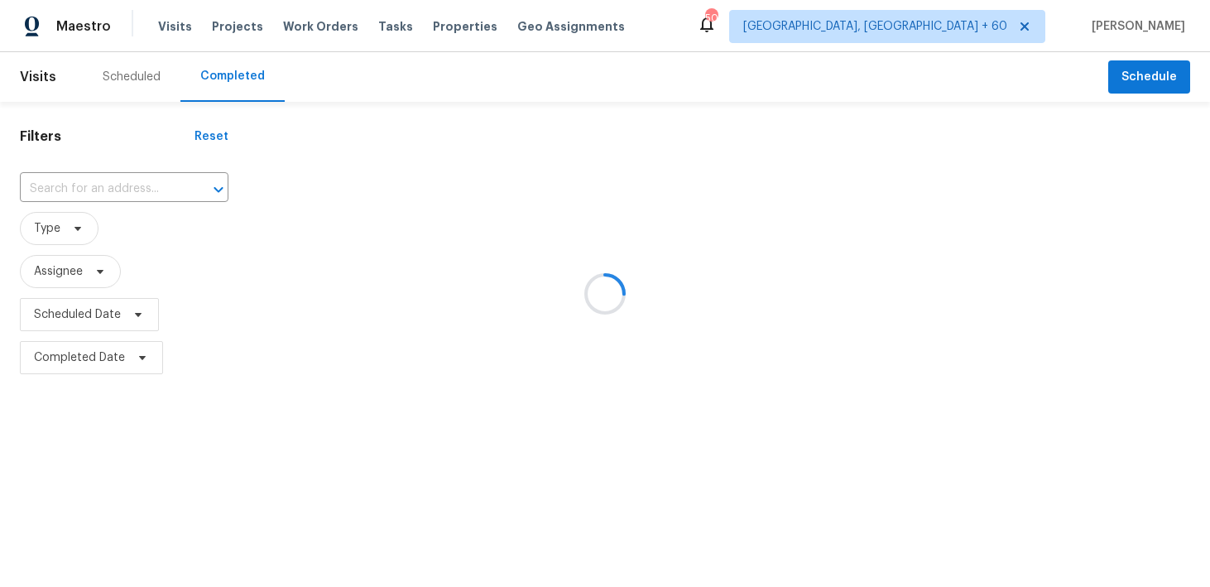
click at [89, 200] on div at bounding box center [605, 293] width 1210 height 587
click at [61, 183] on div at bounding box center [605, 293] width 1210 height 587
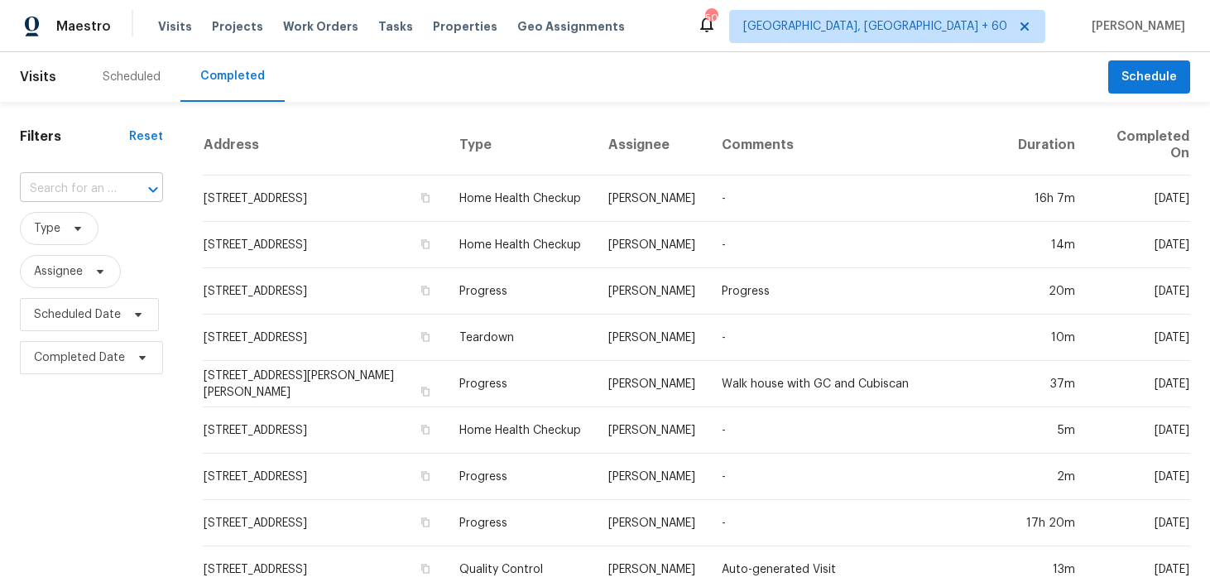
click at [65, 197] on input "text" at bounding box center [68, 189] width 97 height 26
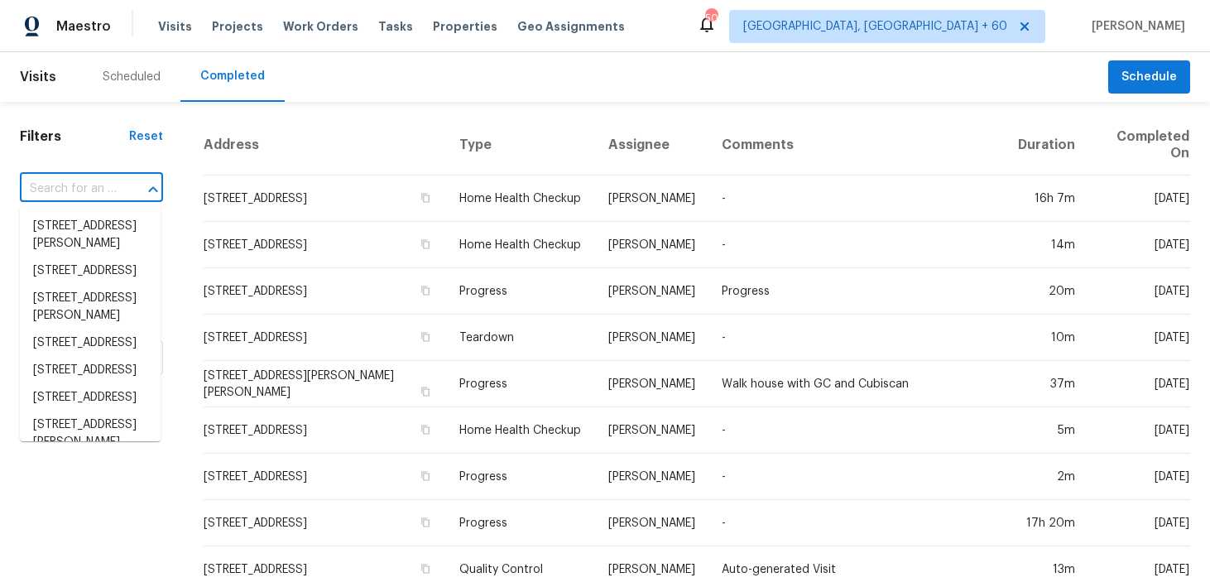
paste input "[STREET_ADDRESS]"
type input "[STREET_ADDRESS]"
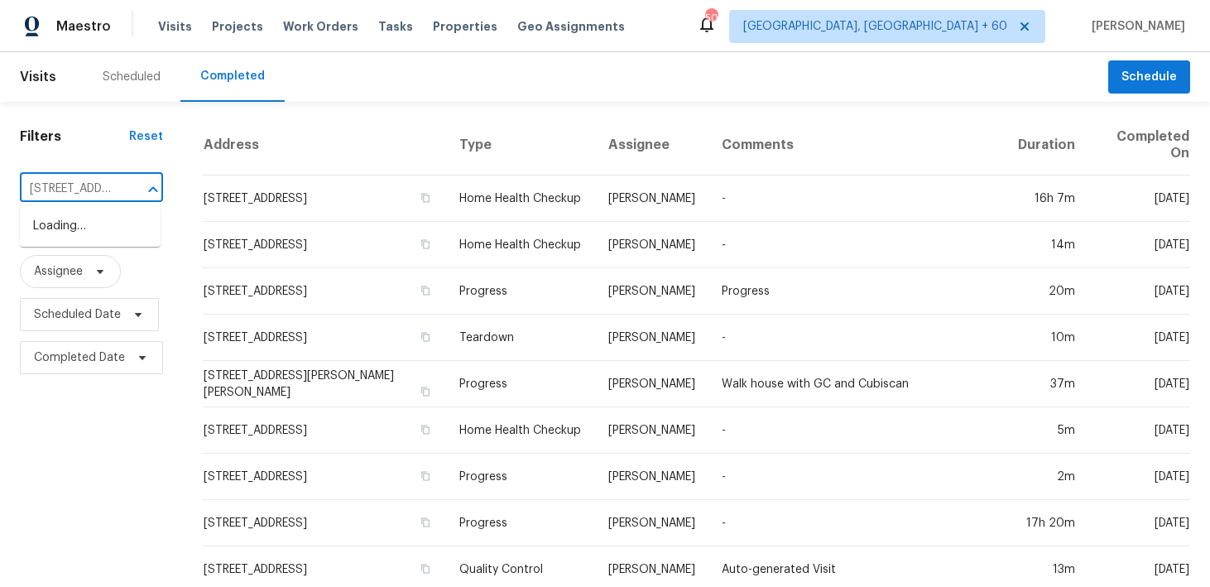
scroll to position [0, 144]
click at [112, 237] on li "[STREET_ADDRESS]" at bounding box center [90, 226] width 141 height 27
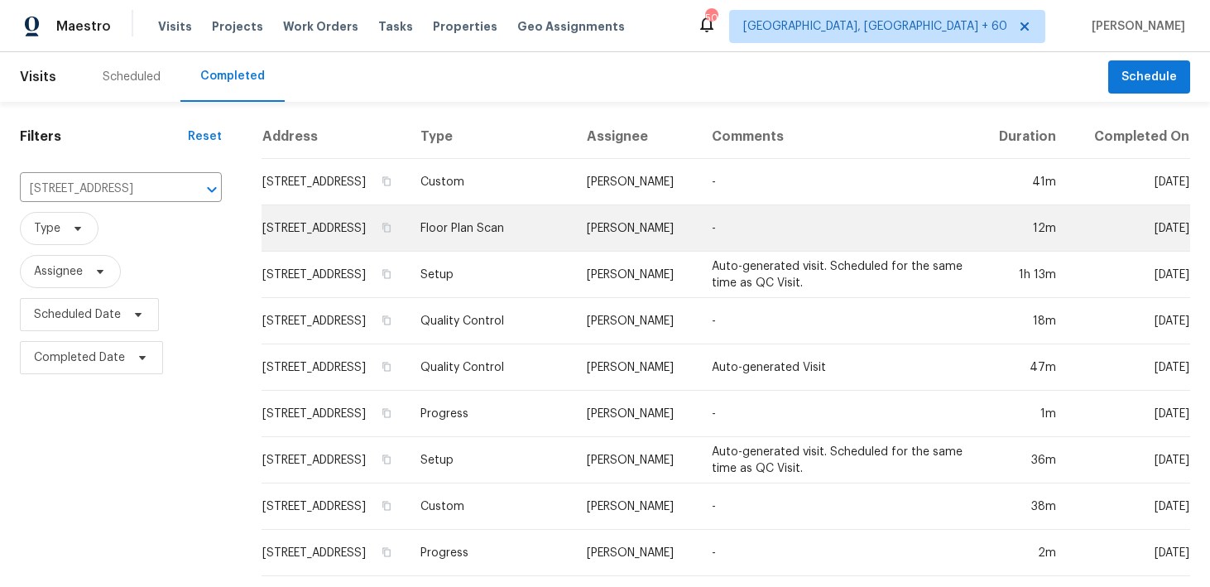
click at [520, 238] on td "Floor Plan Scan" at bounding box center [490, 228] width 166 height 46
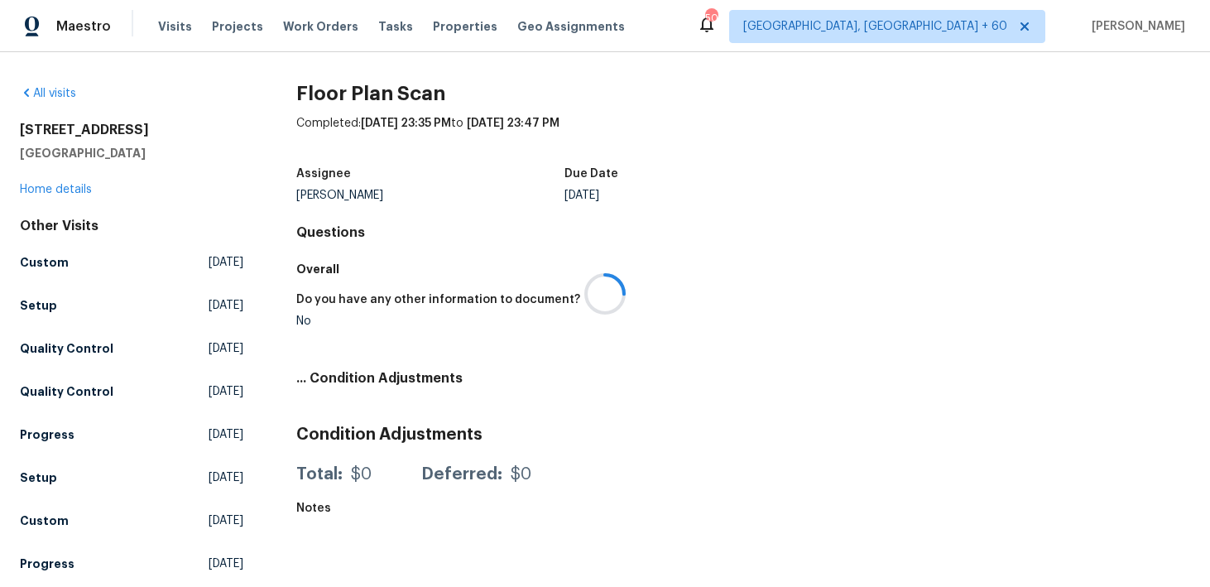
click at [40, 186] on div at bounding box center [605, 293] width 1210 height 587
click at [29, 189] on link "Home details" at bounding box center [56, 190] width 72 height 12
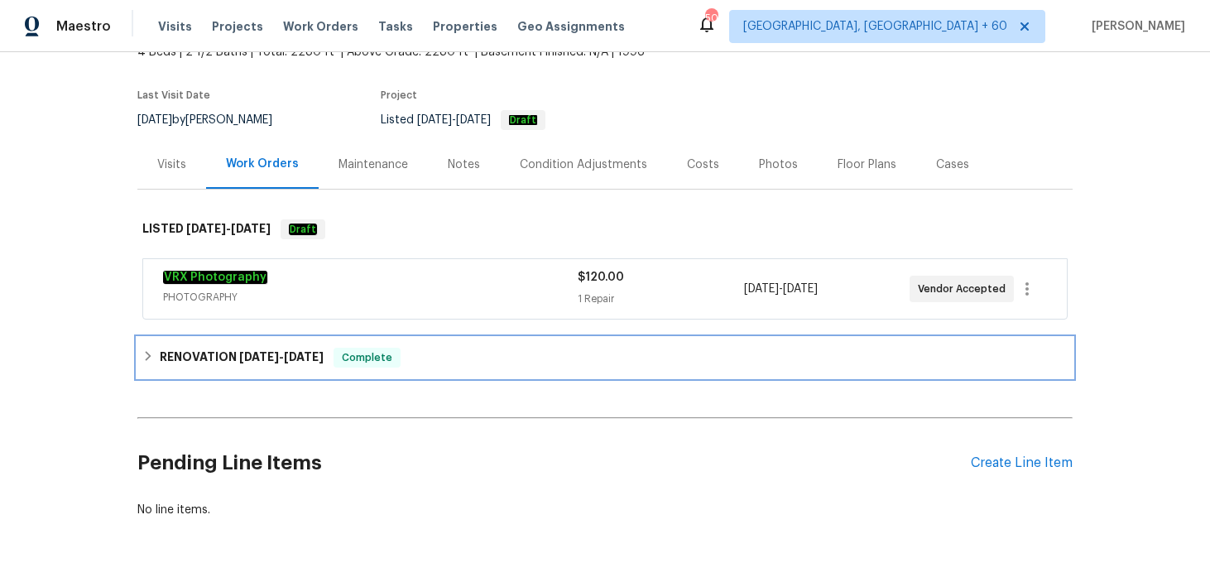
click at [386, 365] on span "Complete" at bounding box center [367, 357] width 64 height 17
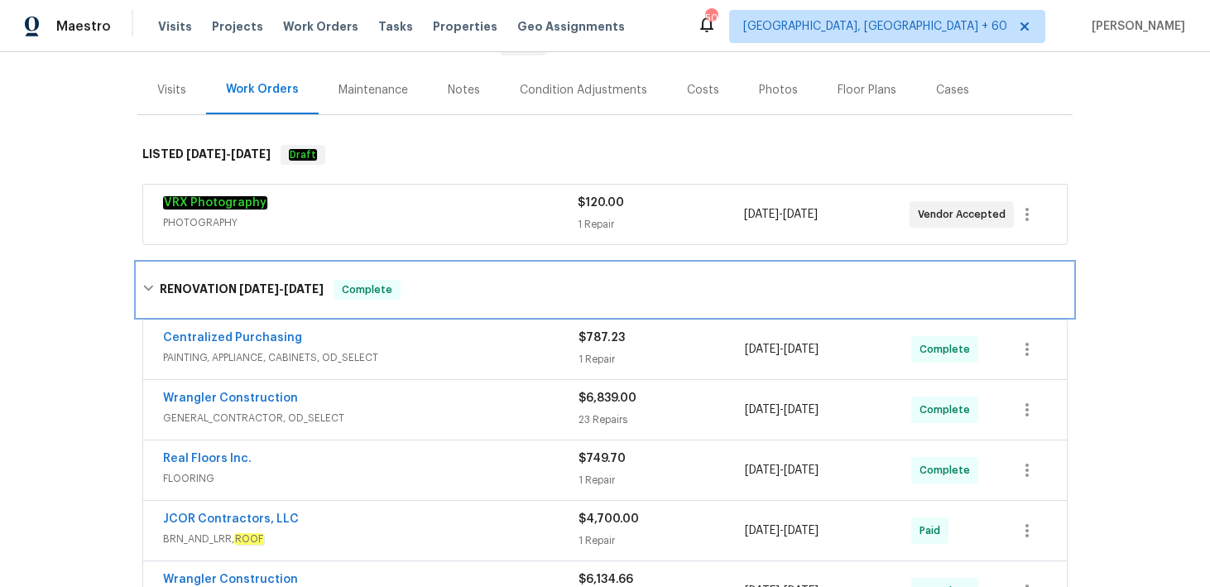
scroll to position [115, 0]
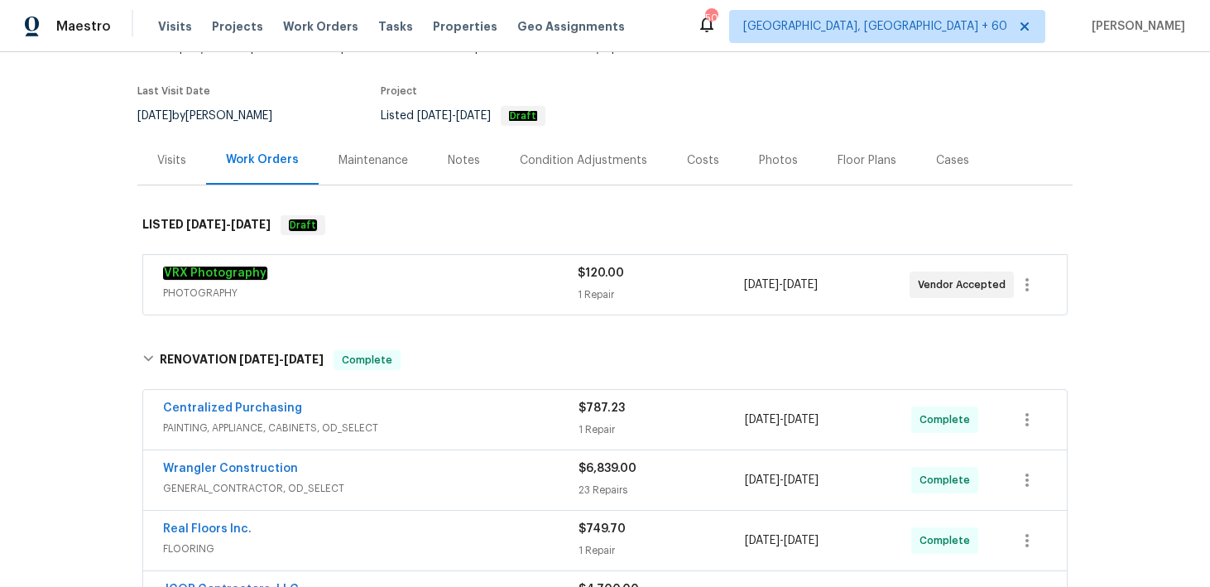
click at [606, 288] on div "1 Repair" at bounding box center [661, 294] width 166 height 17
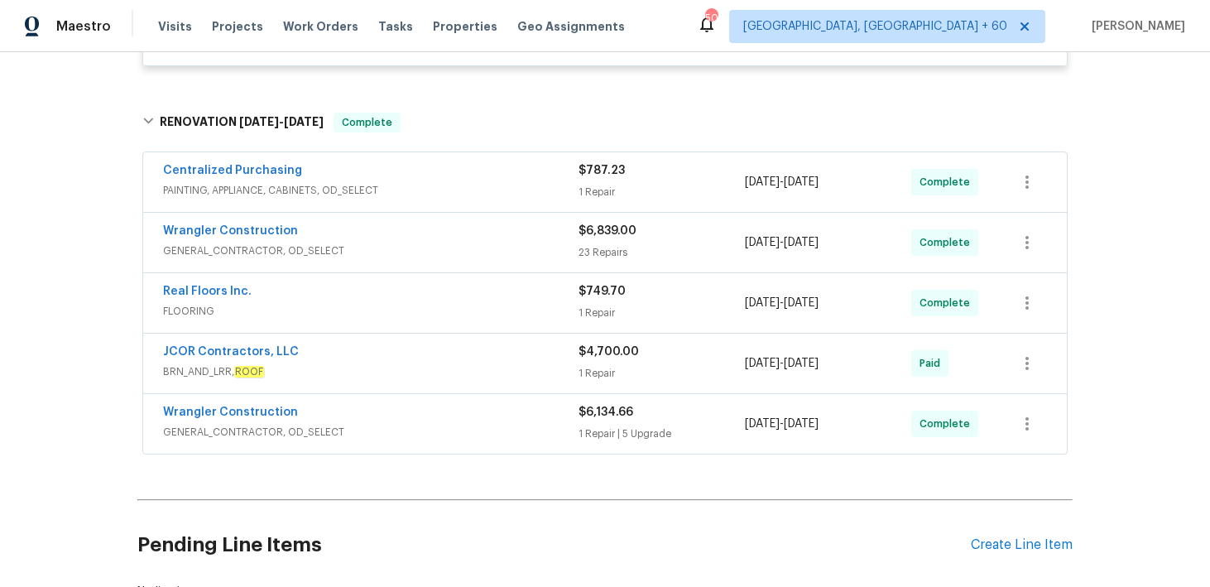
scroll to position [514, 0]
click at [593, 258] on div "23 Repairs" at bounding box center [662, 251] width 166 height 17
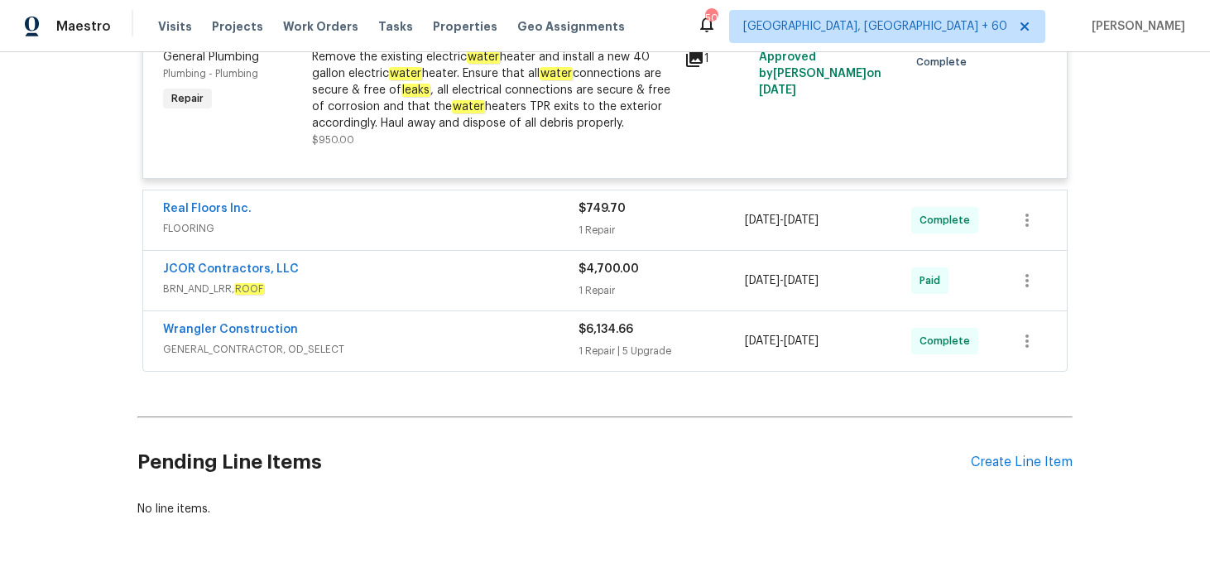
scroll to position [3943, 0]
click at [597, 360] on div "1 Repair | 5 Upgrade" at bounding box center [662, 352] width 166 height 17
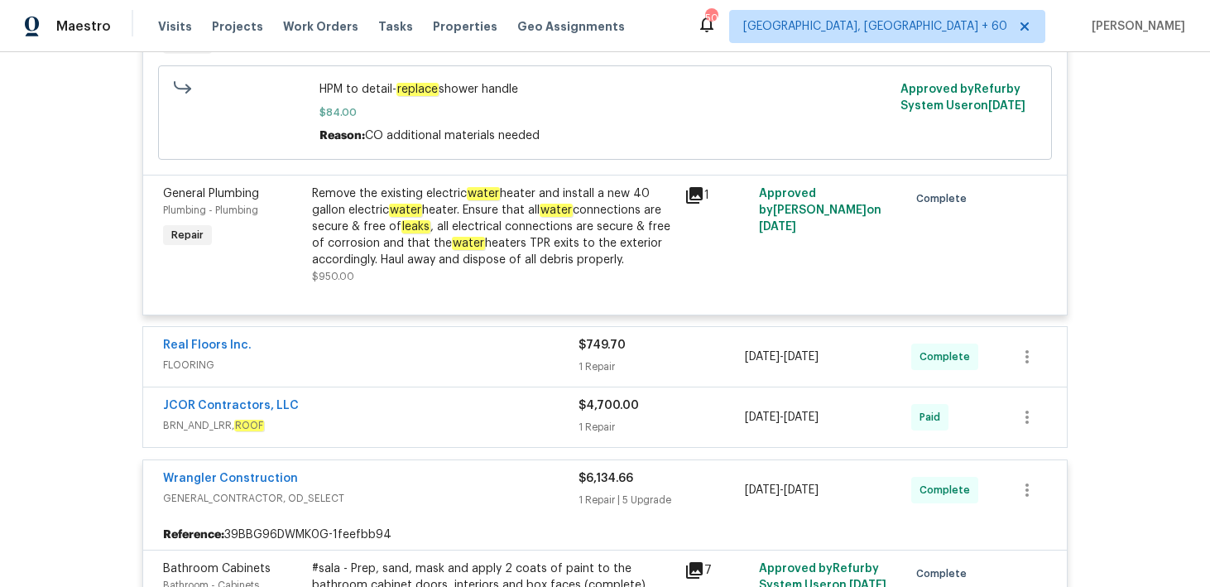
scroll to position [3806, 0]
click at [604, 376] on div "1 Repair" at bounding box center [662, 367] width 166 height 17
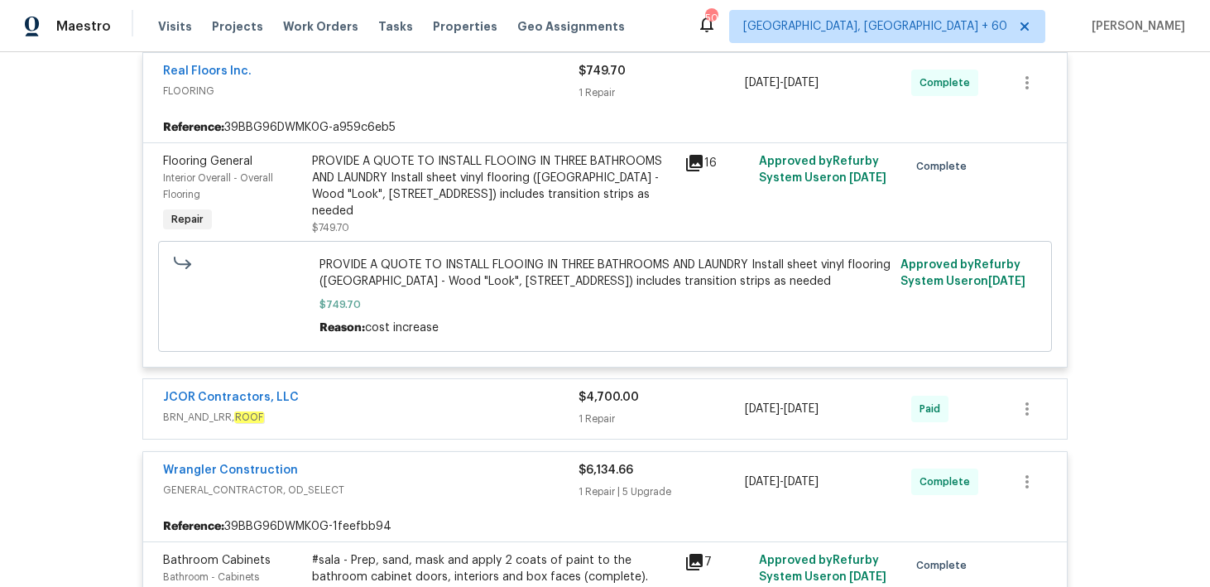
scroll to position [4102, 0]
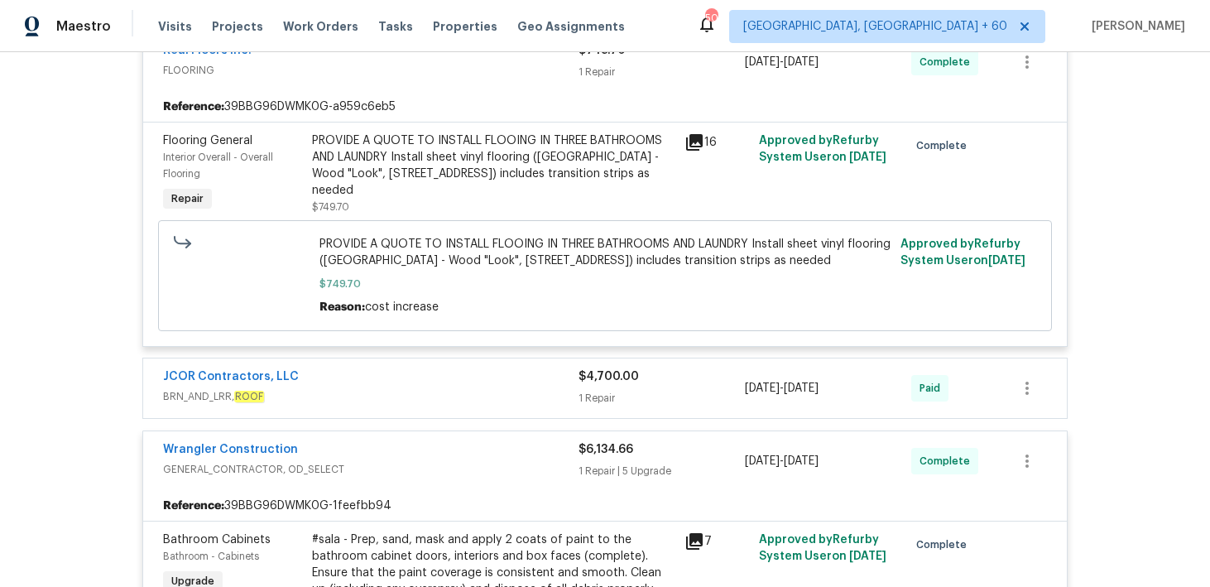
click at [591, 406] on div "1 Repair" at bounding box center [662, 398] width 166 height 17
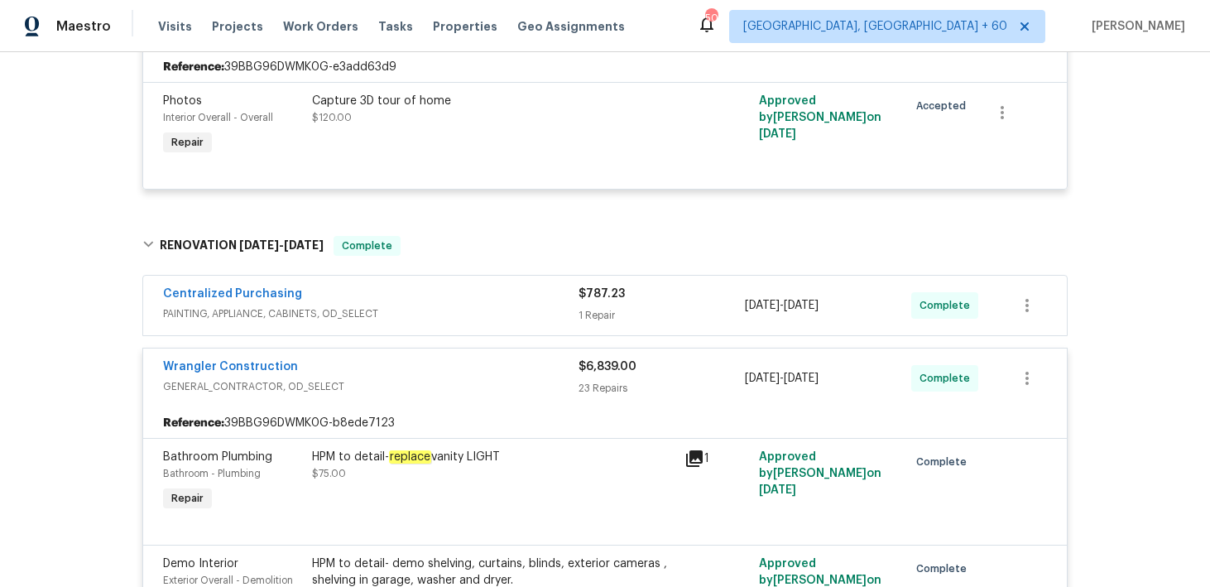
scroll to position [309, 0]
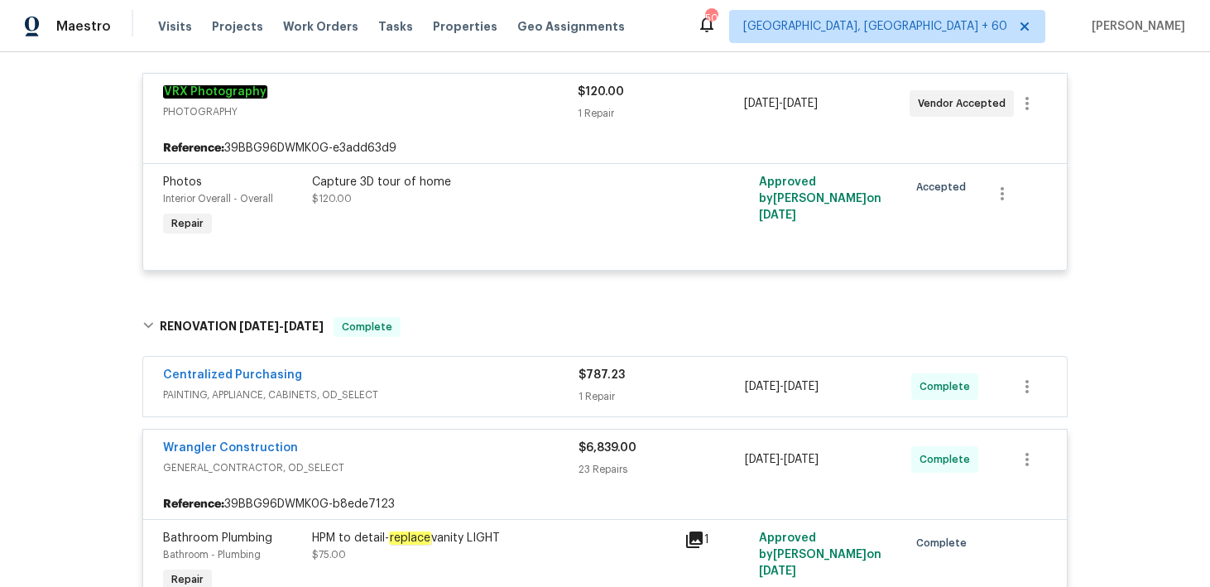
click at [602, 386] on div "$787.23 1 Repair" at bounding box center [662, 387] width 166 height 40
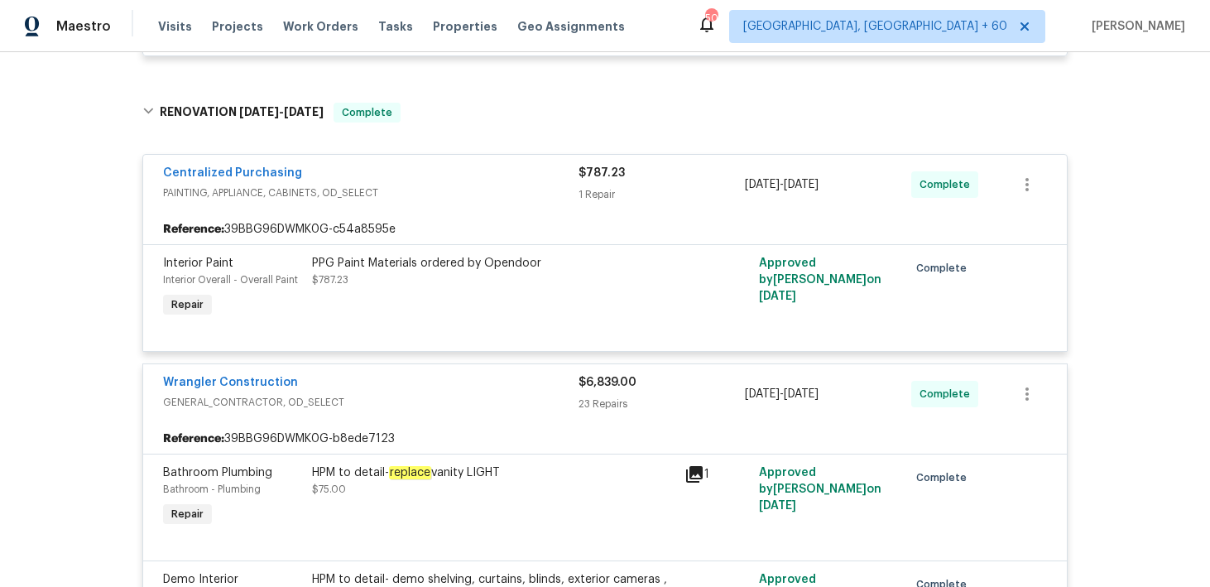
scroll to position [0, 0]
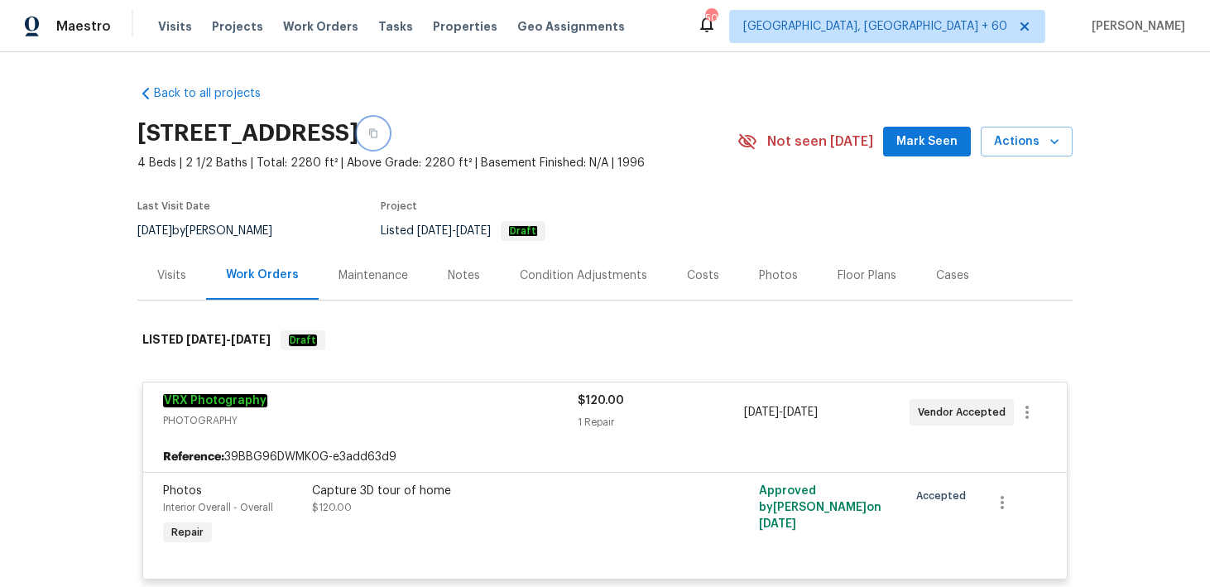
click at [378, 132] on icon "button" at bounding box center [373, 133] width 10 height 10
click at [166, 27] on span "Visits" at bounding box center [175, 26] width 34 height 17
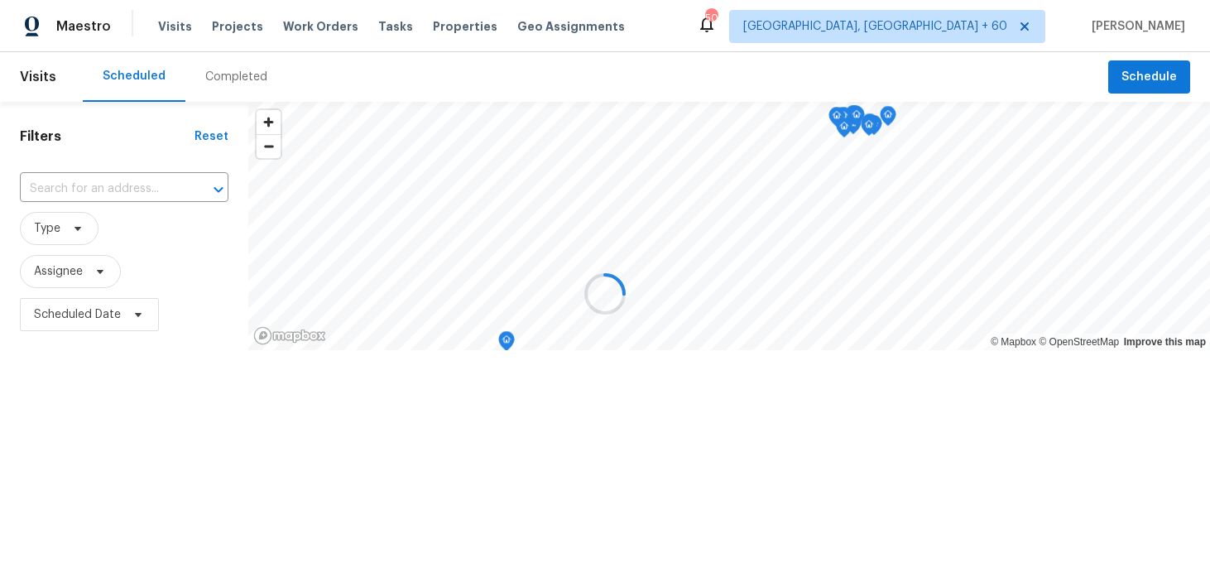
click at [217, 71] on div at bounding box center [605, 293] width 1210 height 587
click at [222, 74] on div at bounding box center [605, 293] width 1210 height 587
click at [230, 81] on div at bounding box center [605, 293] width 1210 height 587
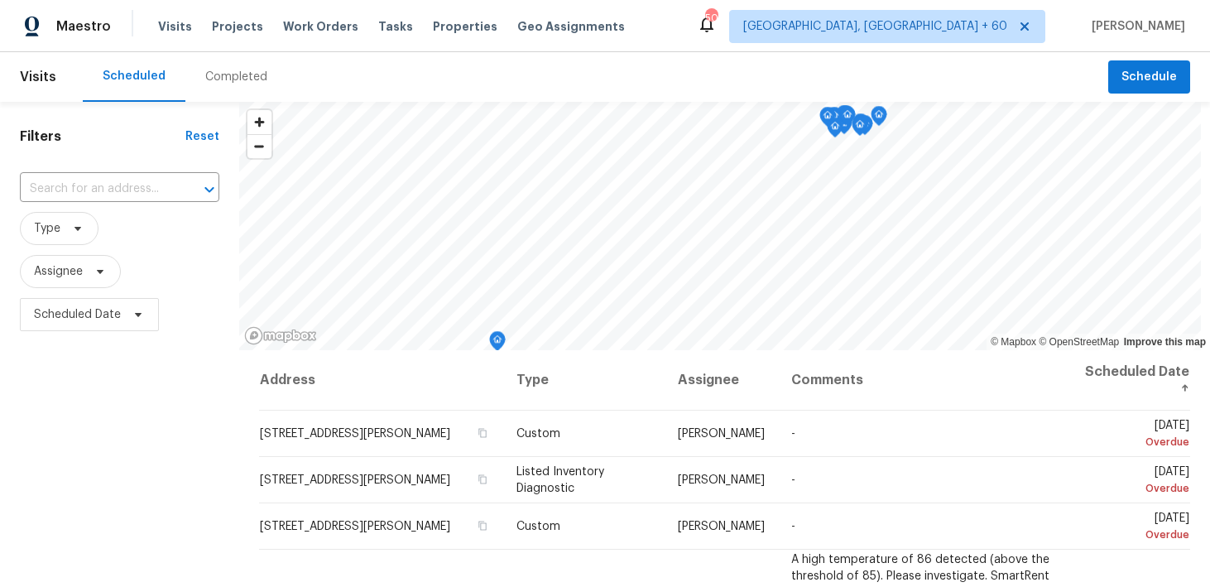
click at [223, 76] on div "Completed" at bounding box center [236, 77] width 62 height 17
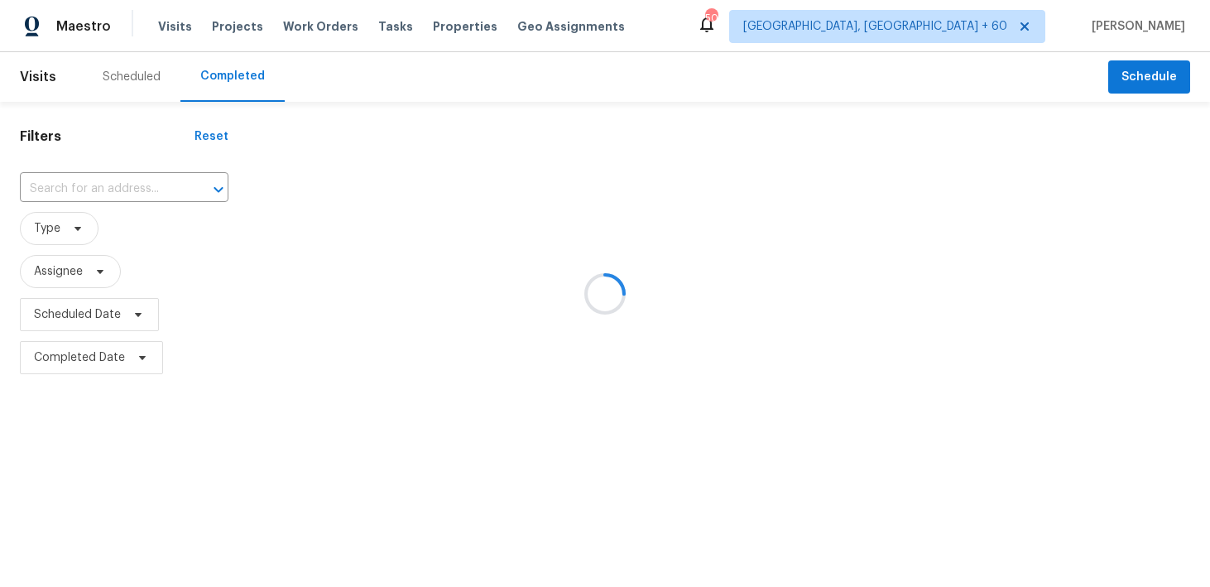
click at [95, 190] on div at bounding box center [605, 293] width 1210 height 587
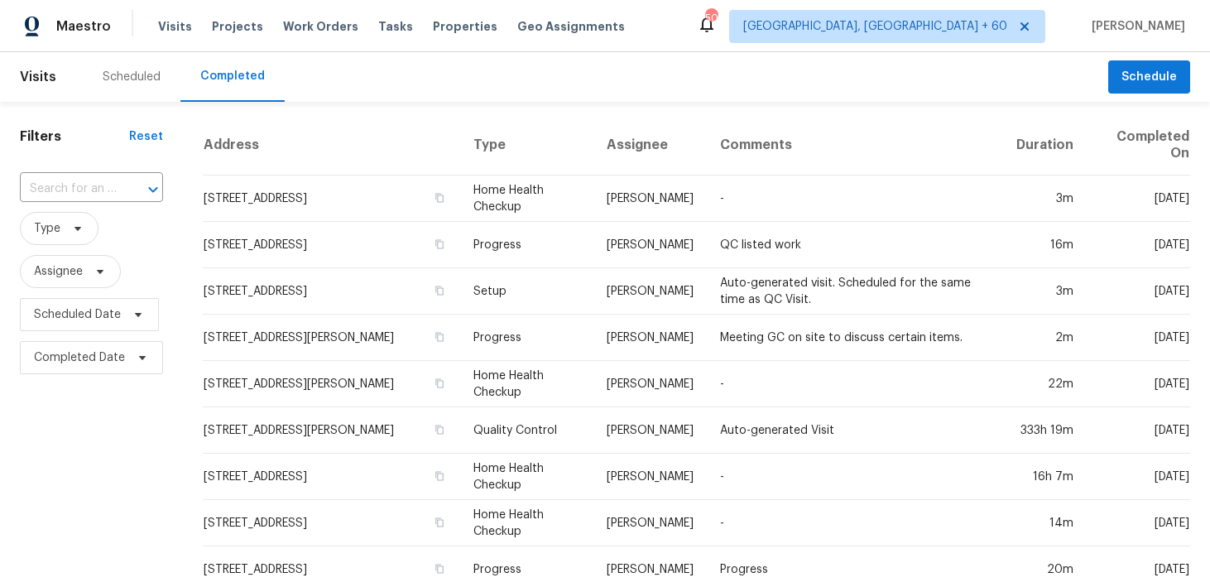
click at [49, 207] on span "Type" at bounding box center [91, 228] width 143 height 43
click at [54, 188] on input "text" at bounding box center [68, 189] width 97 height 26
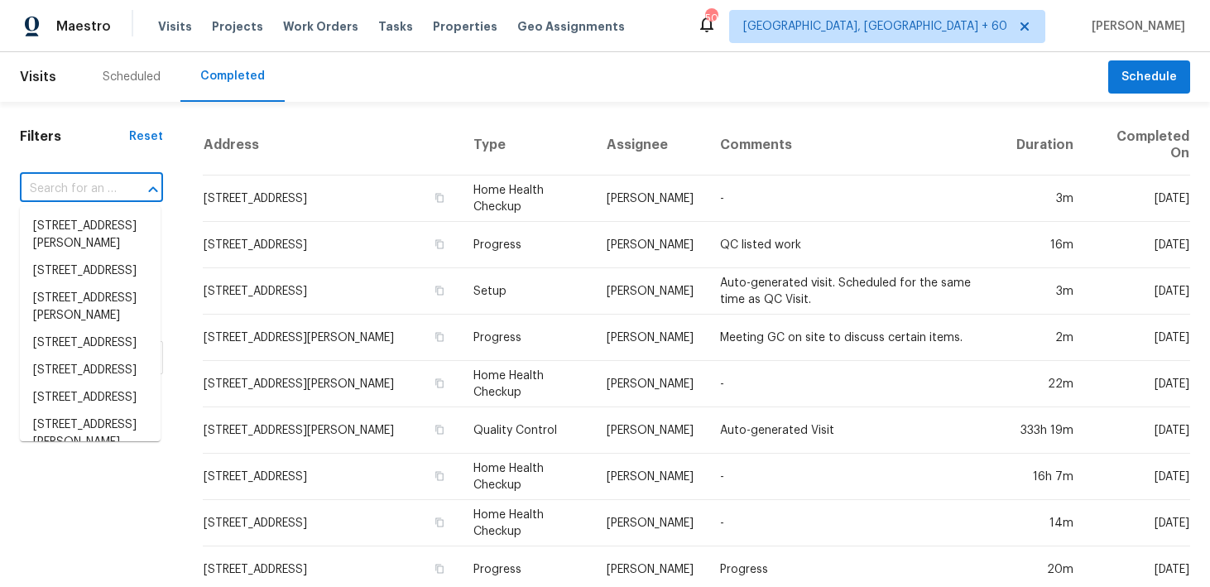
paste input "[STREET_ADDRESS]"
type input "[STREET_ADDRESS]"
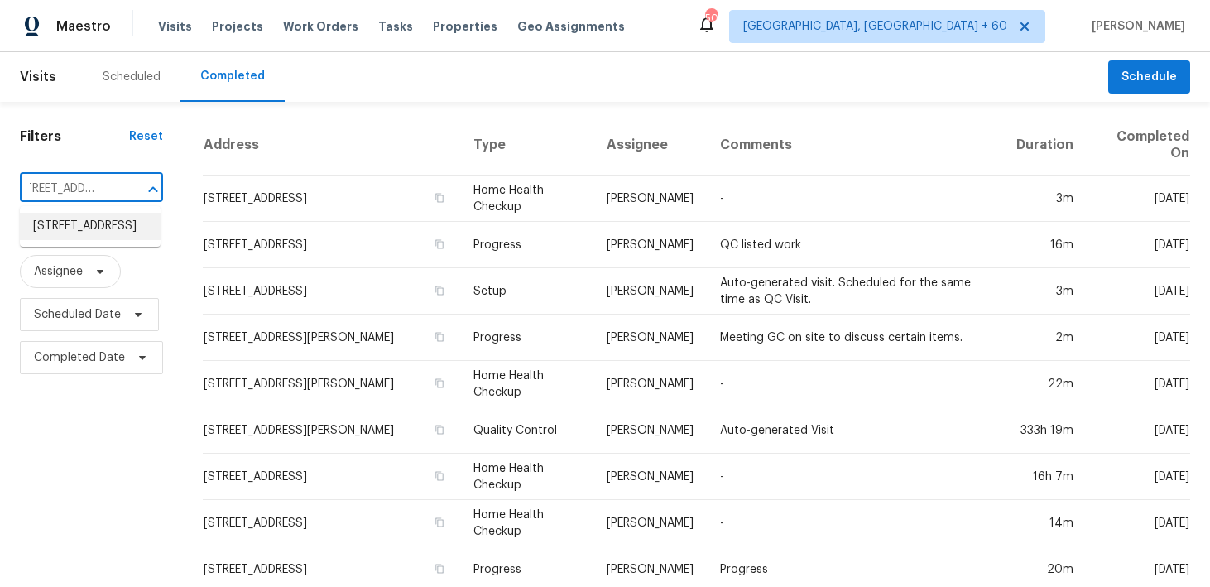
click at [51, 229] on li "[STREET_ADDRESS]" at bounding box center [90, 226] width 141 height 27
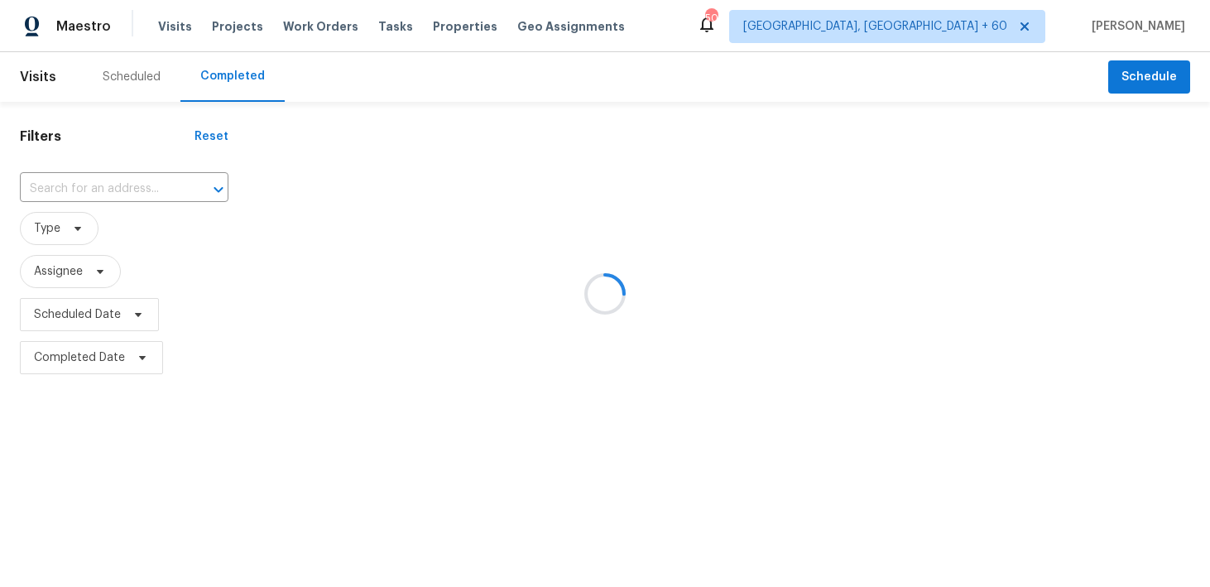
type input "[STREET_ADDRESS]"
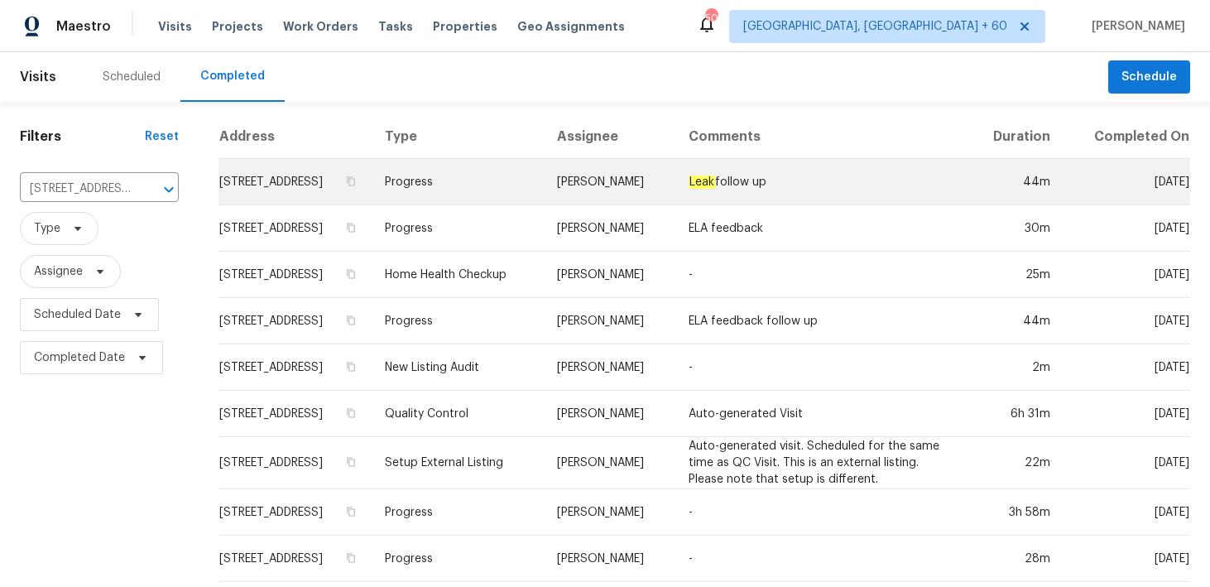
click at [503, 180] on td "Progress" at bounding box center [458, 182] width 172 height 46
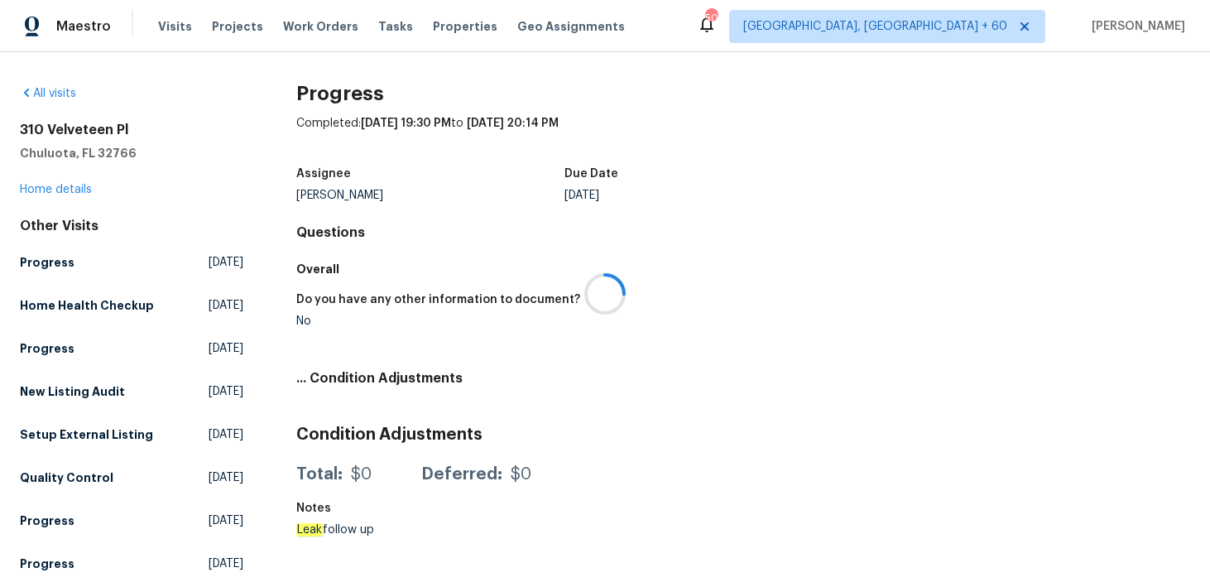
click at [52, 187] on div at bounding box center [605, 293] width 1210 height 587
click at [35, 191] on link "Home details" at bounding box center [56, 190] width 72 height 12
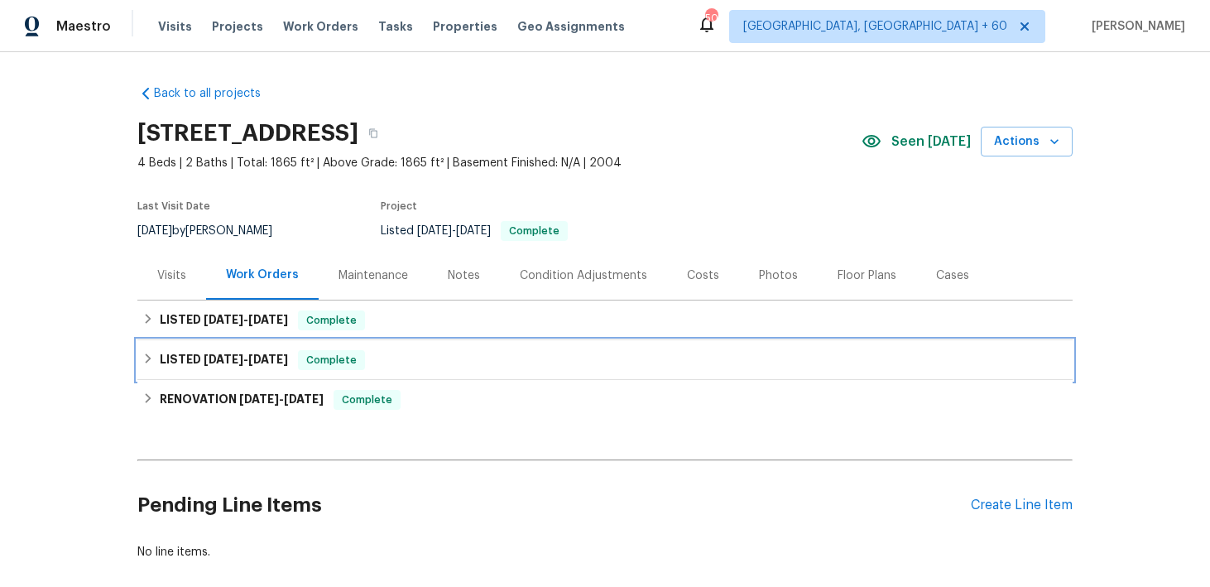
click at [356, 372] on div "LISTED [DATE] - [DATE] Complete" at bounding box center [604, 360] width 935 height 40
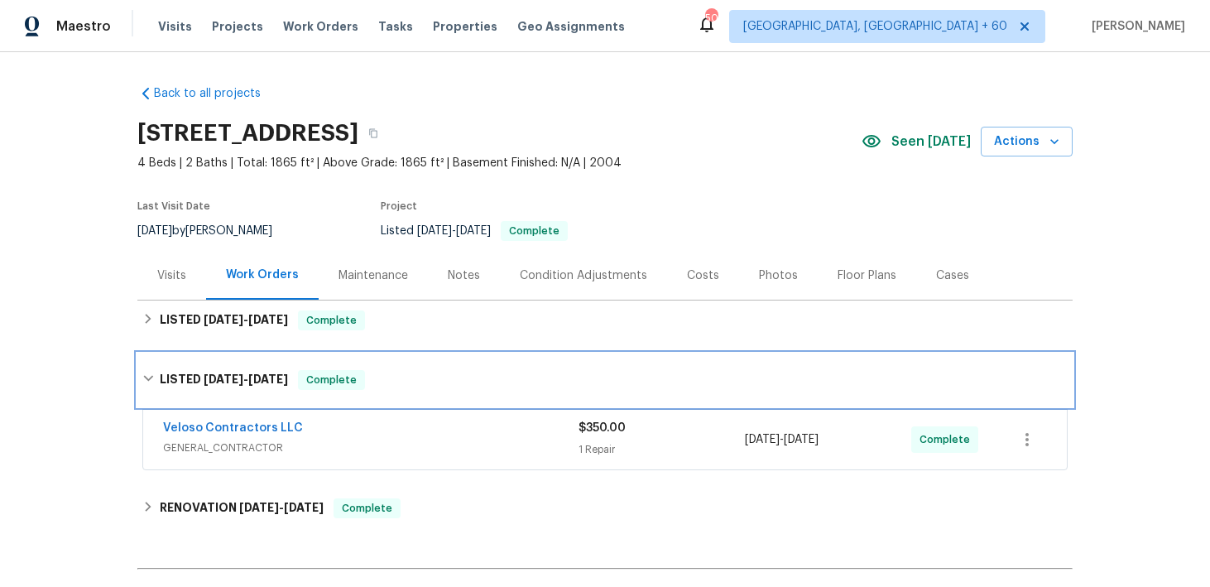
scroll to position [111, 0]
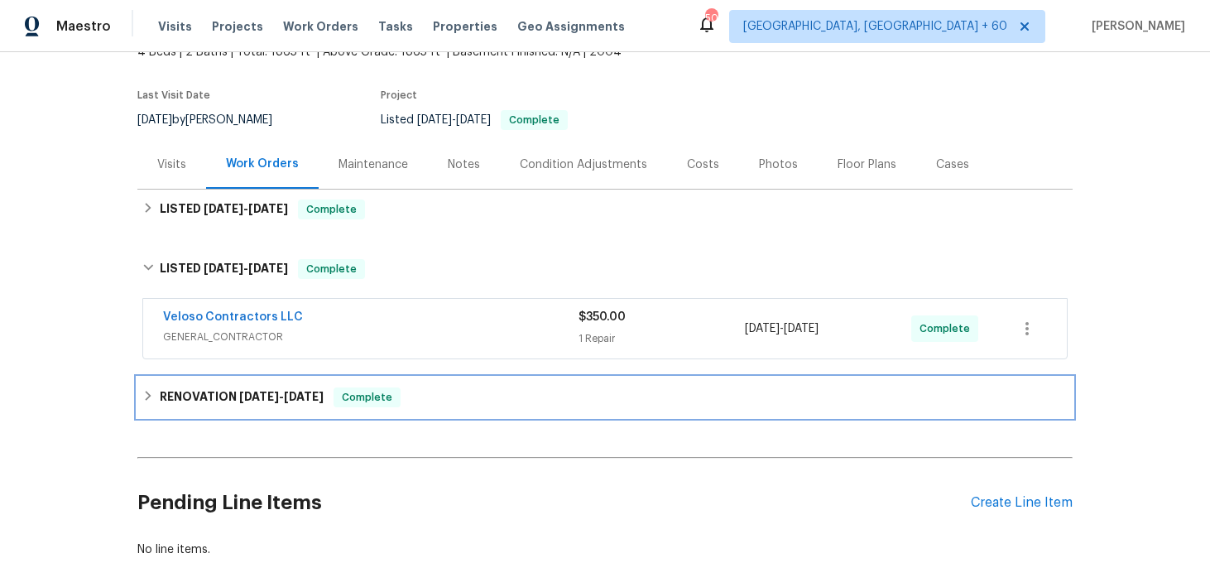
click at [415, 402] on div "RENOVATION [DATE] - [DATE] Complete" at bounding box center [604, 397] width 925 height 20
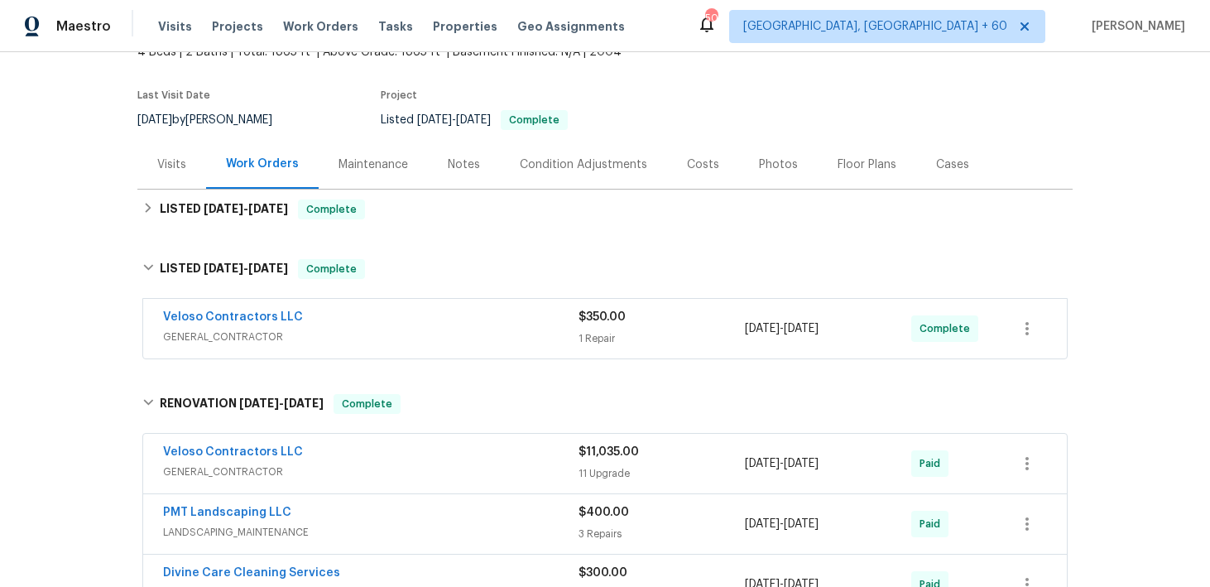
click at [617, 336] on div "1 Repair" at bounding box center [662, 338] width 166 height 17
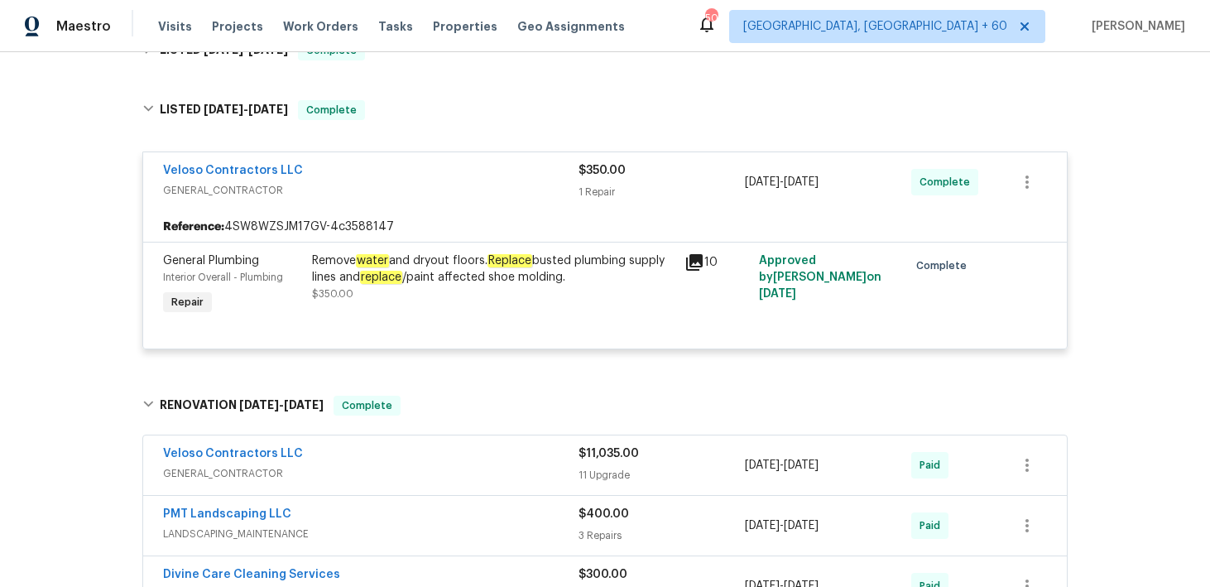
scroll to position [173, 0]
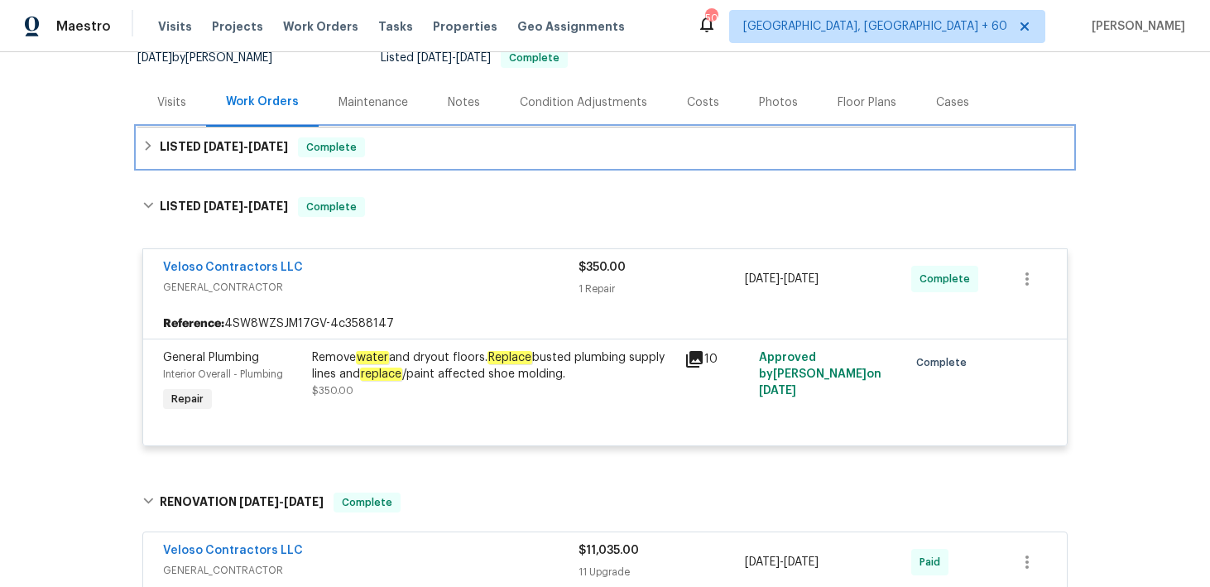
click at [417, 164] on div "LISTED [DATE] - [DATE] Complete" at bounding box center [604, 147] width 935 height 40
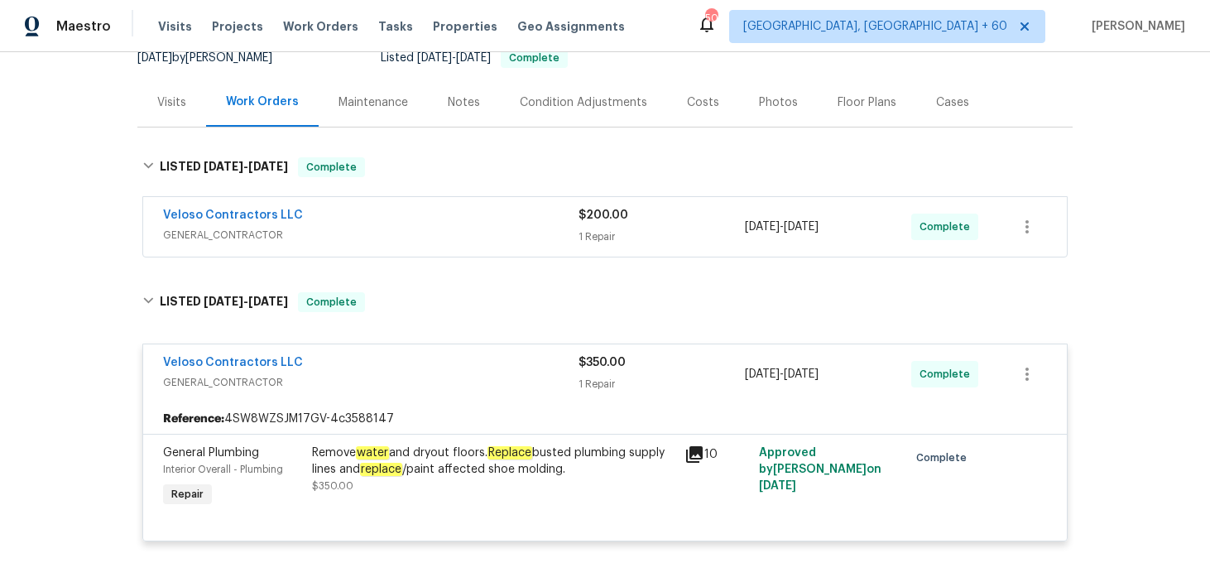
click at [574, 244] on div "Veloso Contractors LLC GENERAL_CONTRACTOR" at bounding box center [371, 227] width 416 height 40
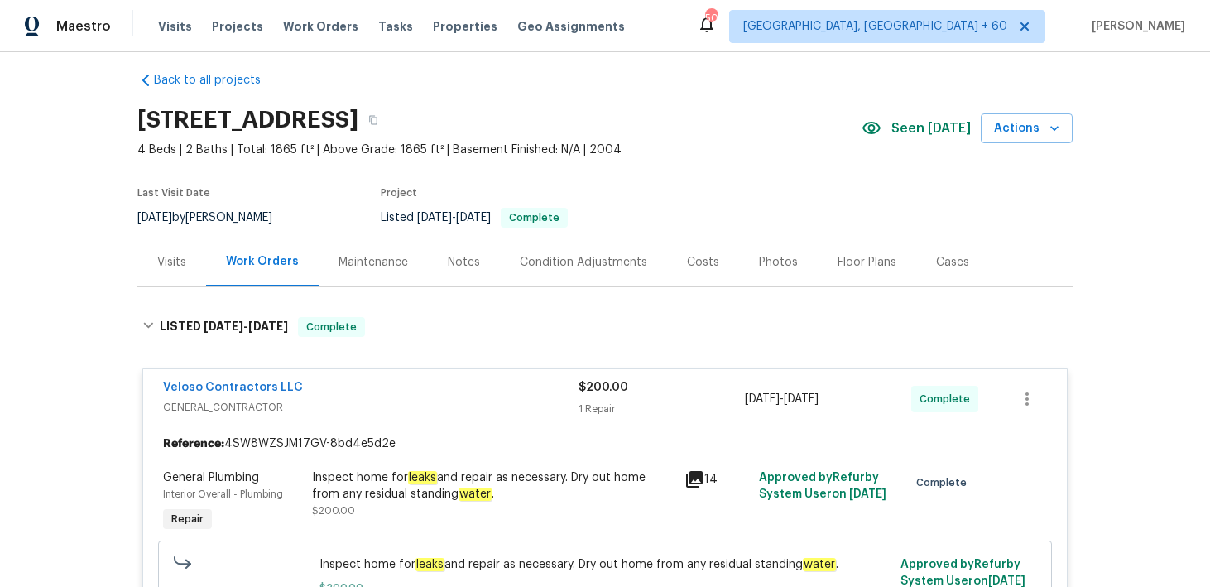
scroll to position [0, 0]
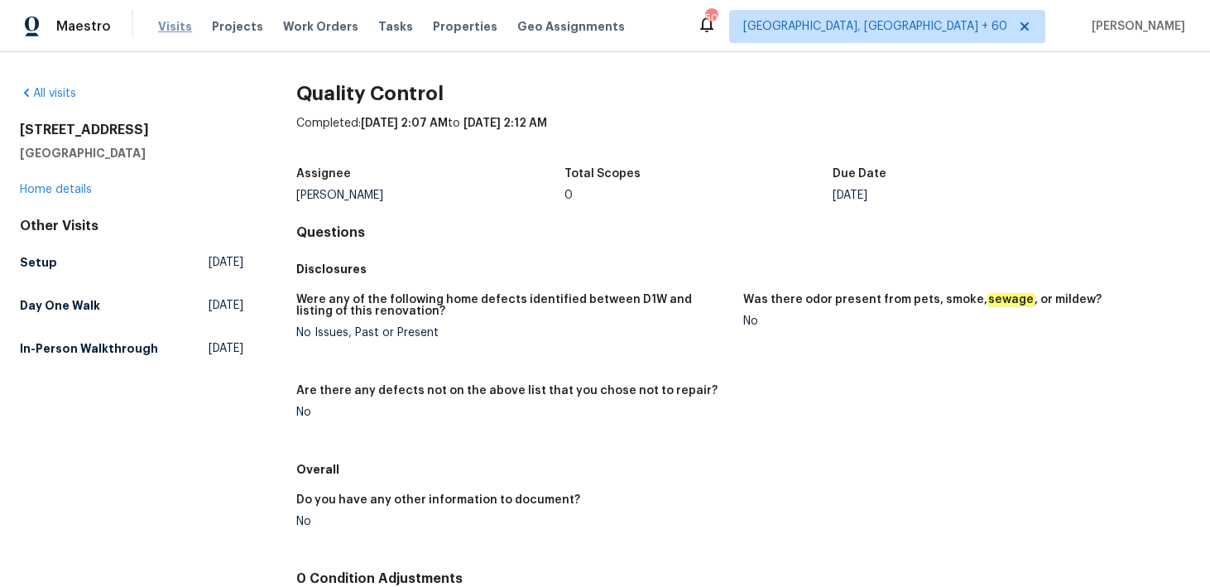
click at [169, 29] on span "Visits" at bounding box center [175, 26] width 34 height 17
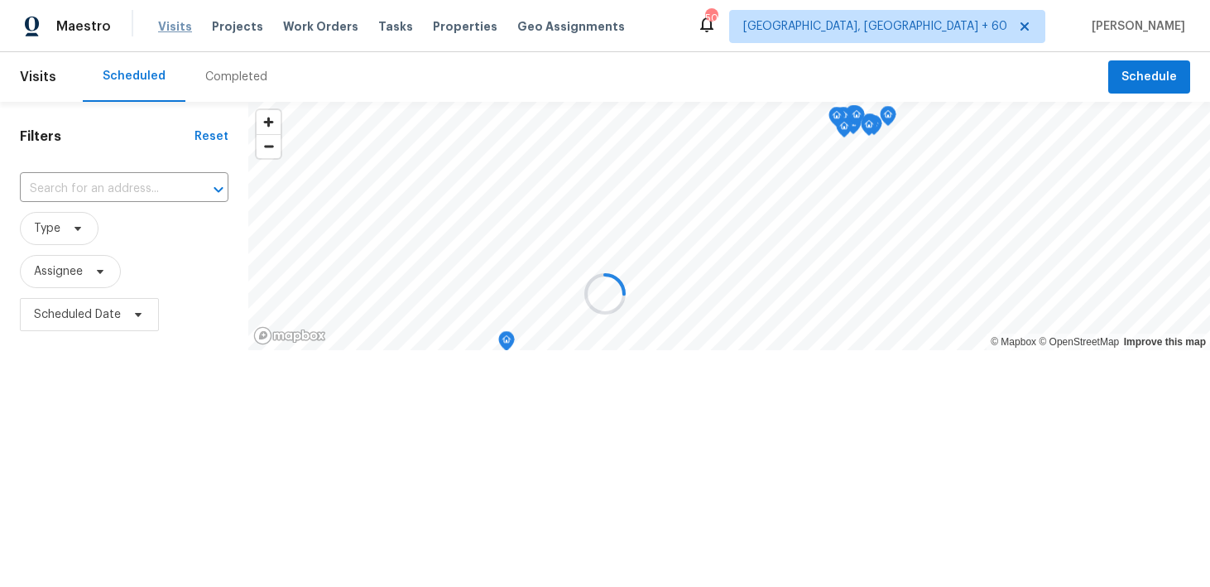
click at [169, 29] on div at bounding box center [605, 293] width 1210 height 587
click at [212, 65] on div at bounding box center [605, 293] width 1210 height 587
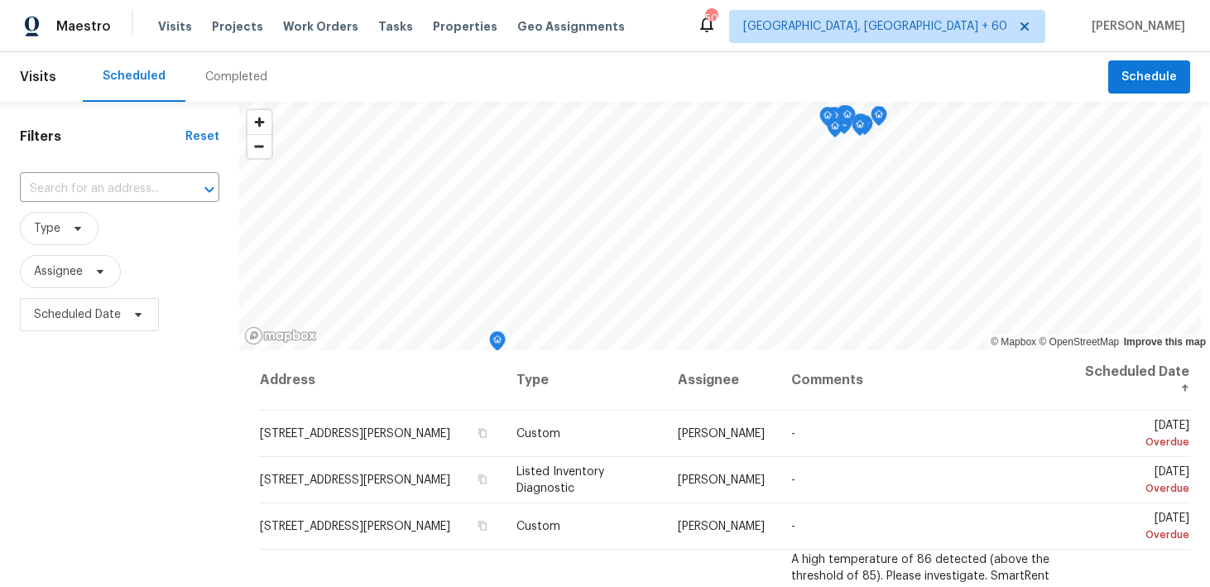
click at [196, 80] on div "Completed" at bounding box center [236, 77] width 102 height 50
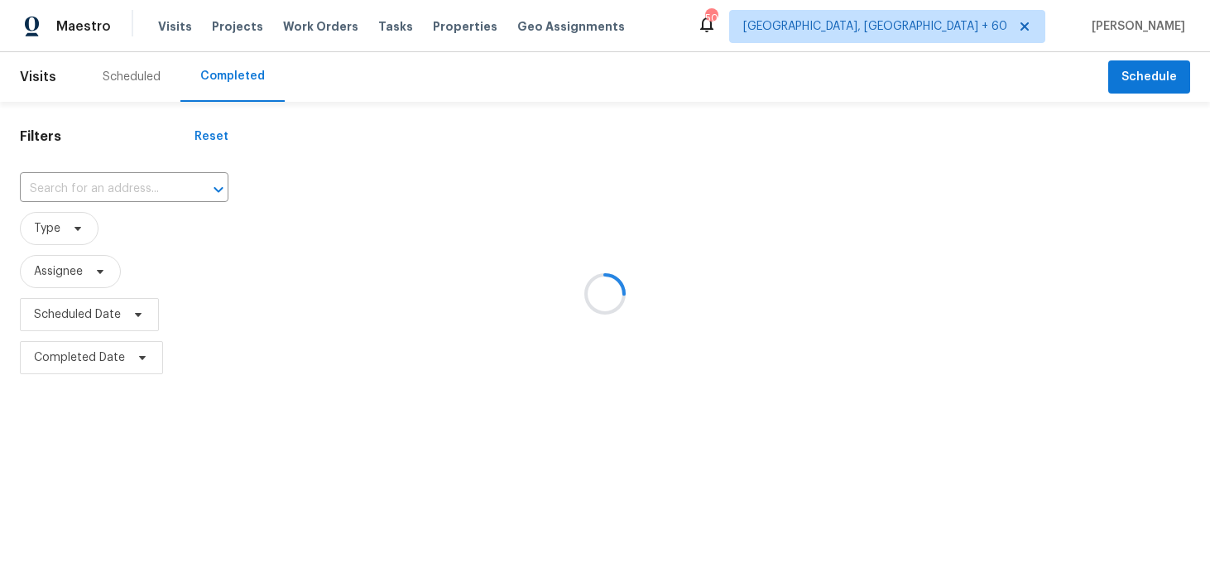
click at [89, 190] on div at bounding box center [605, 293] width 1210 height 587
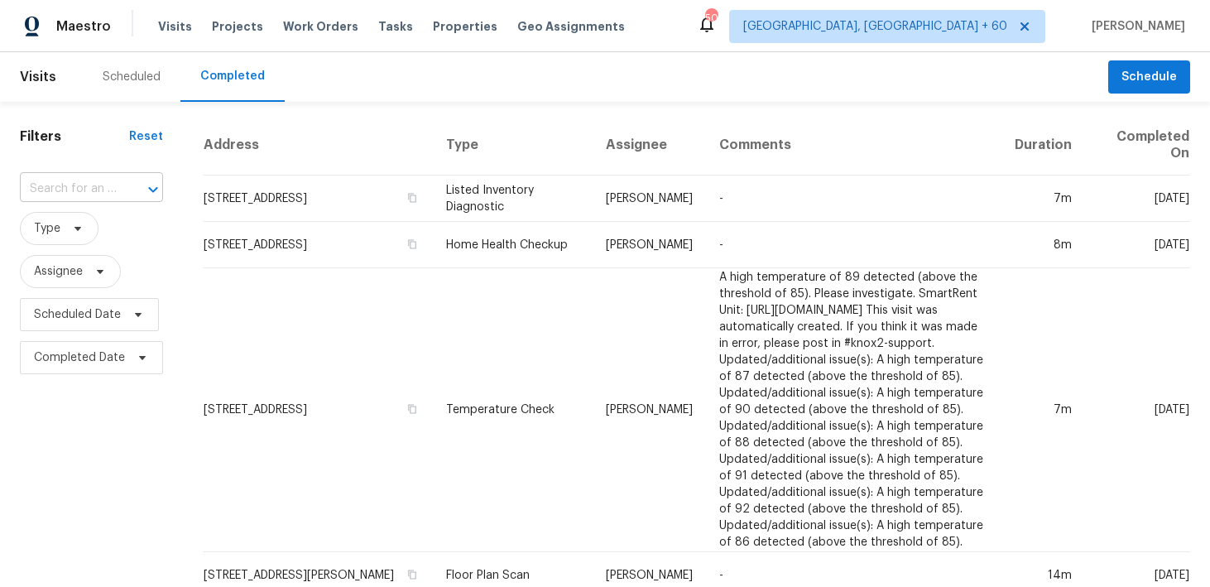
click at [44, 193] on input "text" at bounding box center [68, 189] width 97 height 26
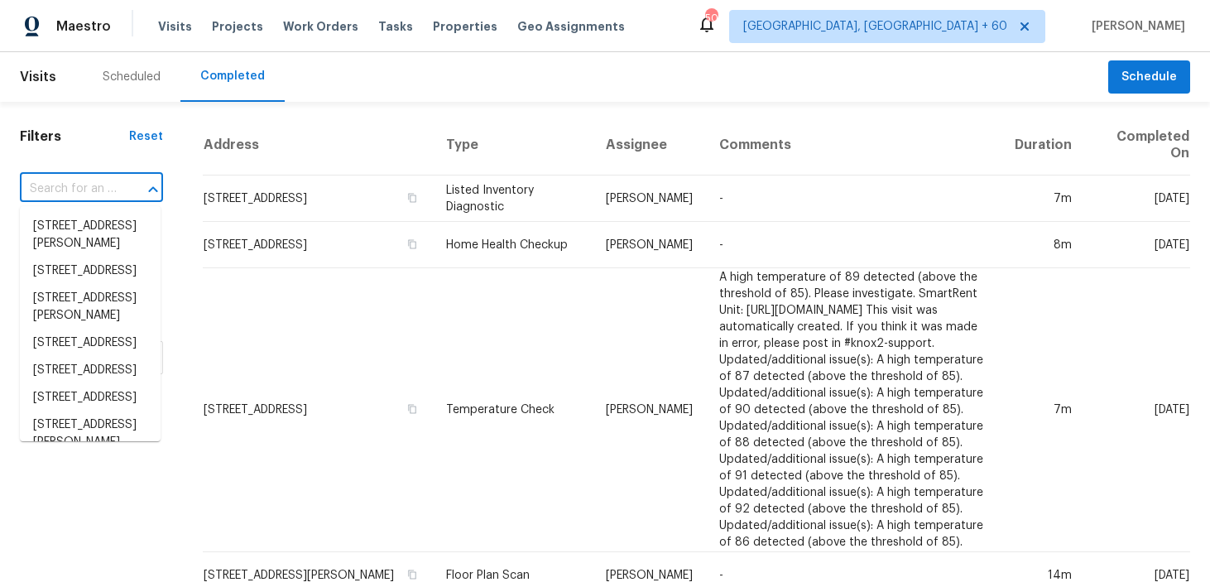
paste input "[STREET_ADDRESS][PERSON_NAME]"
type input "[STREET_ADDRESS][PERSON_NAME]"
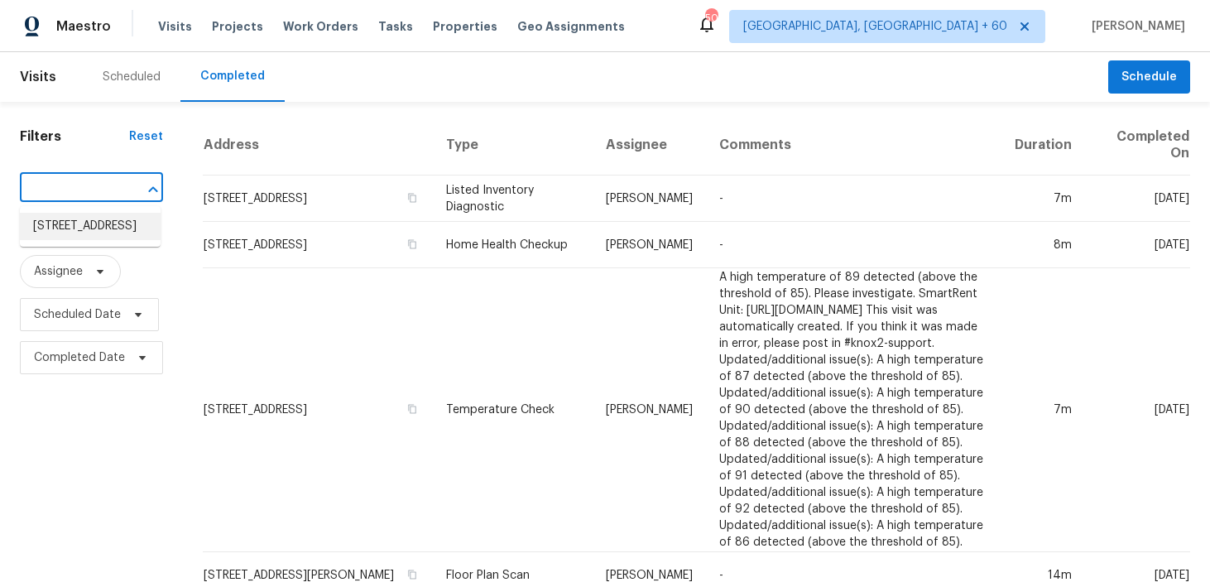
click at [63, 228] on li "[STREET_ADDRESS]" at bounding box center [90, 226] width 141 height 27
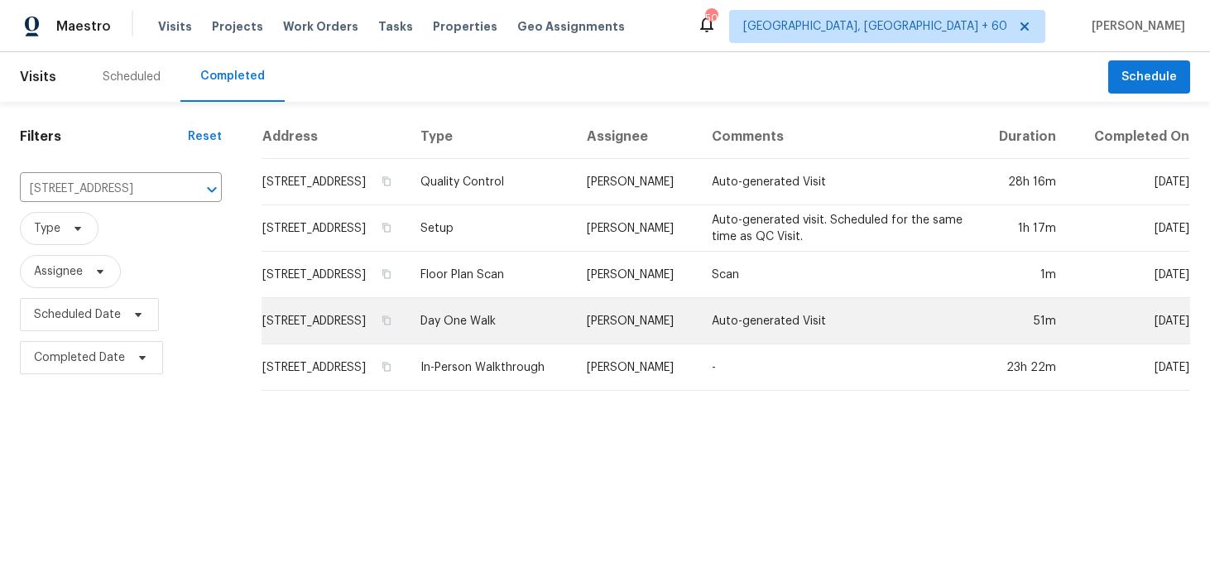
click at [502, 328] on td "Day One Walk" at bounding box center [490, 321] width 166 height 46
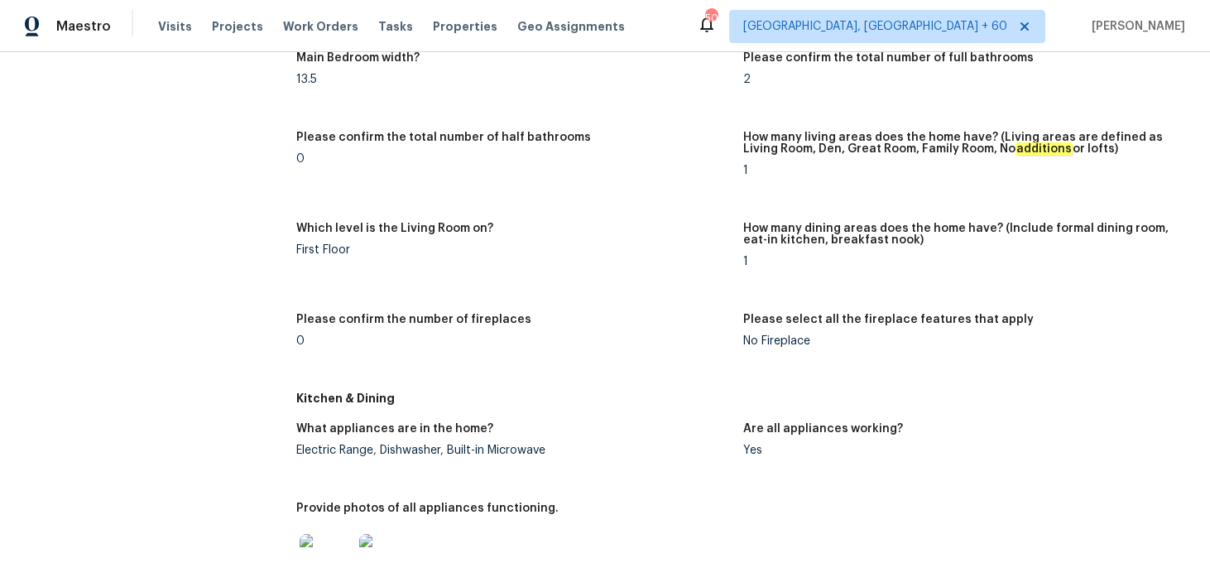
scroll to position [1575, 0]
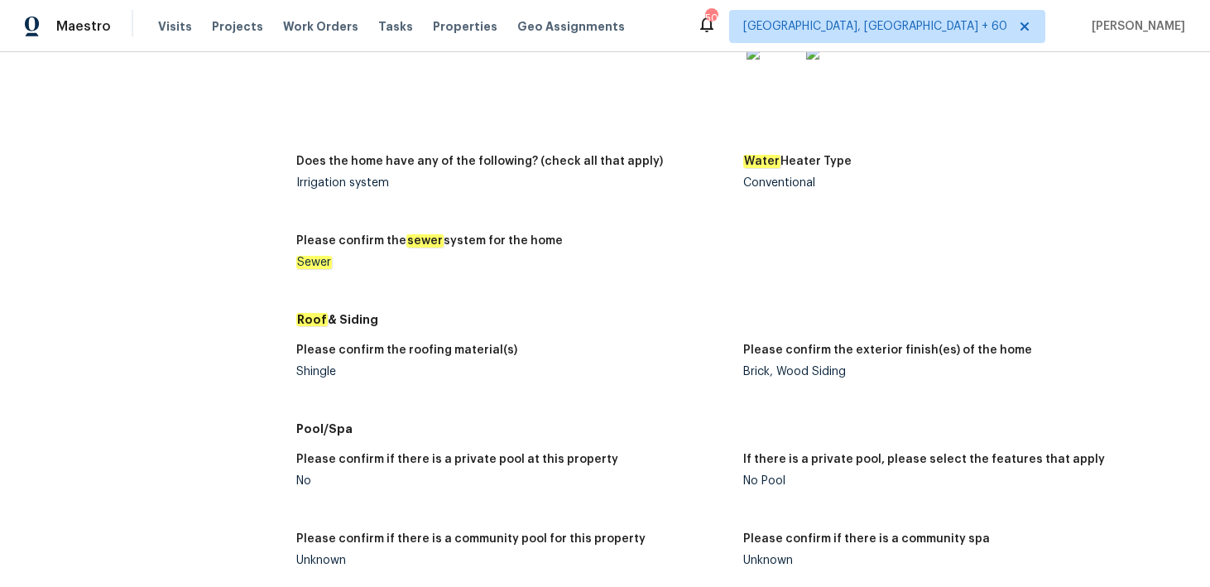
click at [320, 371] on div "Shingle" at bounding box center [513, 372] width 434 height 12
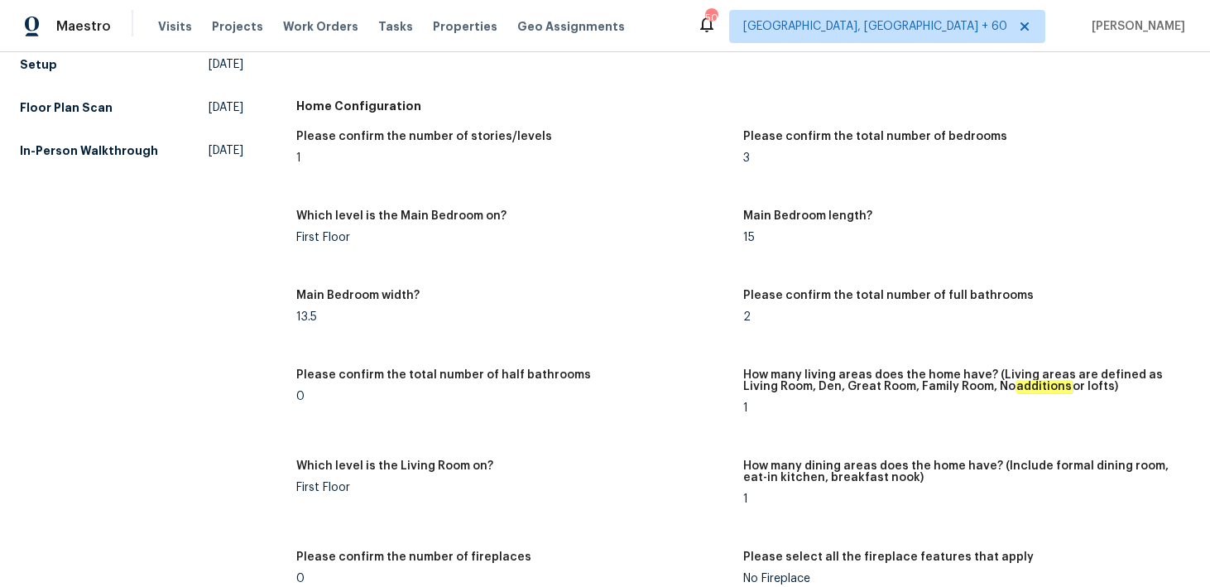
scroll to position [0, 0]
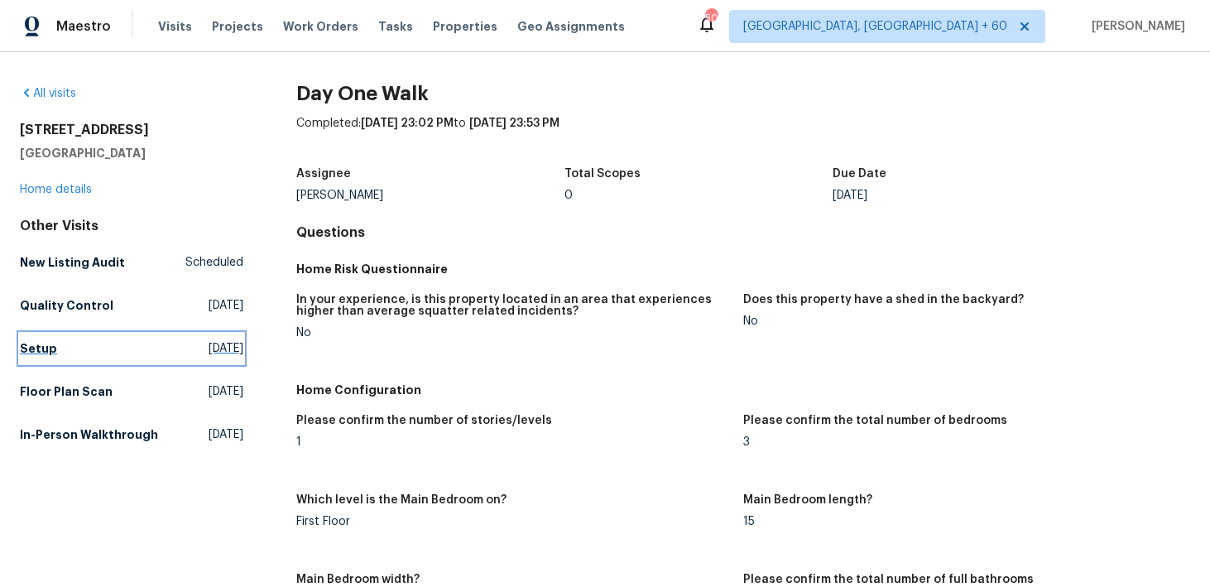
click at [34, 346] on h5 "Setup" at bounding box center [38, 348] width 37 height 17
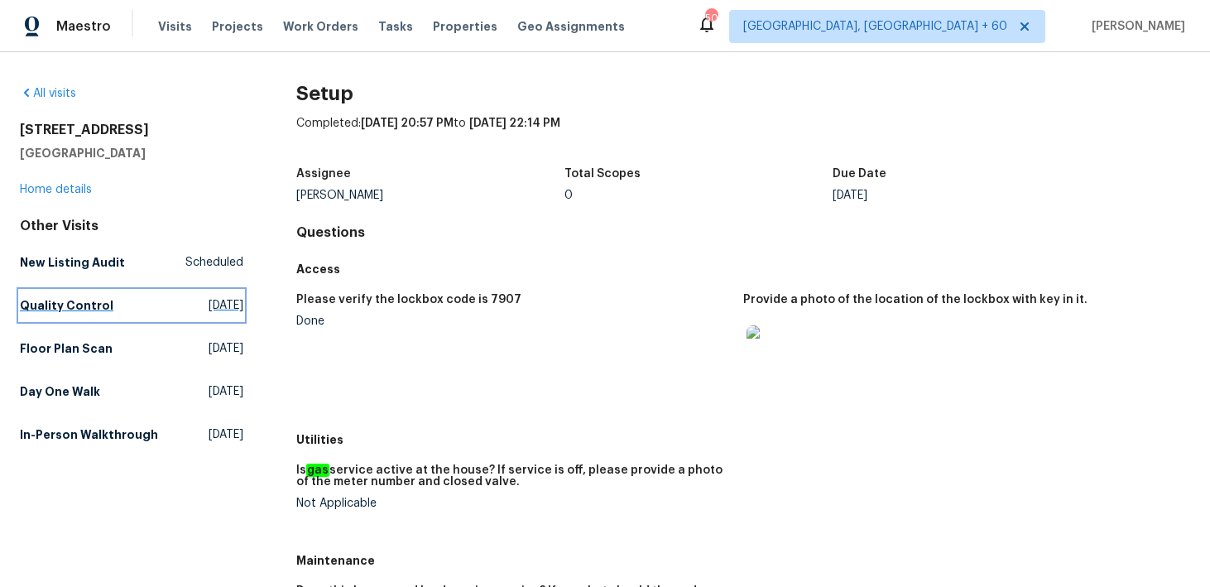
click at [66, 308] on h5 "Quality Control" at bounding box center [67, 305] width 94 height 17
